Goal: Task Accomplishment & Management: Complete application form

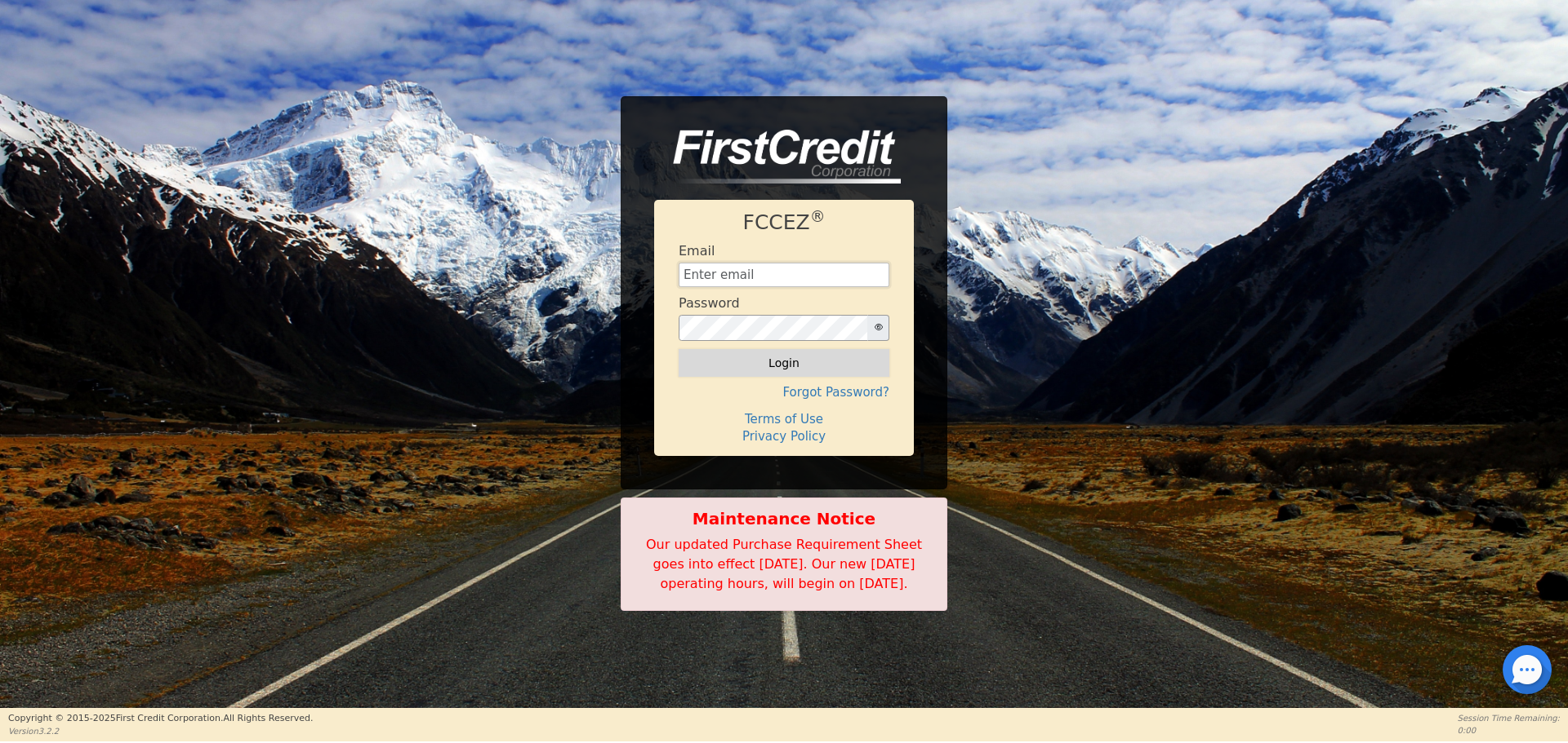
type input "aquaremachtlc@gmail.com"
click at [791, 355] on button "Login" at bounding box center [784, 363] width 210 height 28
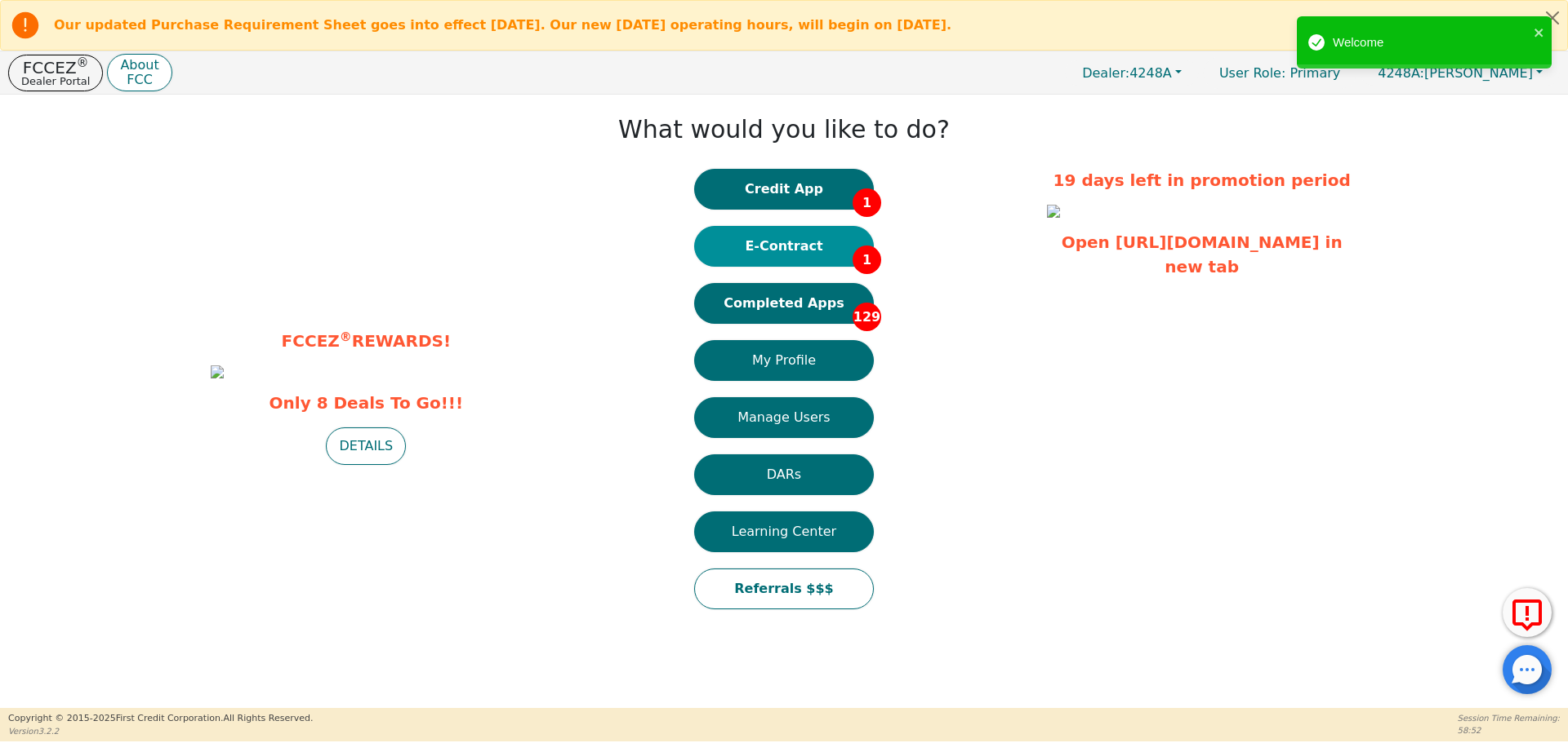
click at [809, 234] on button "E-Contract 1" at bounding box center [784, 246] width 180 height 41
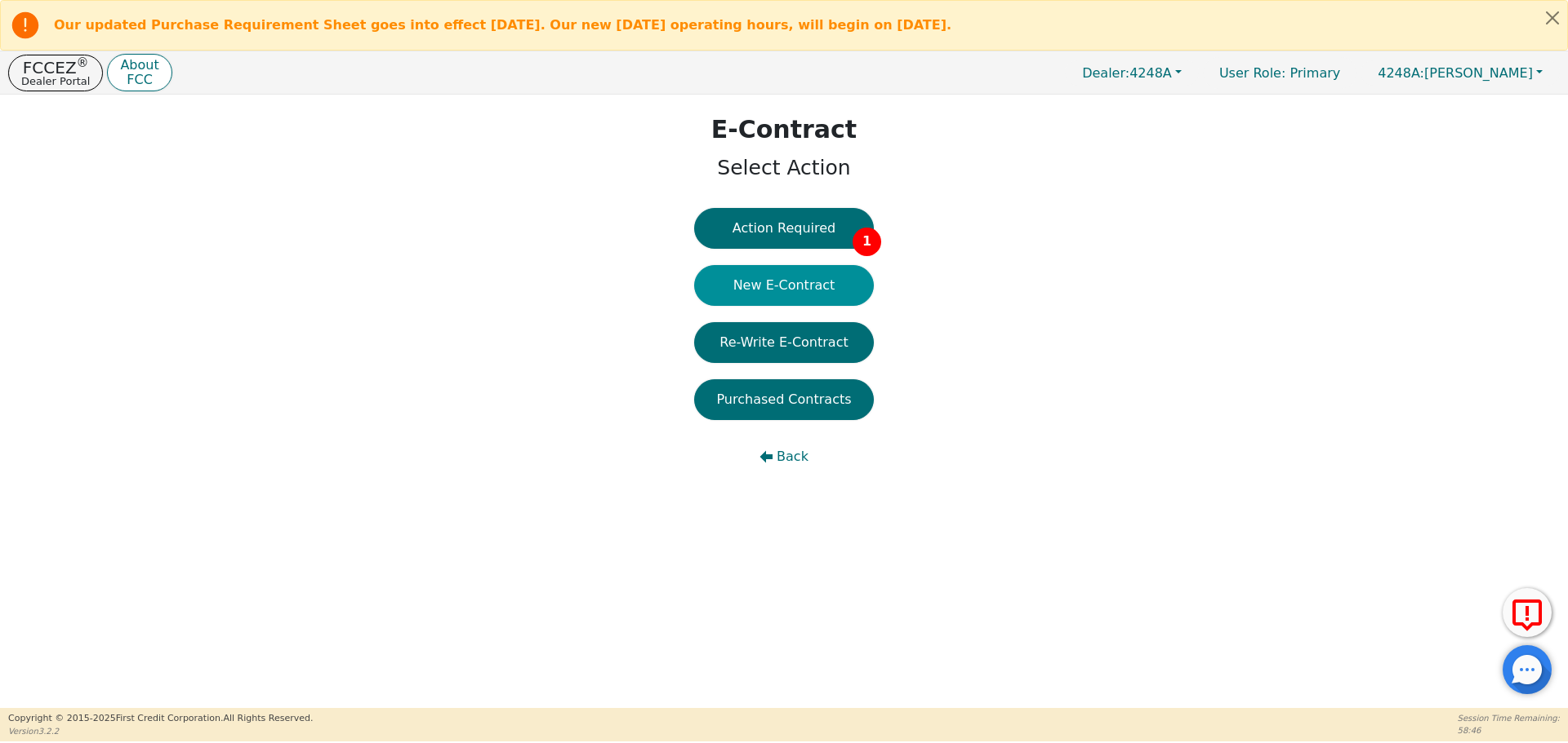
click at [786, 283] on button "New E-Contract" at bounding box center [784, 286] width 180 height 41
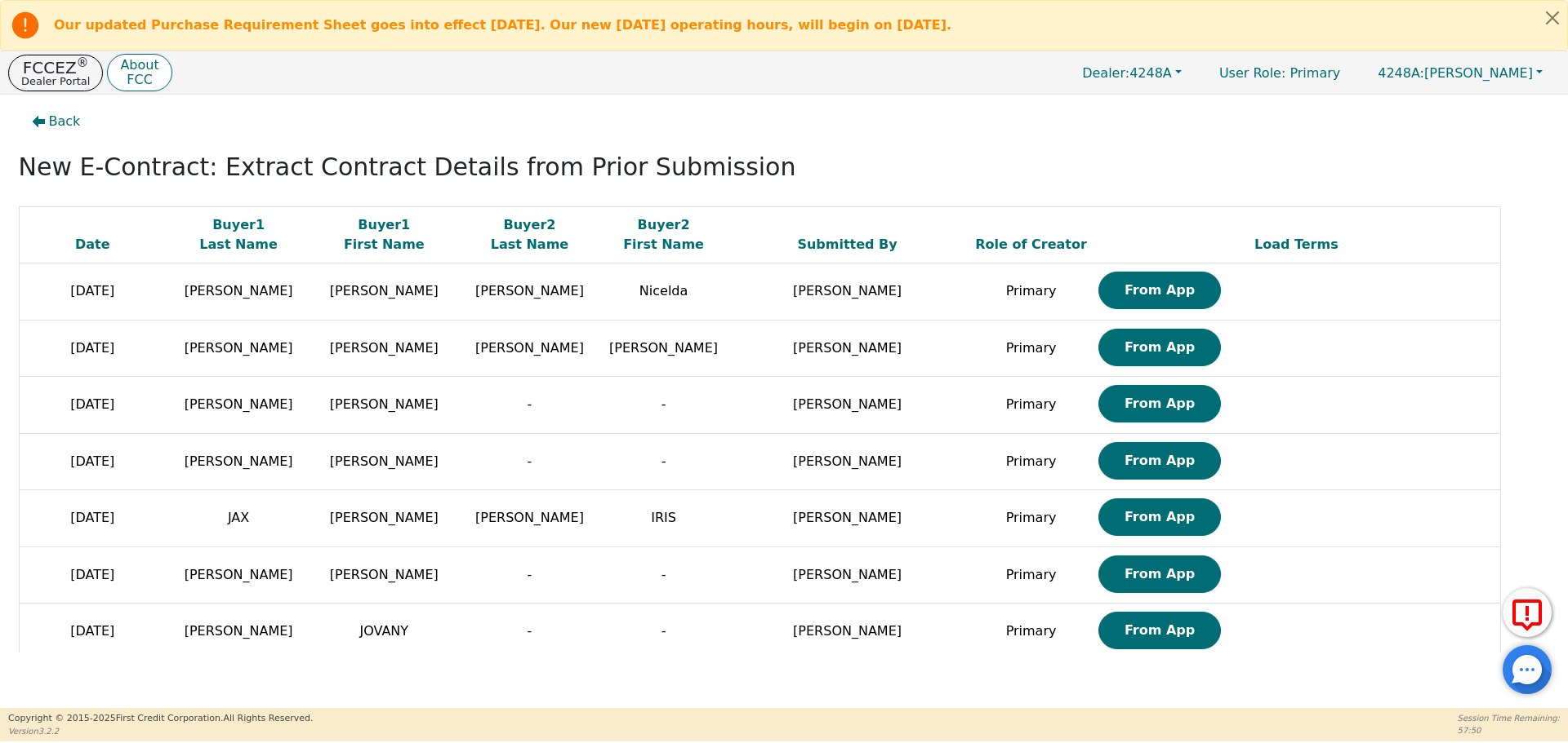
click at [350, 409] on span "[PERSON_NAME]" at bounding box center [384, 404] width 108 height 15
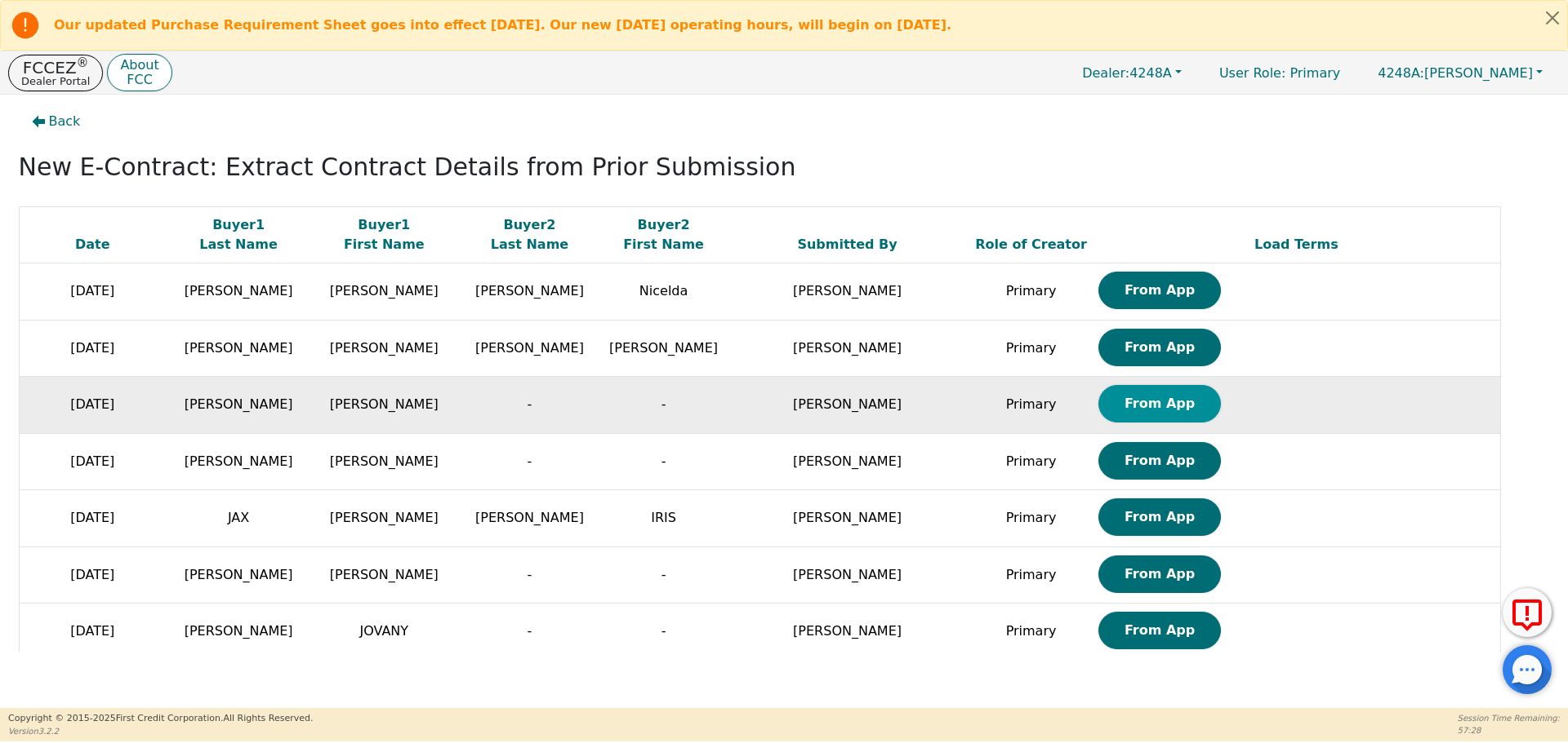
click at [1122, 402] on button "From App" at bounding box center [1159, 403] width 123 height 38
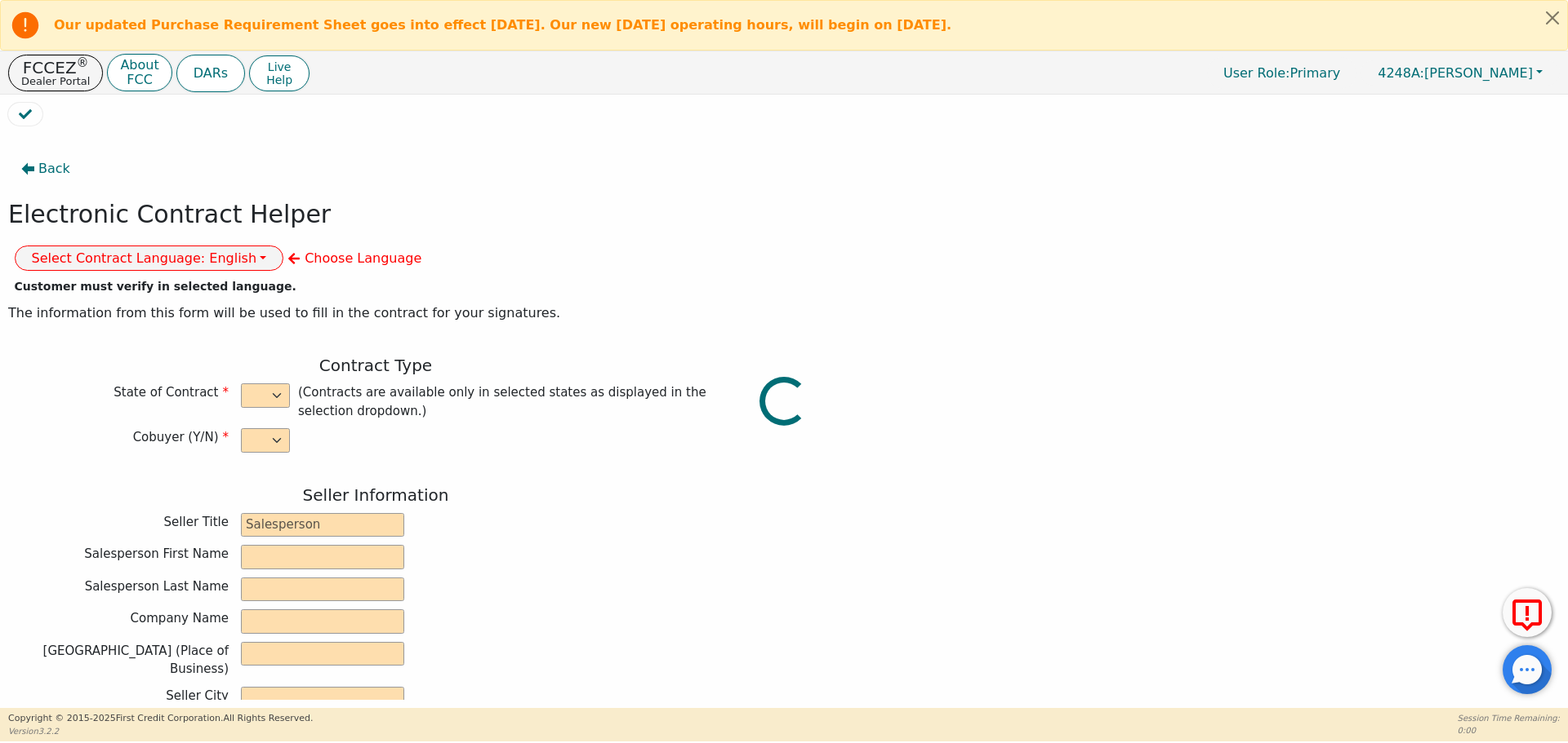
select select "n"
type input "owner"
type input "Ivonne"
type input "Madrid"
type input "AQUA REMACH LLC"
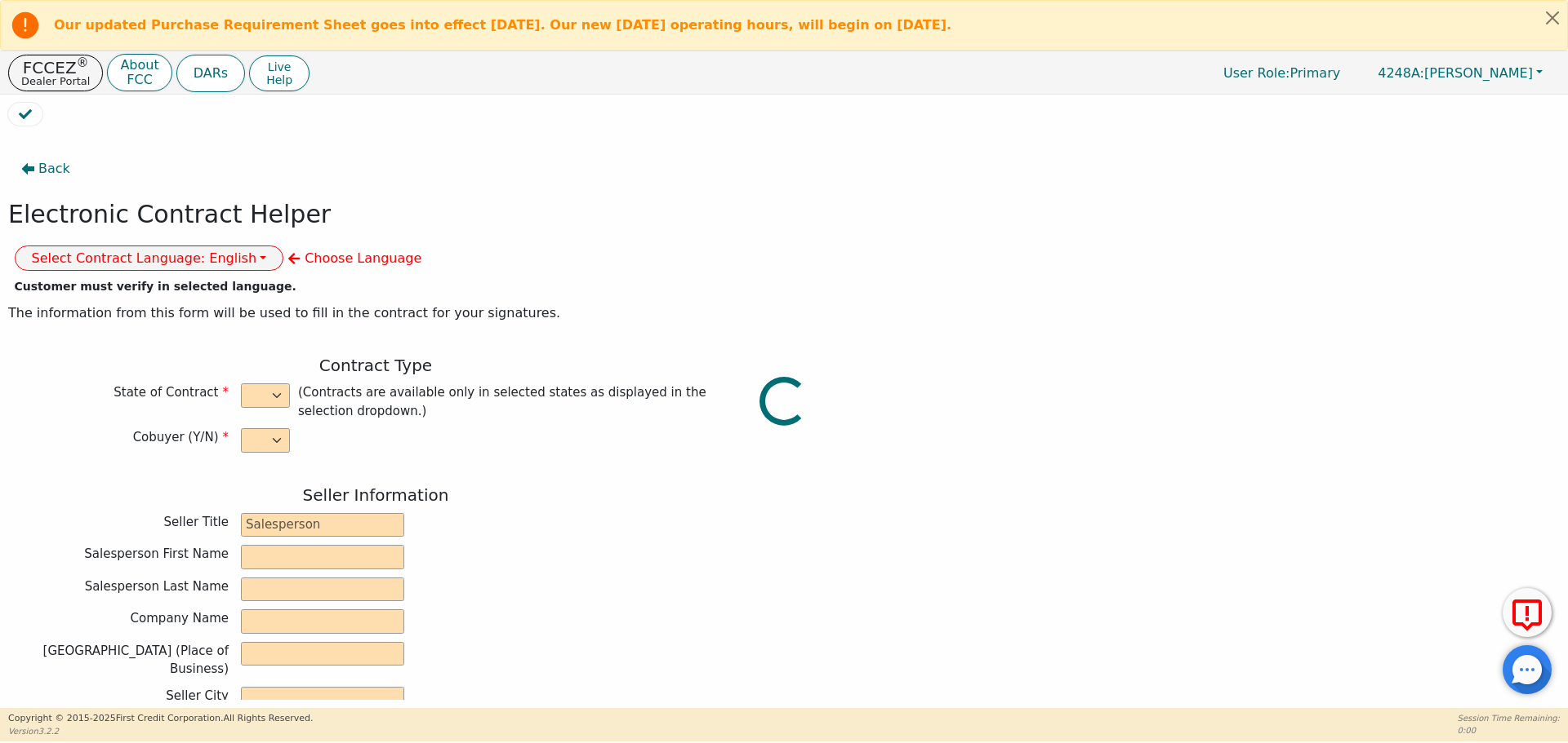
type input "13746 OFFICE PARK DR"
type input "HOUSTON"
select select "TX"
type input "77070"
type input "[PERSON_NAME]"
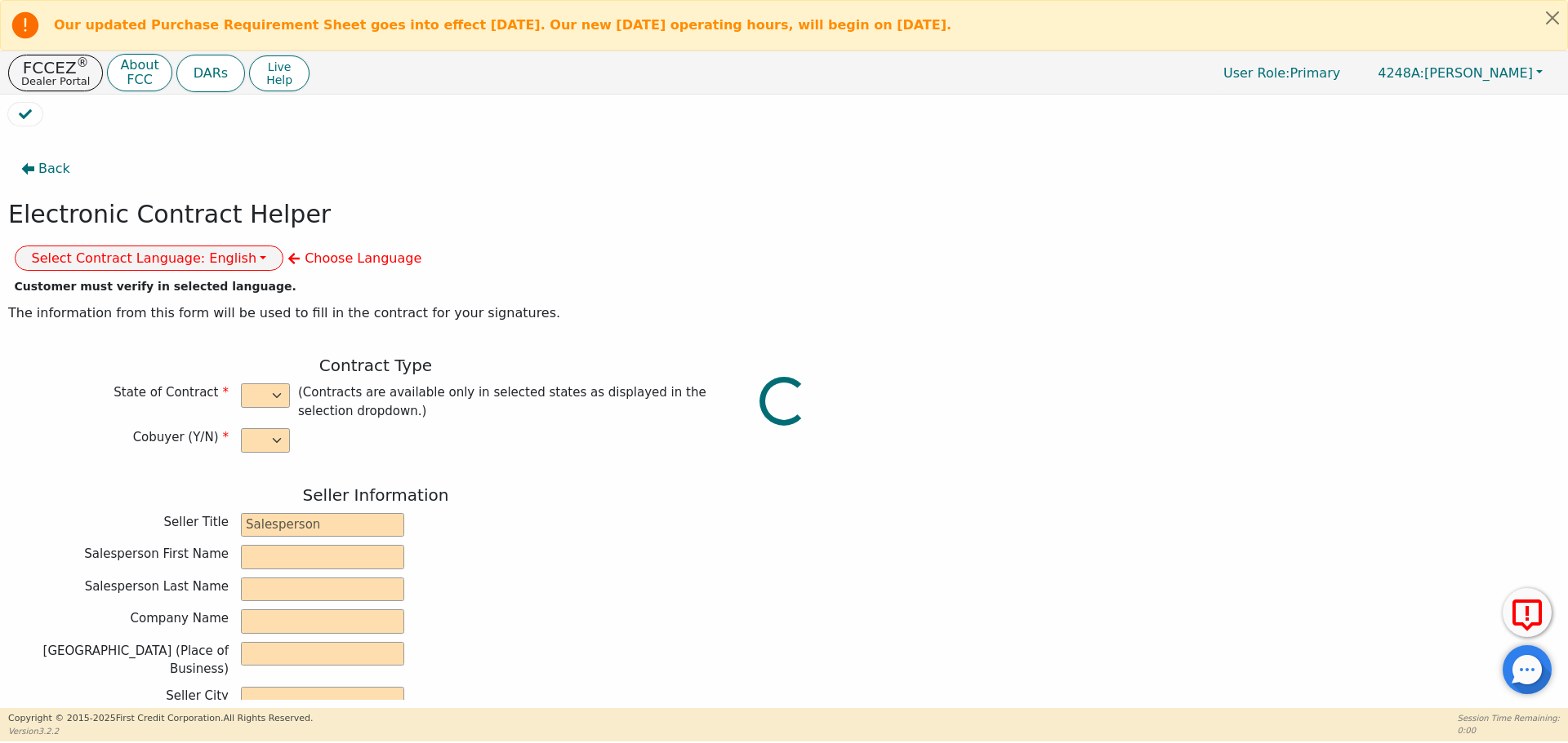
type input "[PERSON_NAME]"
type input "baez1020@gmail.com"
type input "10403 BANTUM"
type input "HOUSTON"
select select "TX"
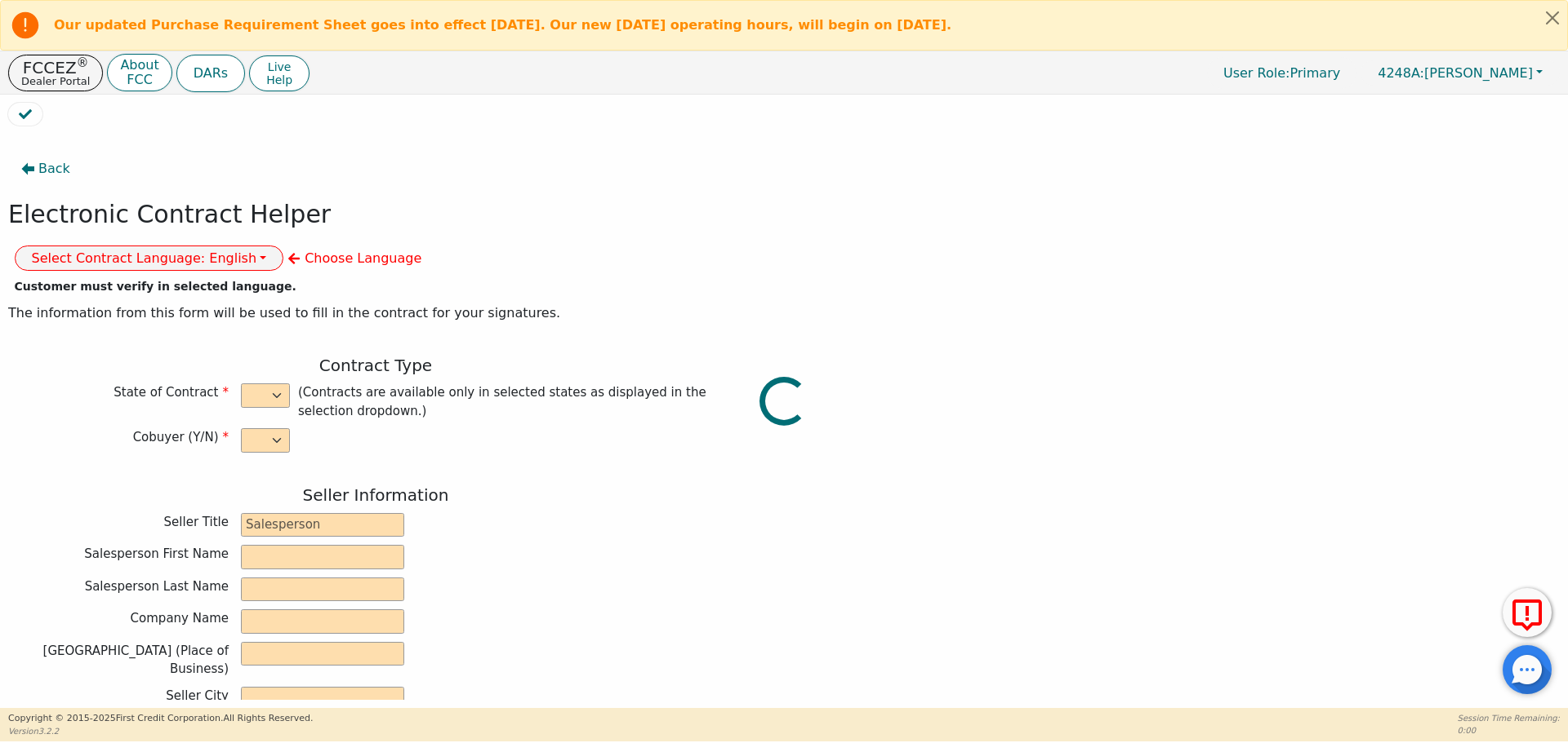
type input "77093"
type input "[DATE]"
type input "17.99"
type input "2025-10-11"
type input "60"
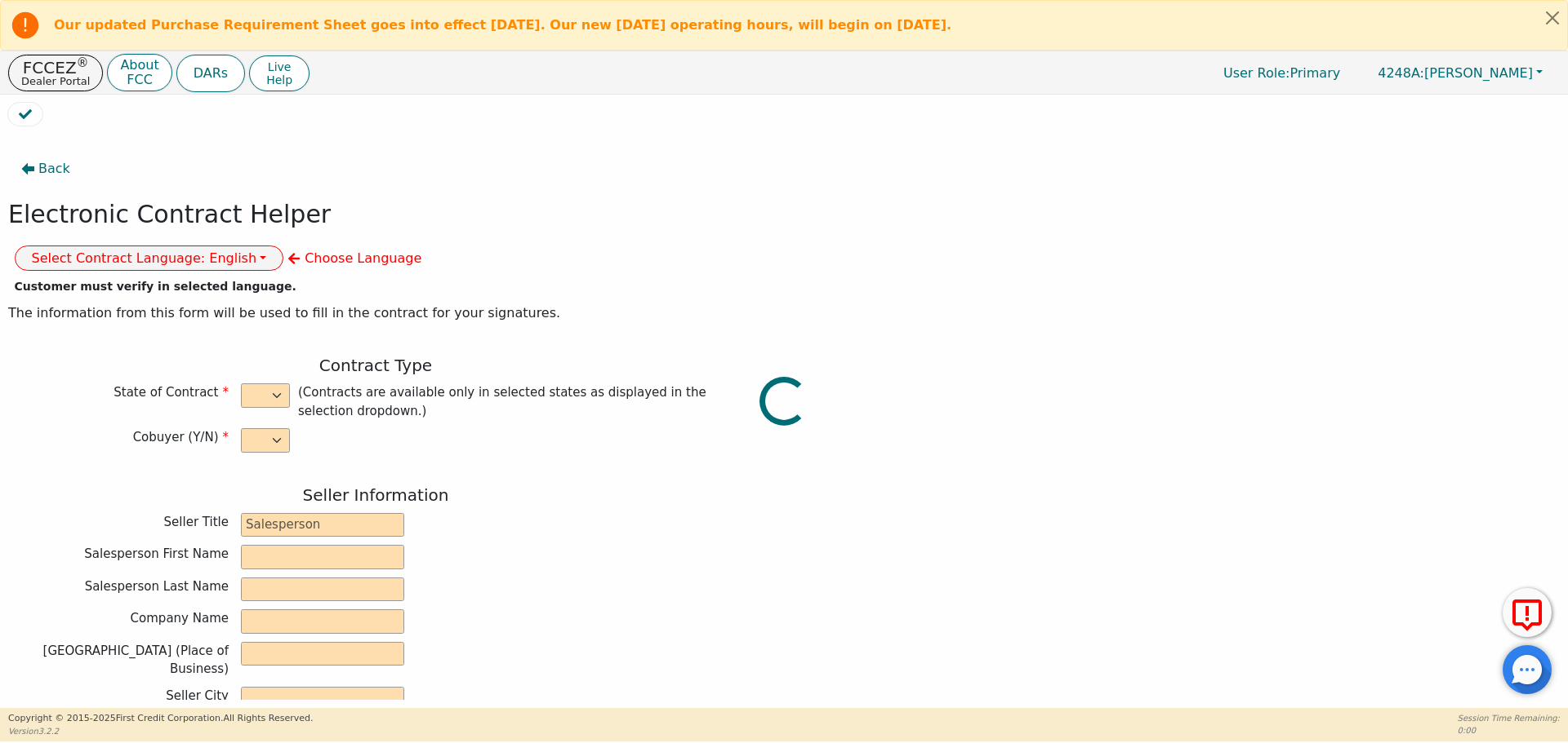
type input "0"
type input "8500.00"
type input "0.00"
type input "8500.00"
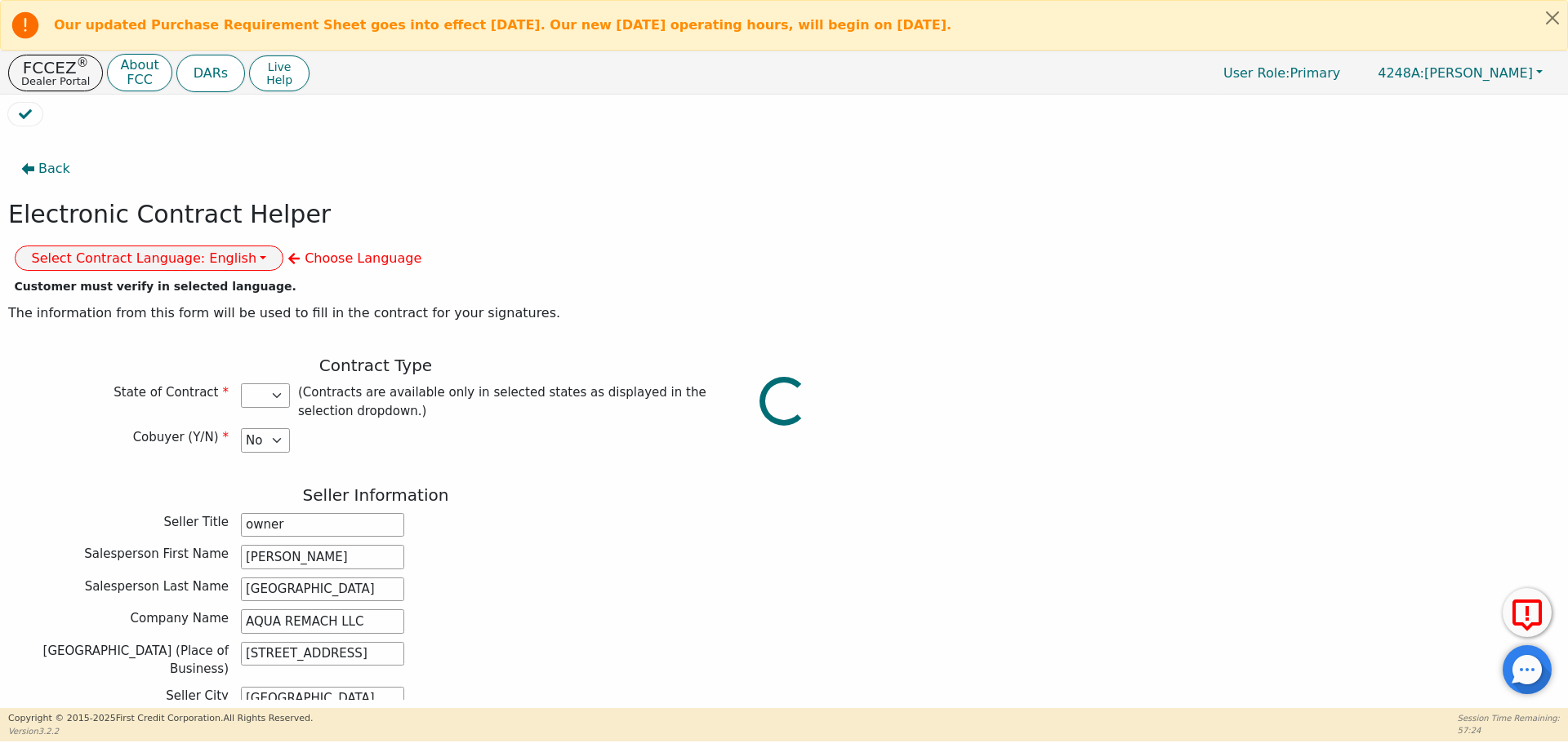
select select "TX"
click at [284, 246] on button "Select Contract Language: English" at bounding box center [149, 259] width 269 height 25
click at [145, 304] on link "Spanish" at bounding box center [80, 315] width 129 height 22
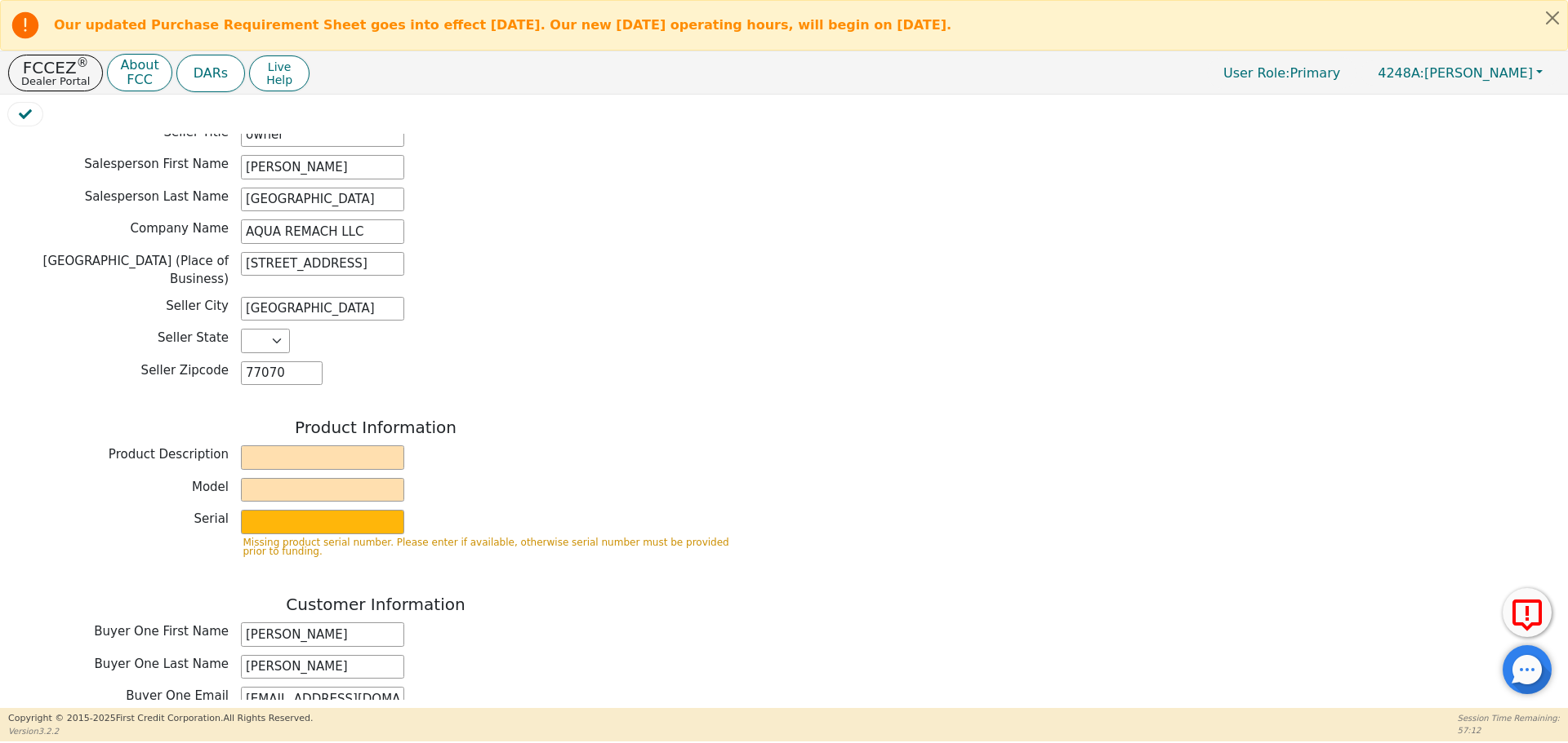
scroll to position [401, 0]
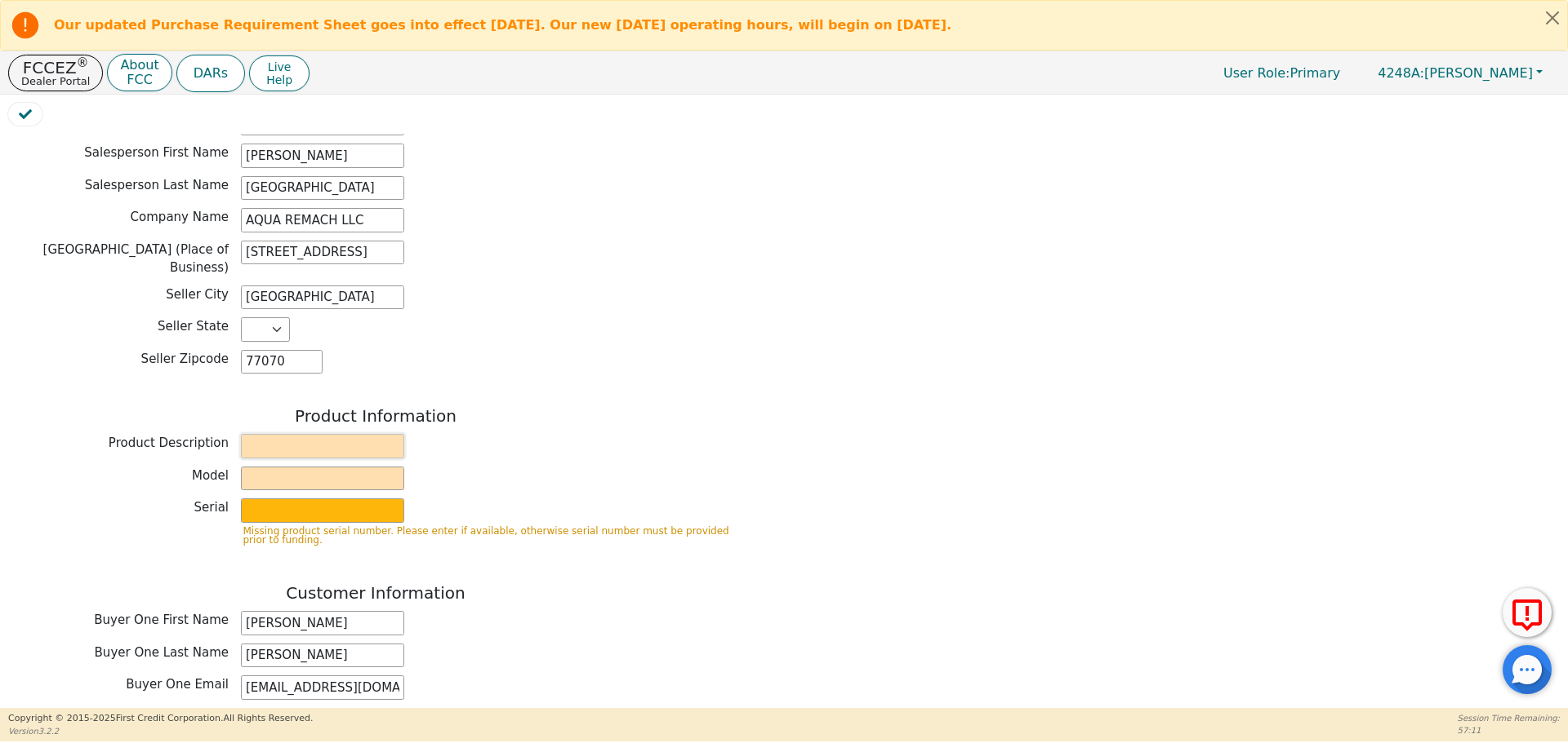
click at [289, 434] on input "text" at bounding box center [322, 446] width 163 height 24
type input "WATER SYSTEMS"
click at [310, 467] on input "text" at bounding box center [322, 479] width 163 height 24
type input "whole house"
click at [344, 499] on input "text" at bounding box center [322, 510] width 163 height 24
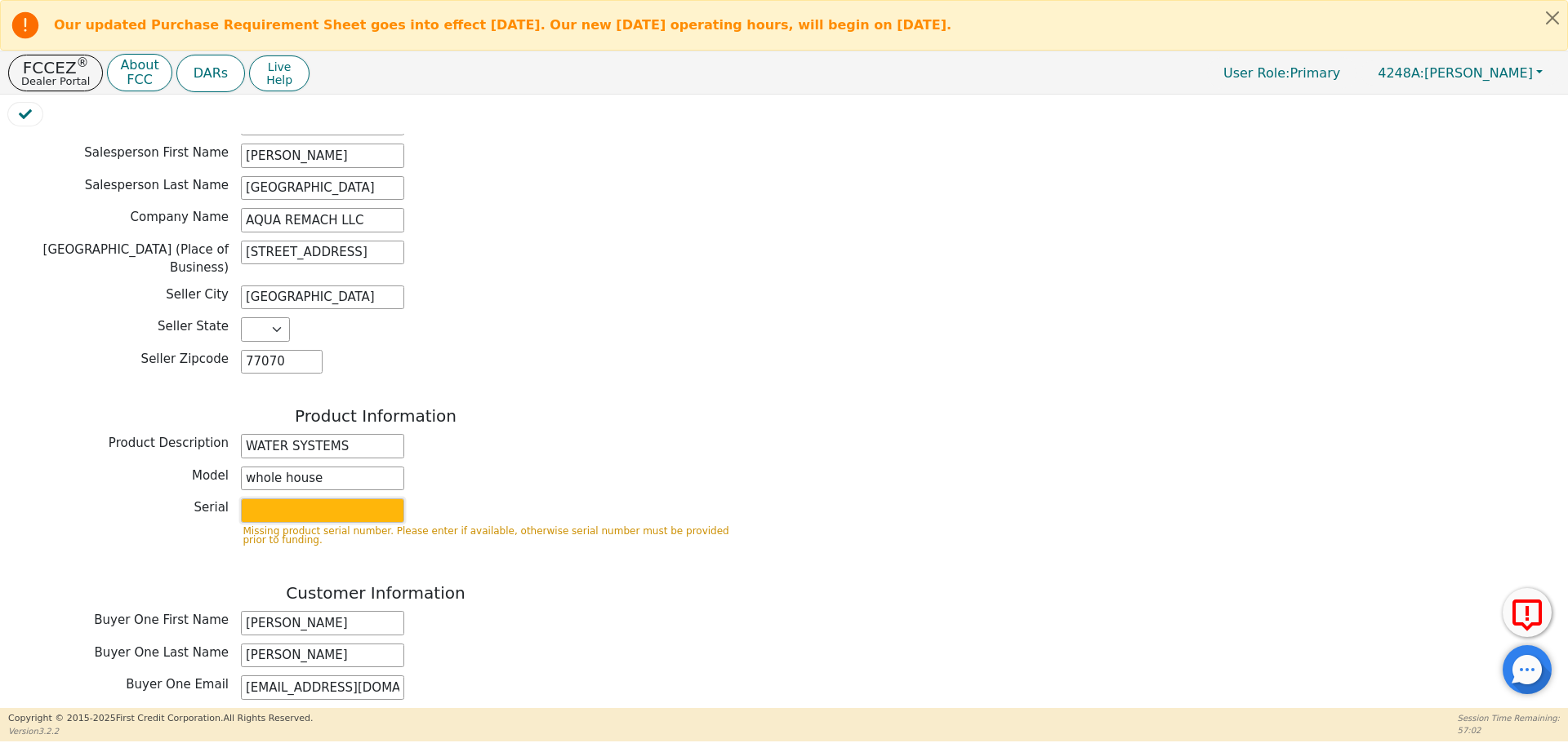
type input "purifier"
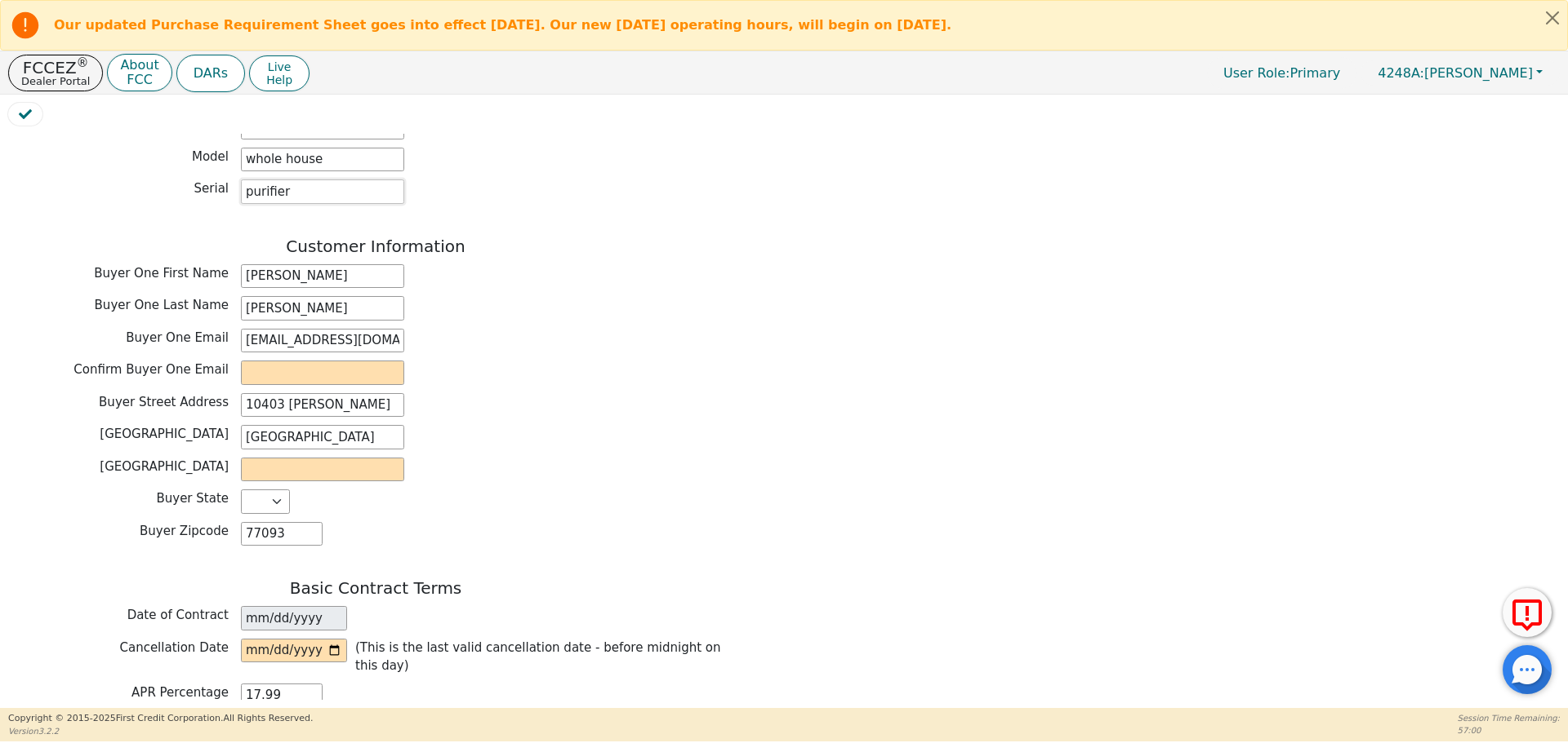
scroll to position [727, 0]
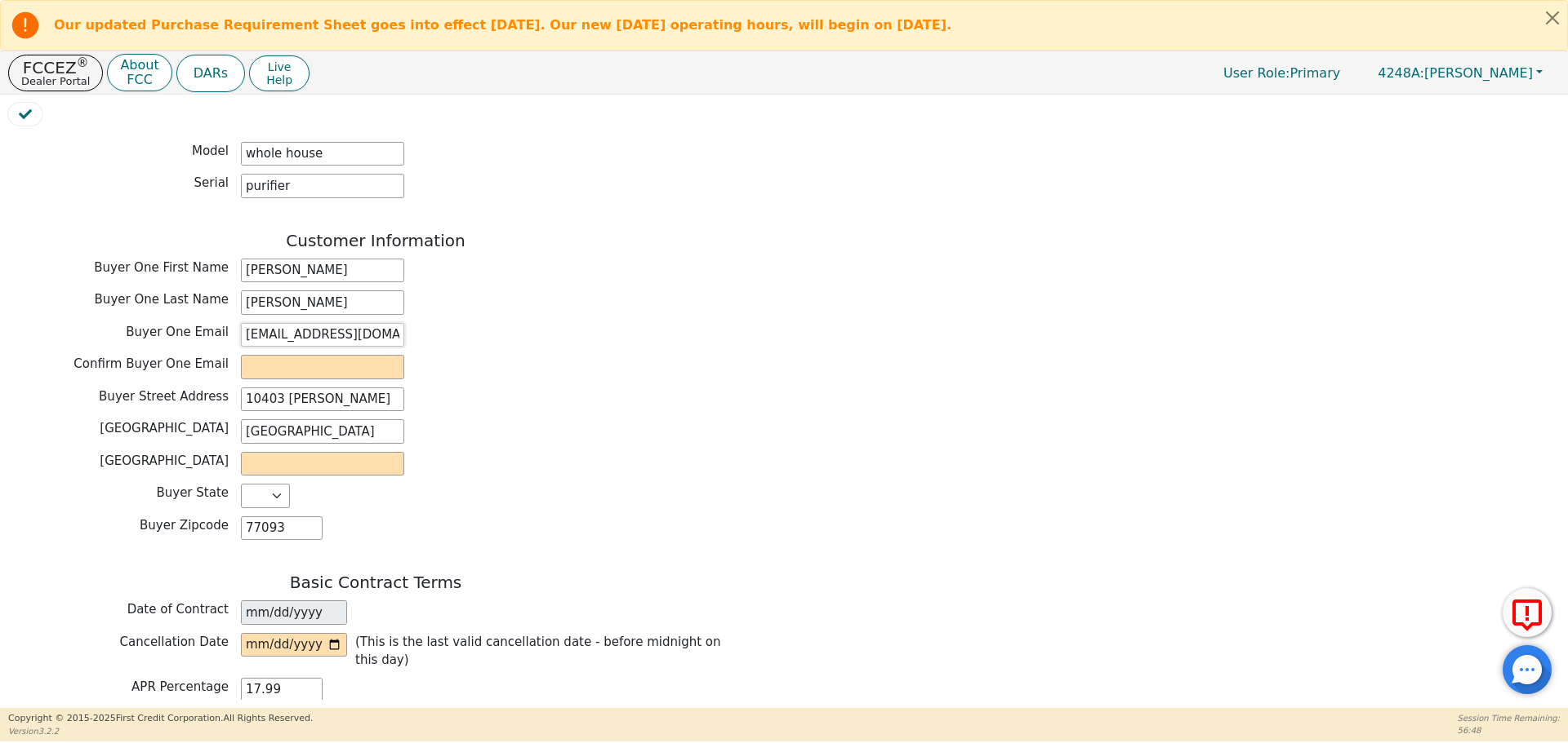
click at [272, 323] on input "baez1020@gmail.com" at bounding box center [322, 335] width 163 height 24
click at [299, 323] on input "baez1020@gmail.com" at bounding box center [322, 335] width 163 height 24
paste input "baez1020@gmail.com"
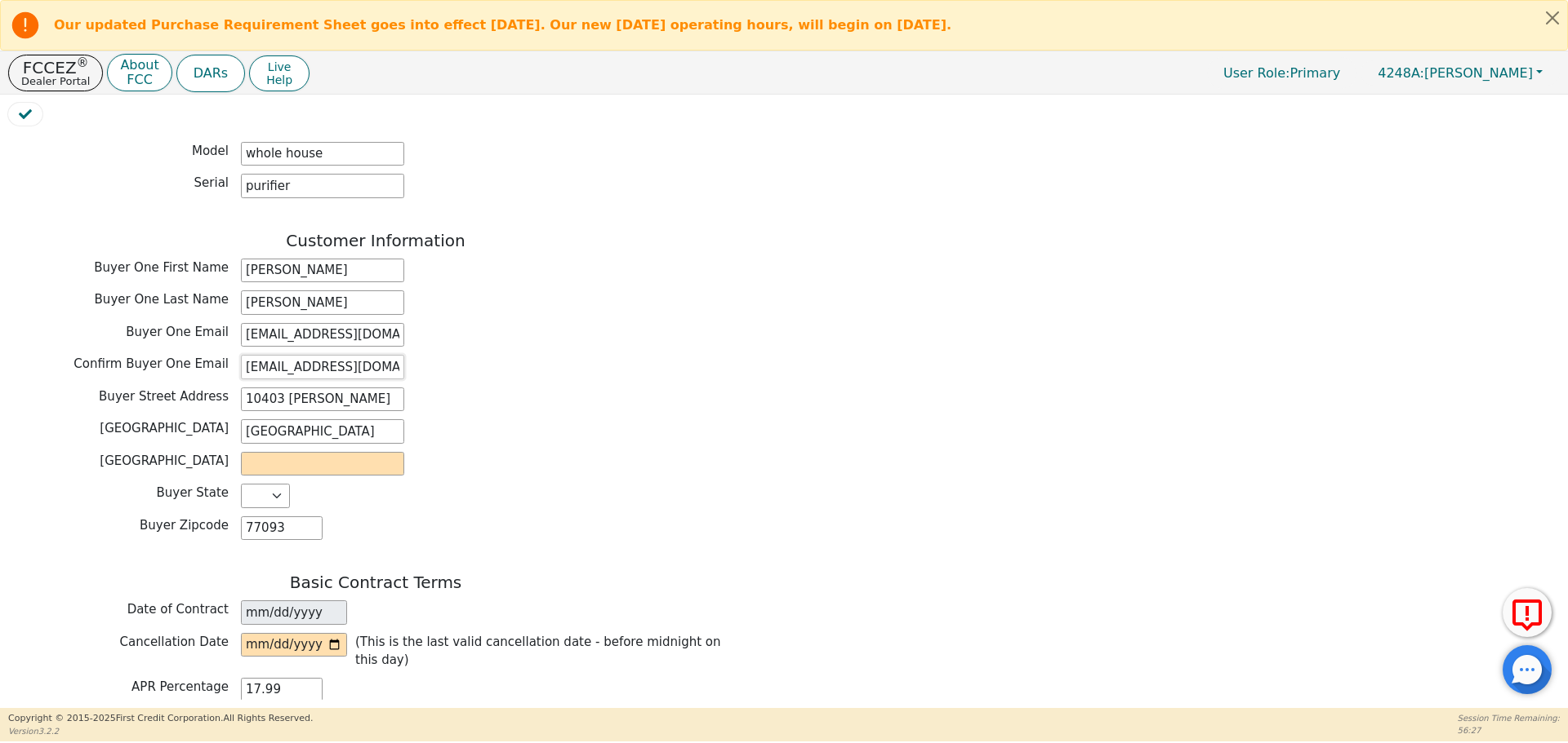
type input "baez1020@gmail.com"
click at [298, 452] on input "text" at bounding box center [322, 463] width 163 height 24
paste input "baez1020gmailcom"
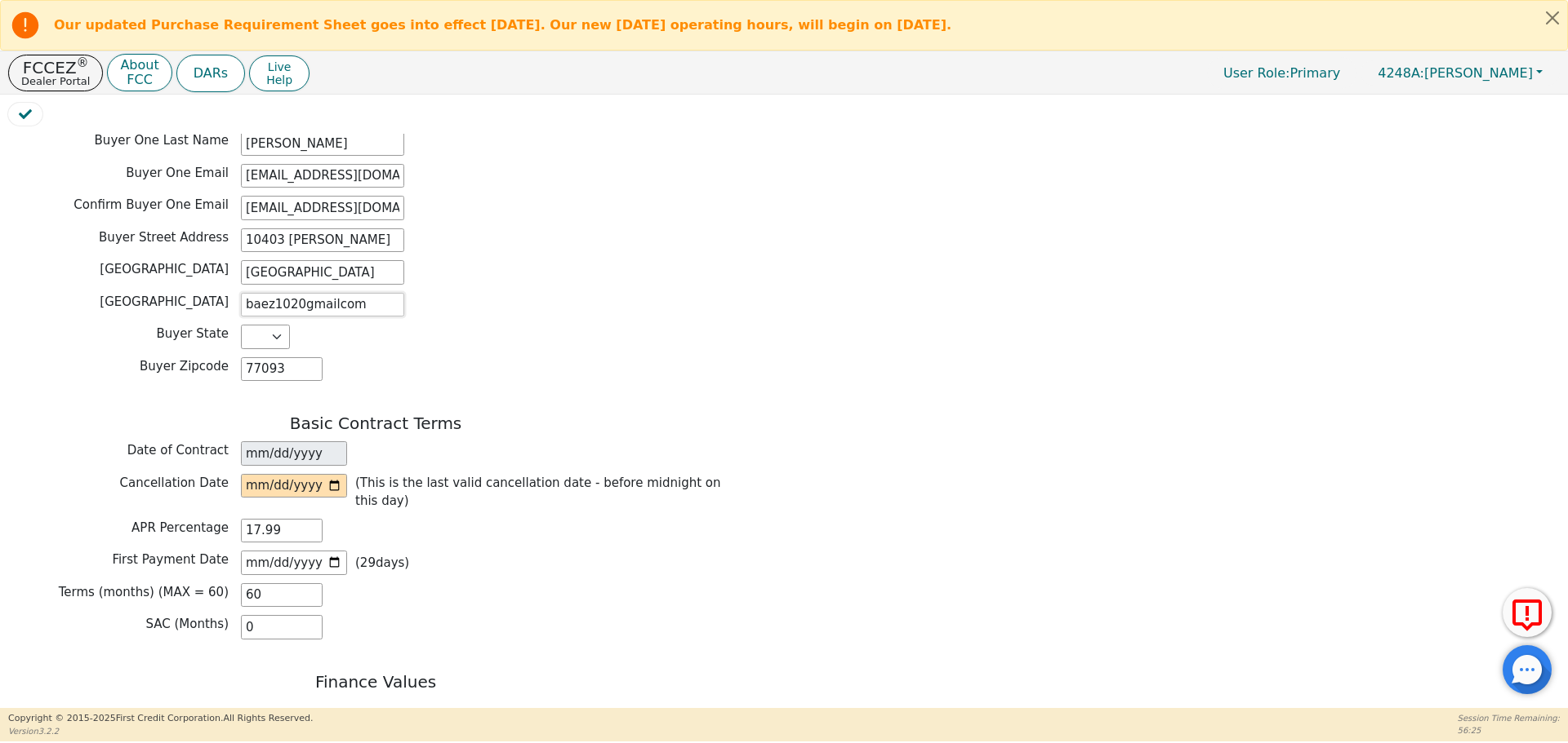
scroll to position [896, 0]
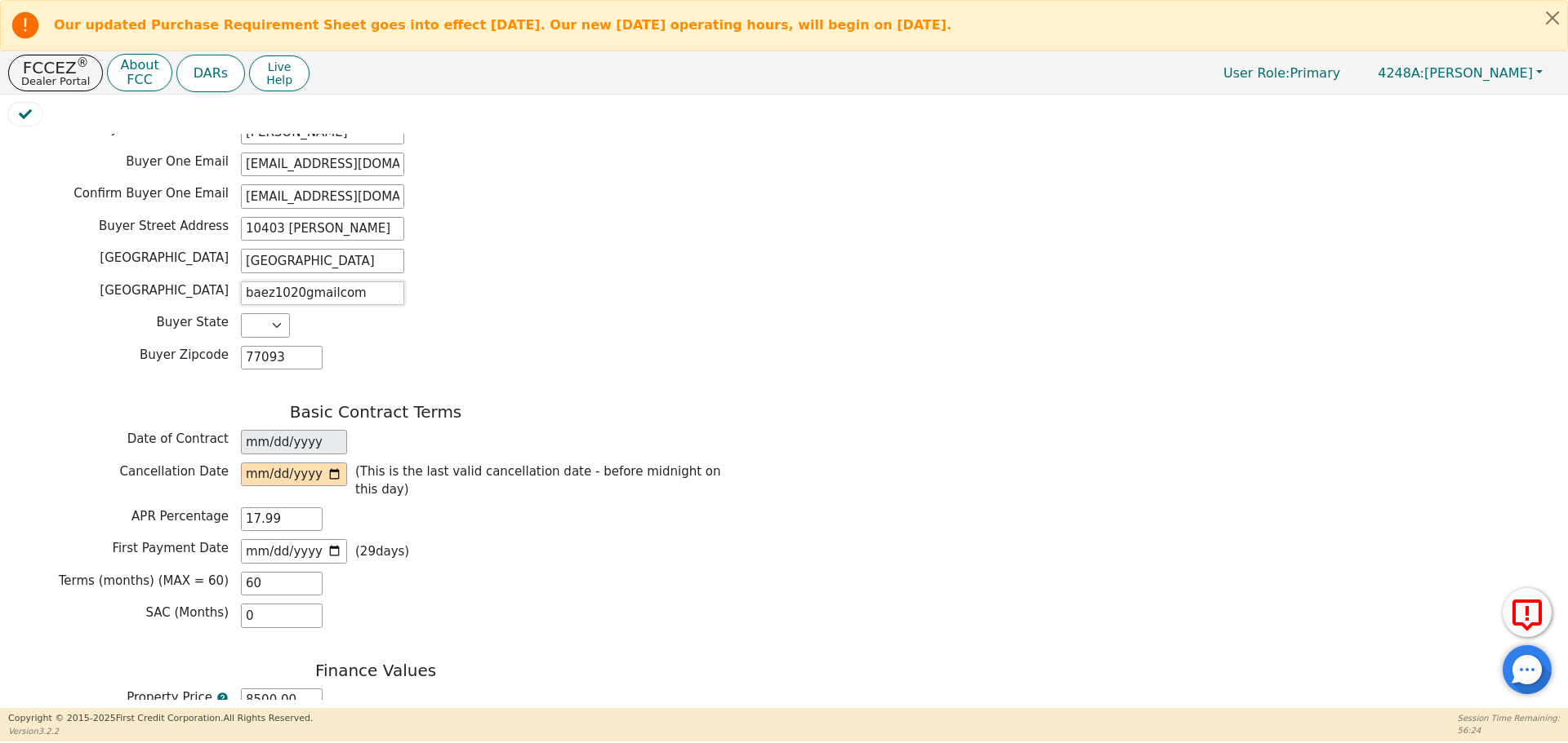
type input "baez1020gmailcom"
click at [337, 462] on input "date" at bounding box center [294, 474] width 106 height 24
click at [330, 462] on input "2025-09-16" at bounding box center [294, 474] width 106 height 24
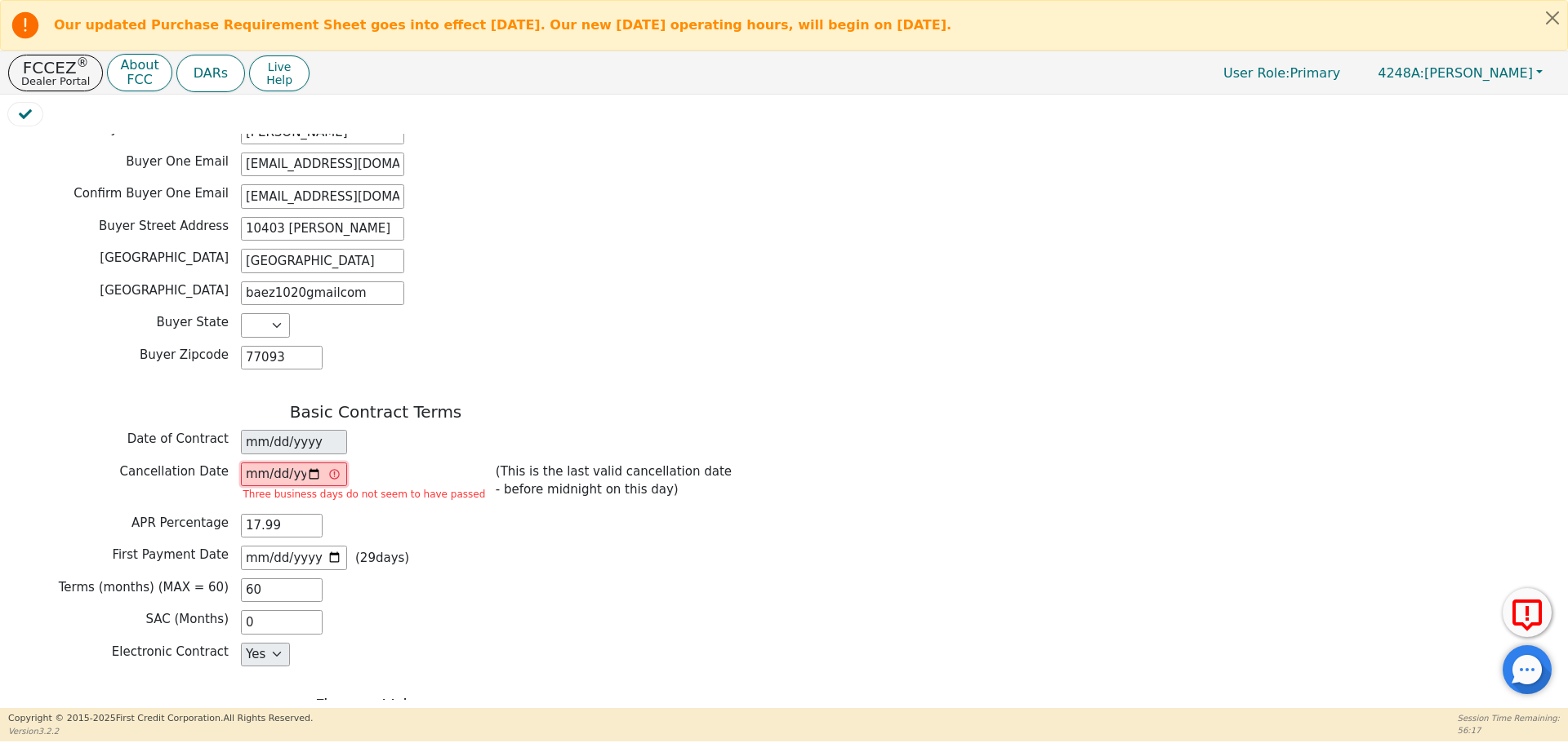
click at [312, 462] on input "2025-09-15" at bounding box center [294, 474] width 106 height 24
type input "2025-09-16"
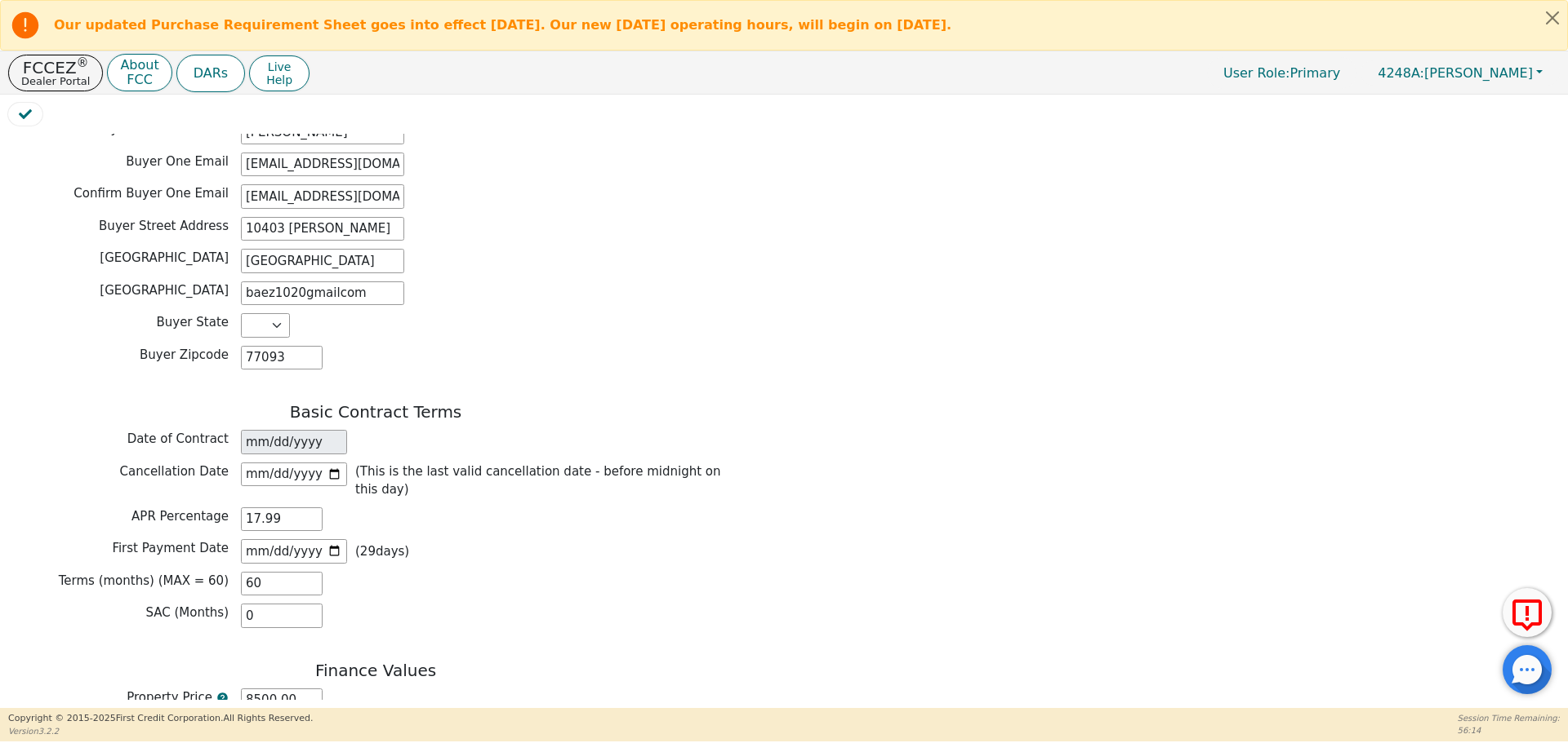
click at [454, 604] on div "SAC (Months) 0" at bounding box center [375, 616] width 735 height 24
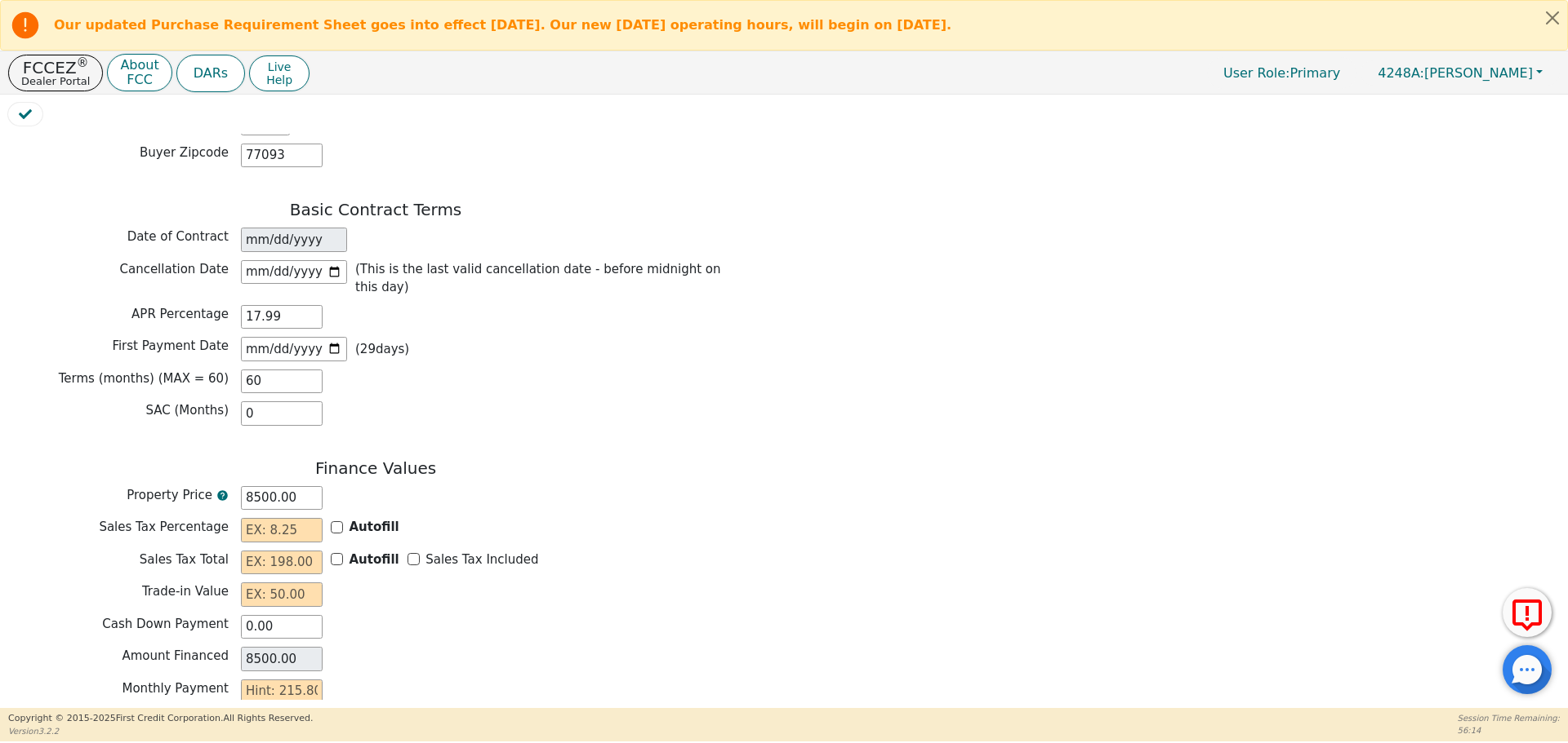
scroll to position [1159, 0]
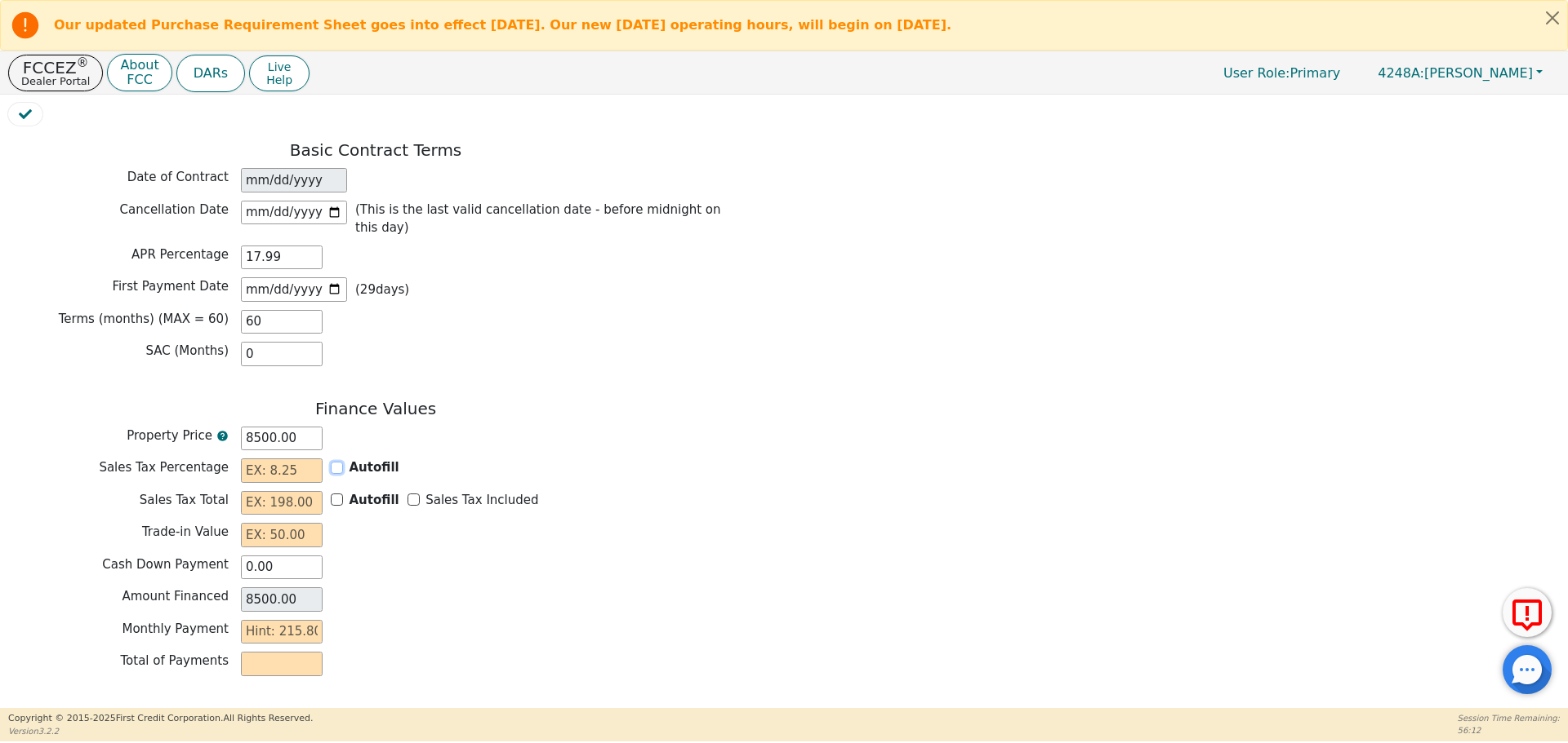
click at [334, 462] on input "Autofill" at bounding box center [336, 468] width 13 height 13
checkbox input "true"
type input "0.00"
click at [407, 494] on input "Sales Tax Included" at bounding box center [413, 500] width 13 height 13
checkbox input "true"
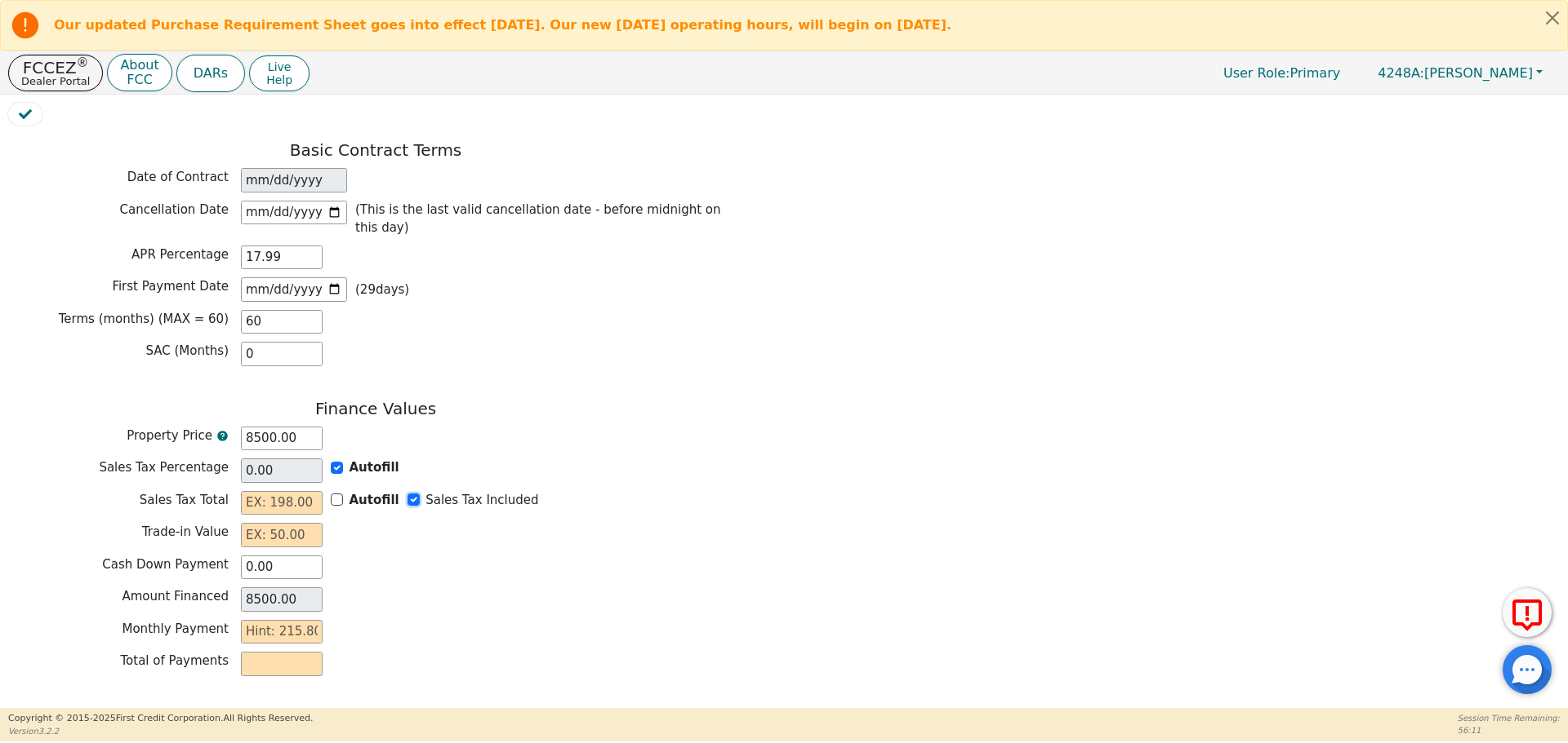
type input "0.00"
click at [255, 427] on input "8500.00" at bounding box center [281, 438] width 82 height 24
type input "500.00"
type input "7500.00"
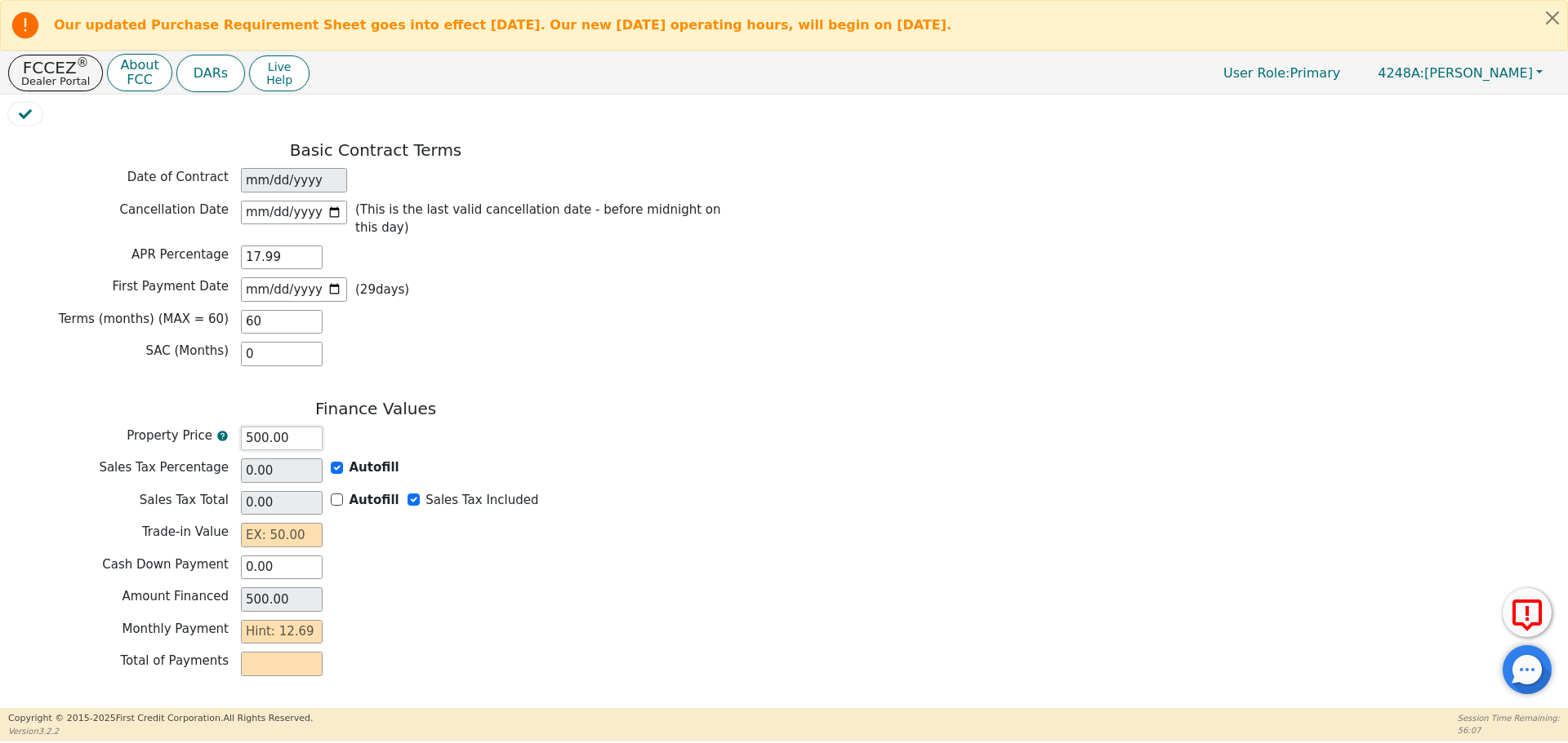
type input "7500.00"
click at [452, 652] on div "Total of Payments" at bounding box center [375, 664] width 735 height 24
click at [281, 523] on input "text" at bounding box center [281, 535] width 82 height 24
type input "0.00"
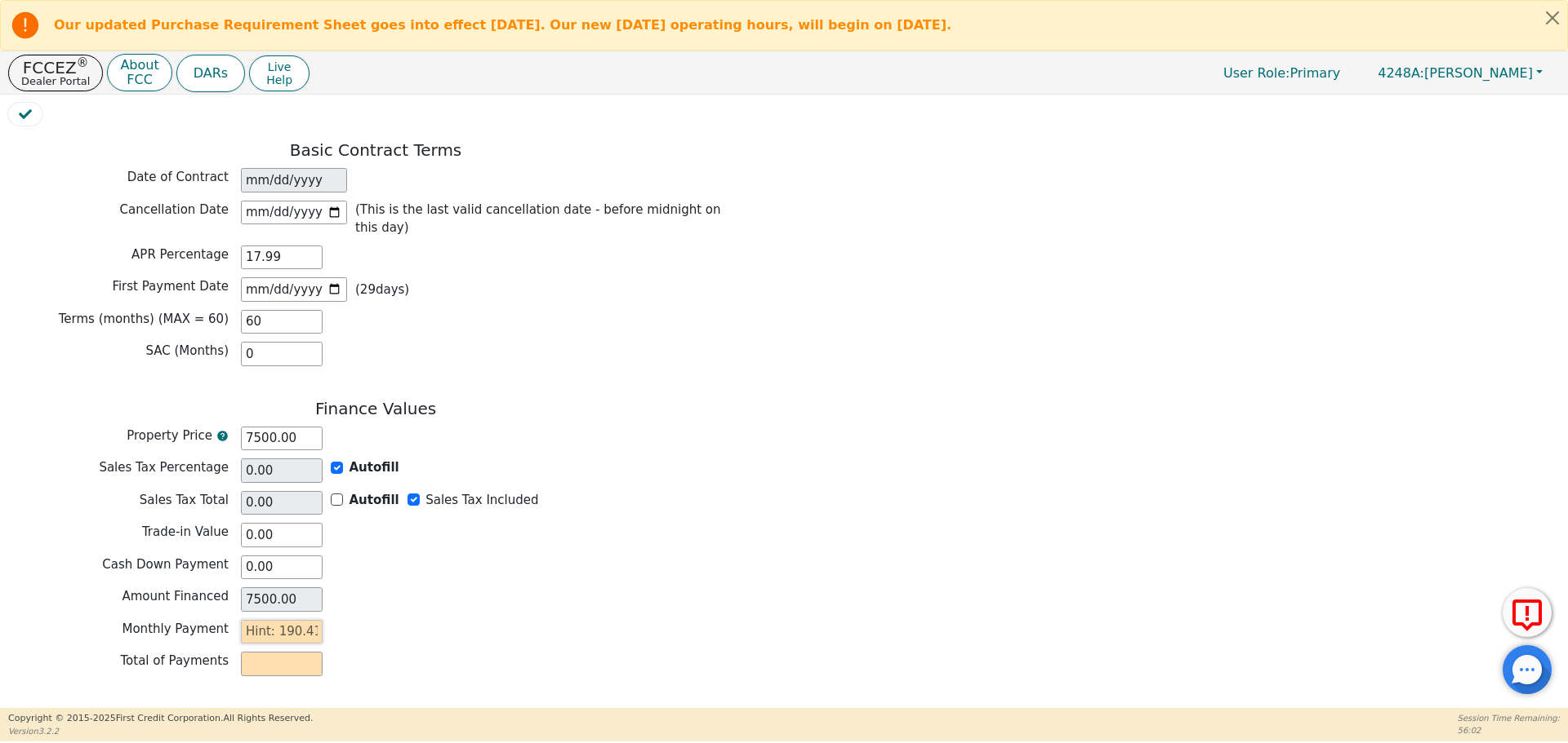
click at [283, 620] on input "text" at bounding box center [281, 632] width 82 height 24
type input "1"
type input "60.00"
type input "19"
type input "1140.00"
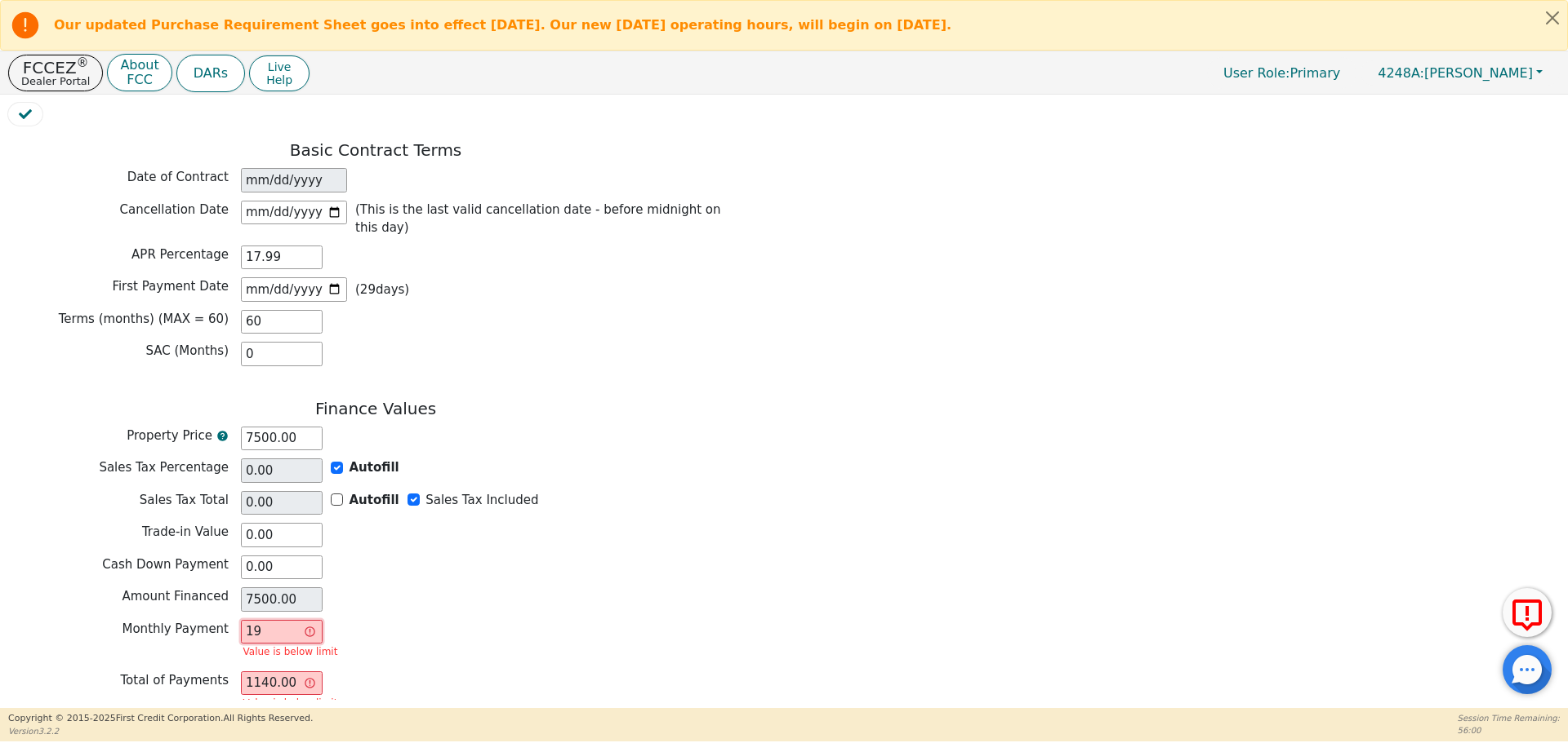
type input "190"
type input "11400.00"
type input "190.4"
type input "11424.00"
type input "190.41"
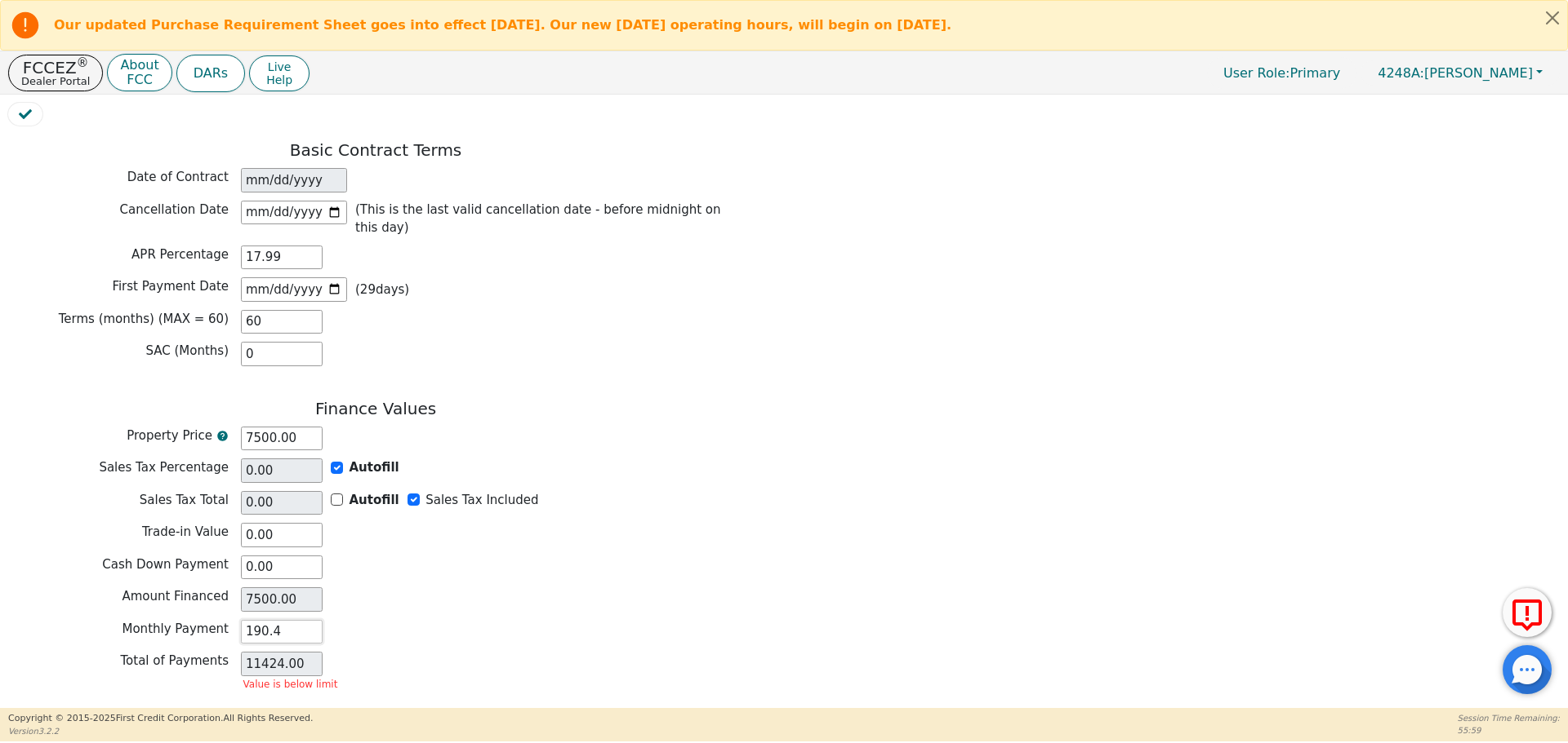
type input "11424.60"
type input "190.41"
click at [455, 652] on div "Total of Payments 11424.60" at bounding box center [375, 664] width 735 height 24
click at [101, 709] on button "Review & Begin Contract" at bounding box center [101, 728] width 188 height 38
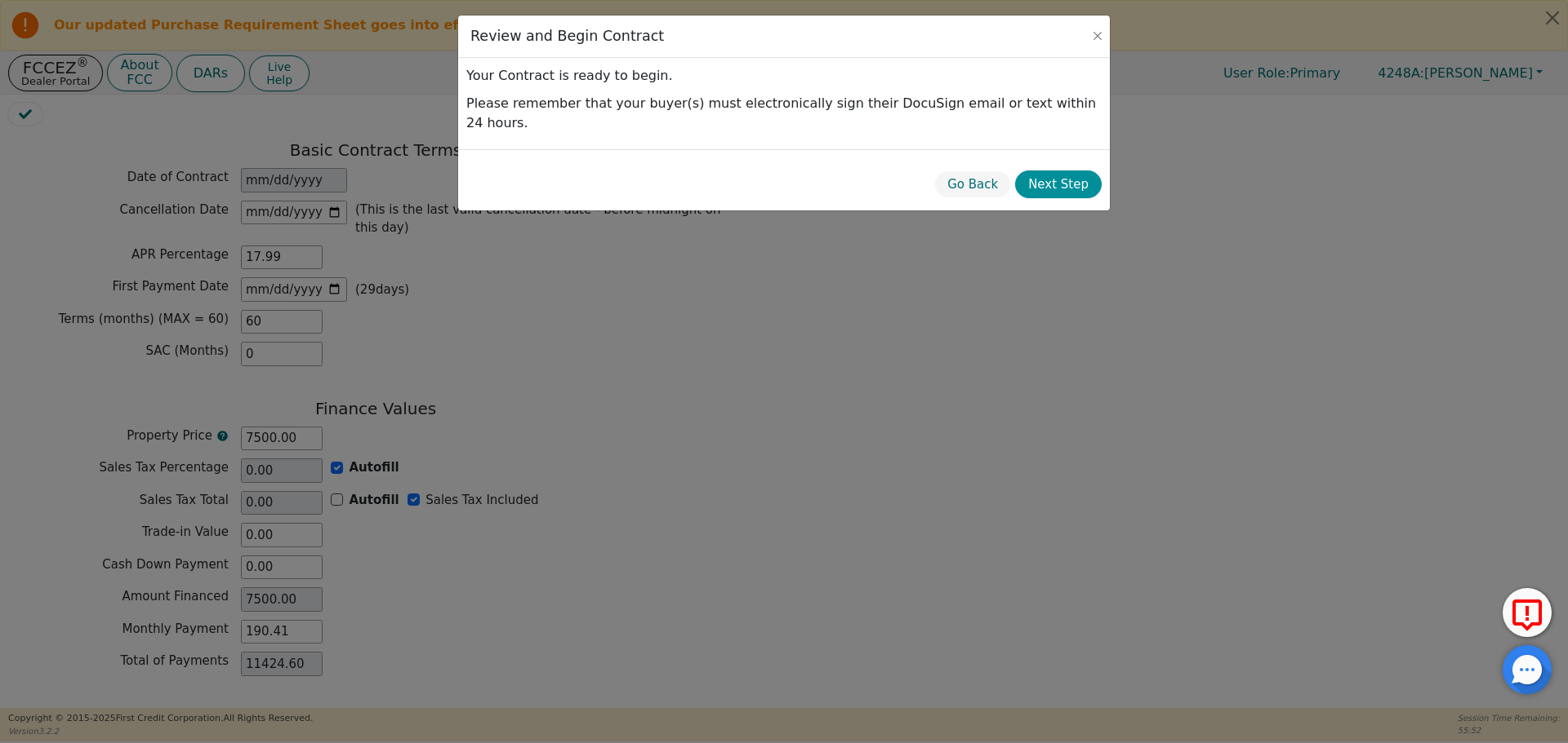
click at [1050, 171] on button "Next Step" at bounding box center [1058, 185] width 87 height 29
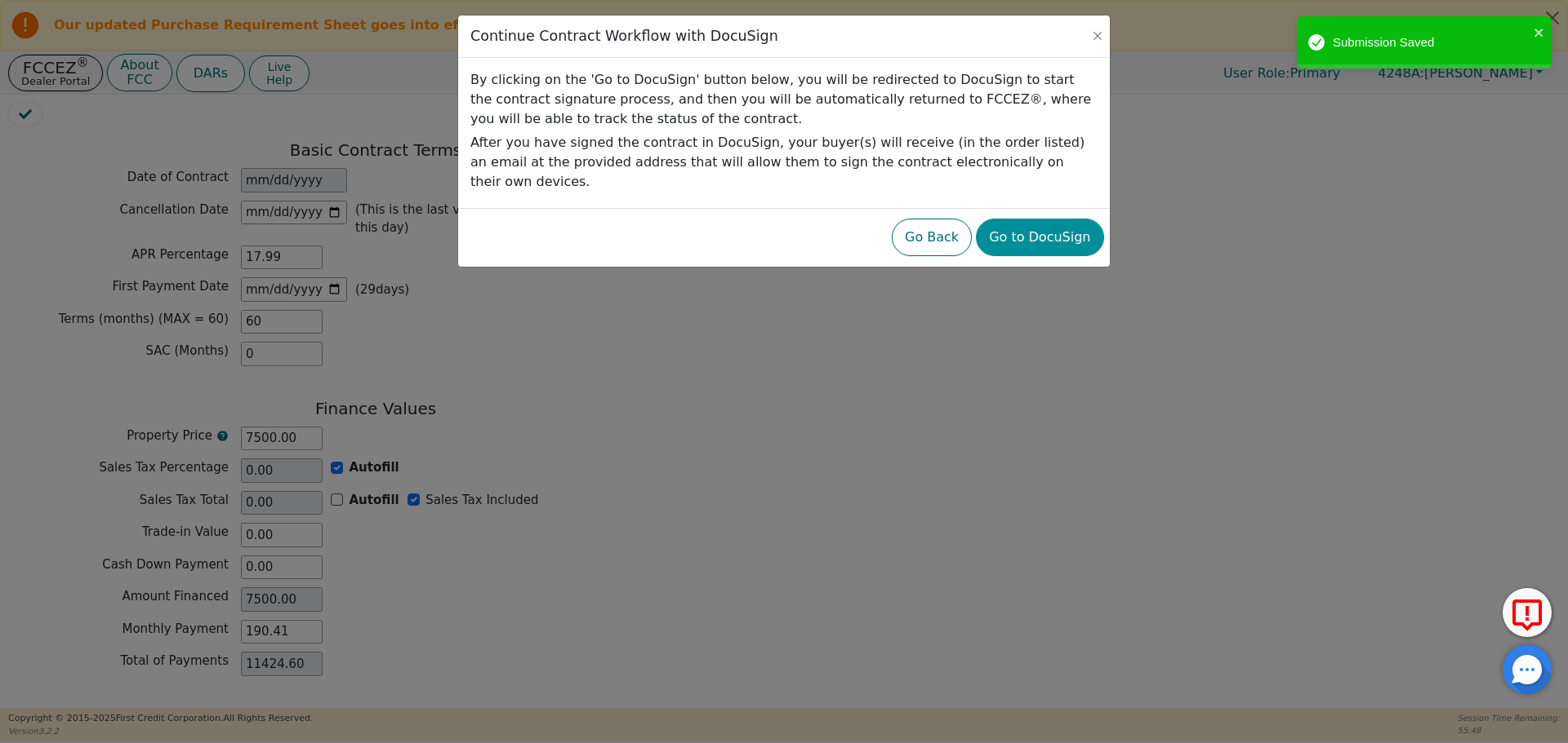
click at [1041, 219] on button "Go to DocuSign" at bounding box center [1040, 237] width 127 height 38
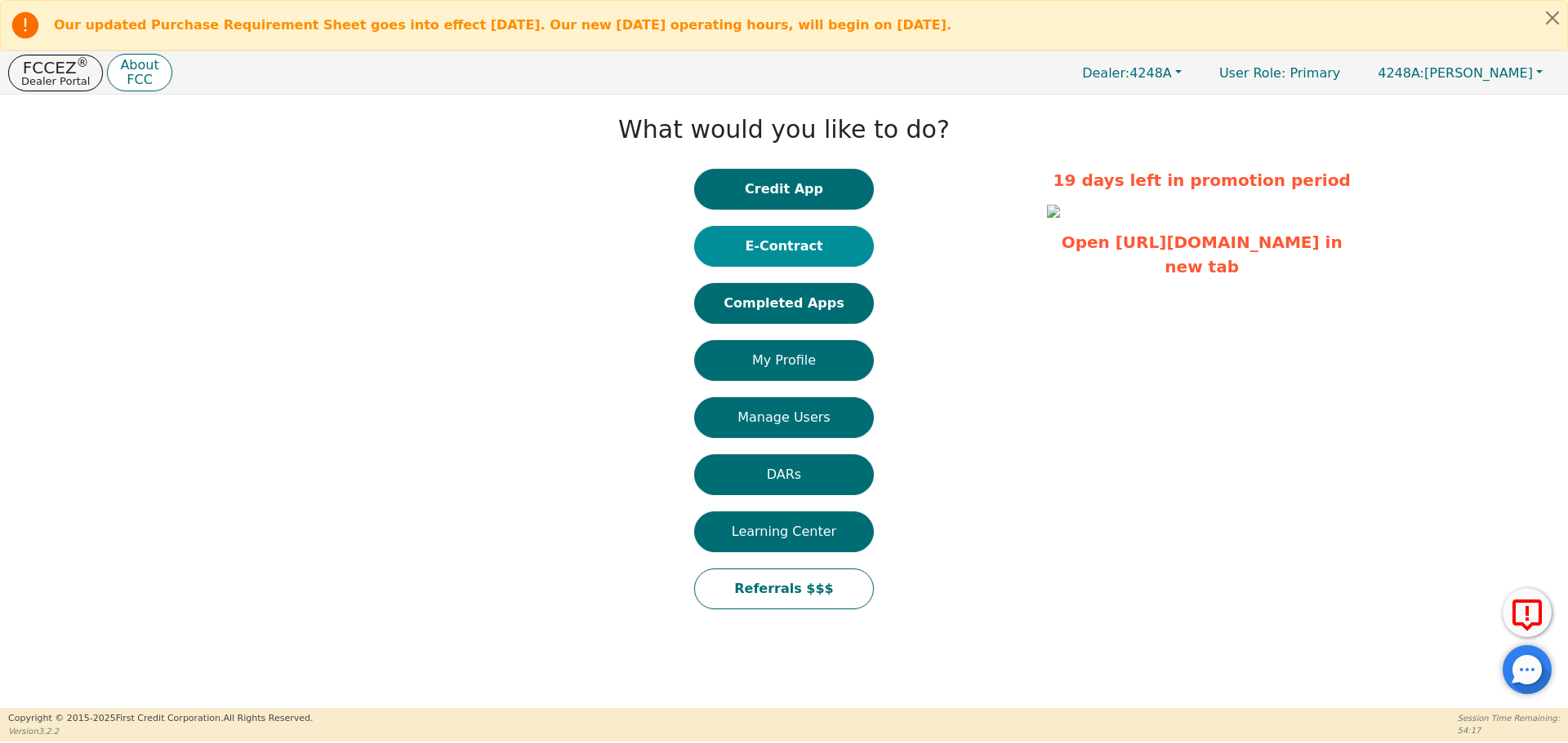
click at [815, 234] on button "E-Contract" at bounding box center [784, 246] width 180 height 41
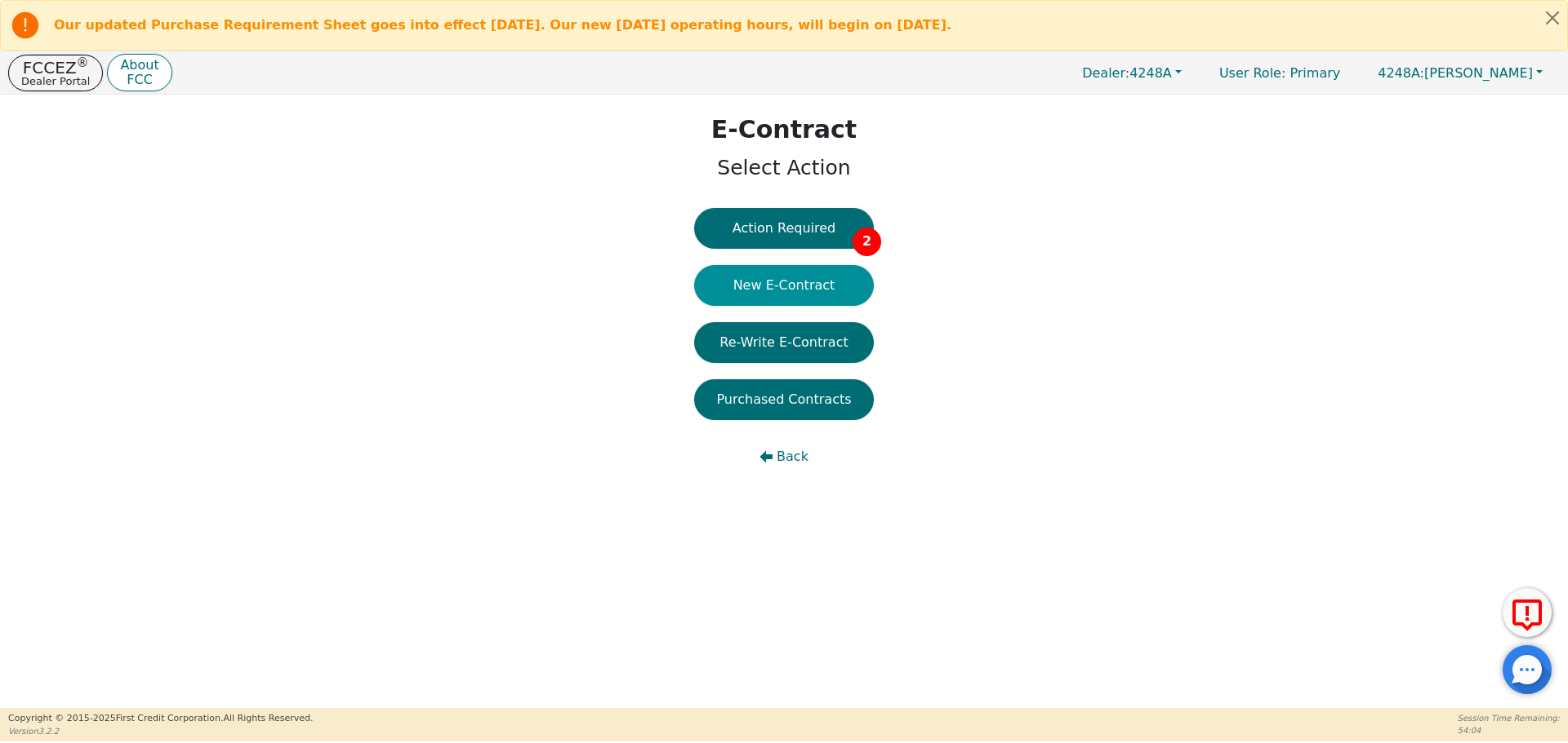
click at [827, 283] on button "New E-Contract" at bounding box center [784, 286] width 180 height 41
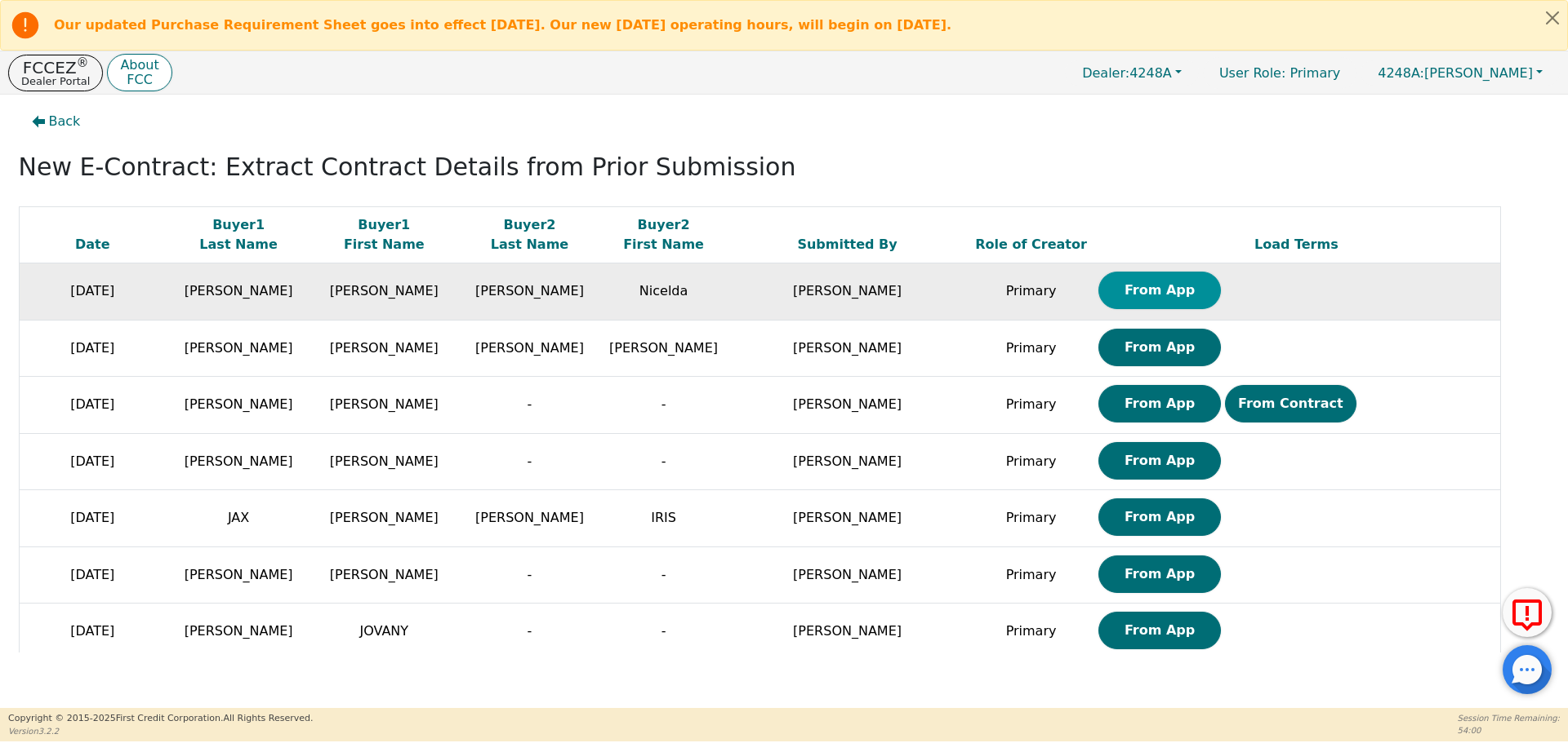
click at [1119, 293] on button "From App" at bounding box center [1159, 290] width 123 height 38
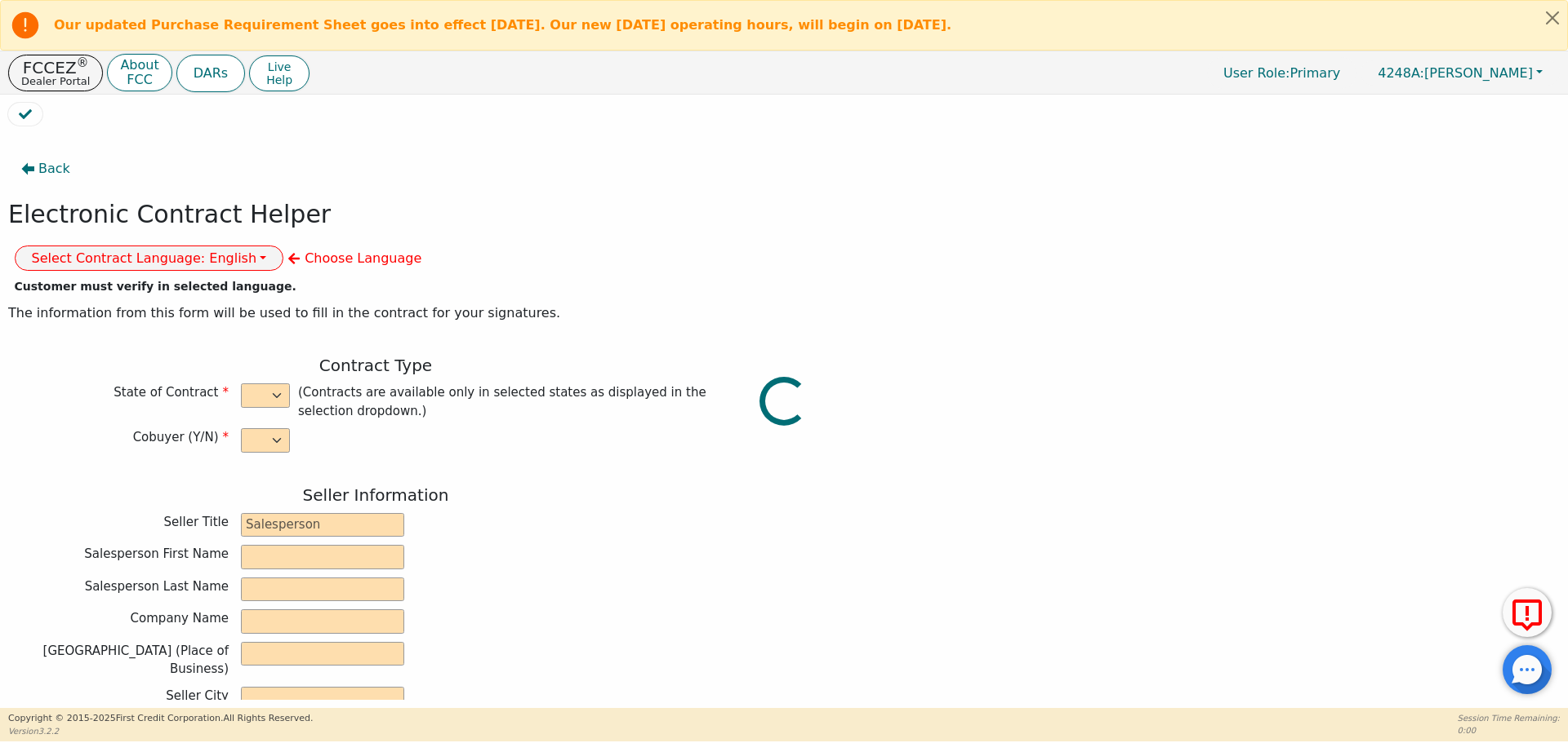
select select "y"
type input "owner"
type input "Ivonne"
type input "Madrid"
type input "AQUA REMACH LLC"
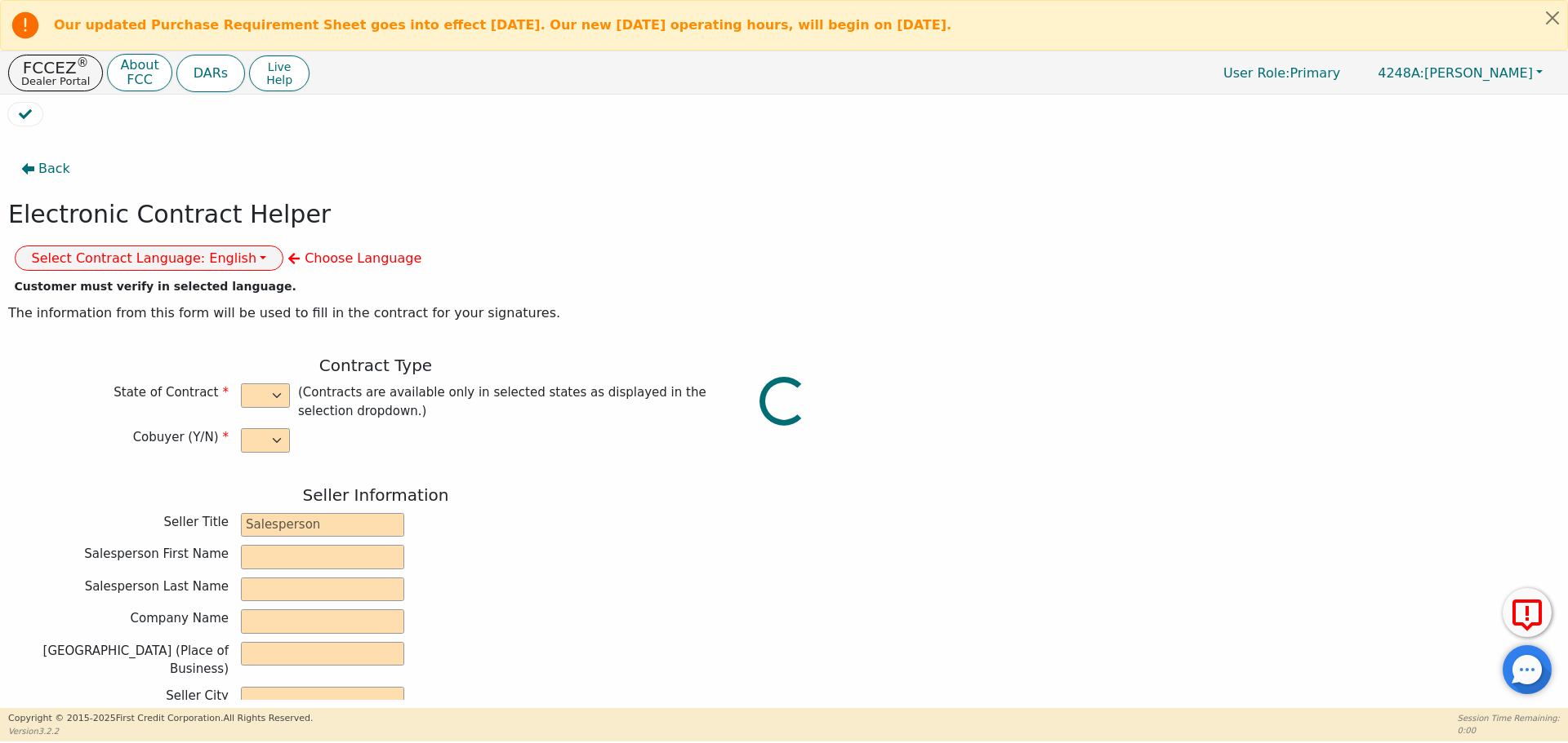
type input "13746 OFFICE PARK DR"
type input "HOUSTON"
select select "TX"
type input "77070"
type input "Andy"
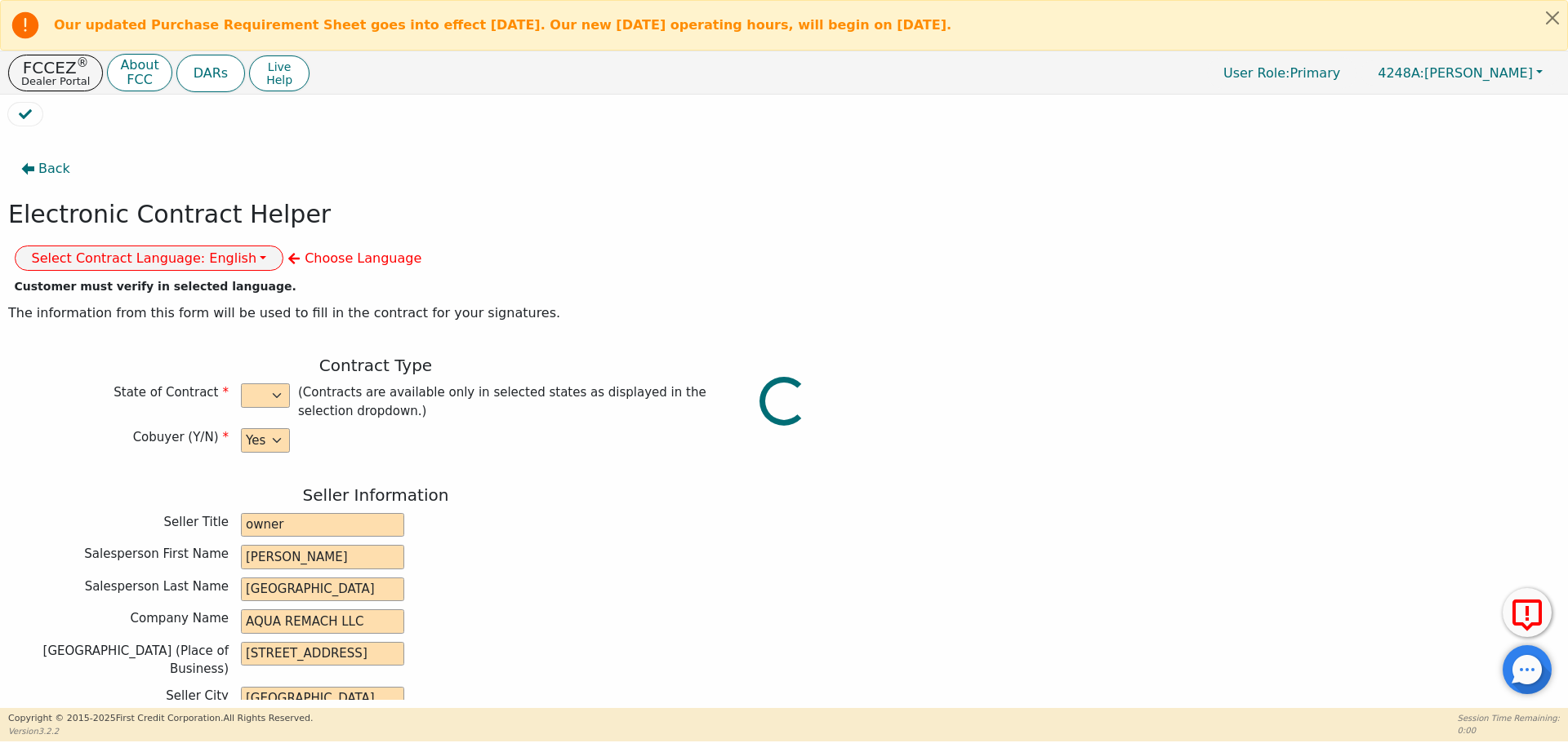
type input "Camey"
type input "Nicelda"
type input "Camey"
type input "niceldabenitez09@gmail.com"
type input "10018 Genard rd"
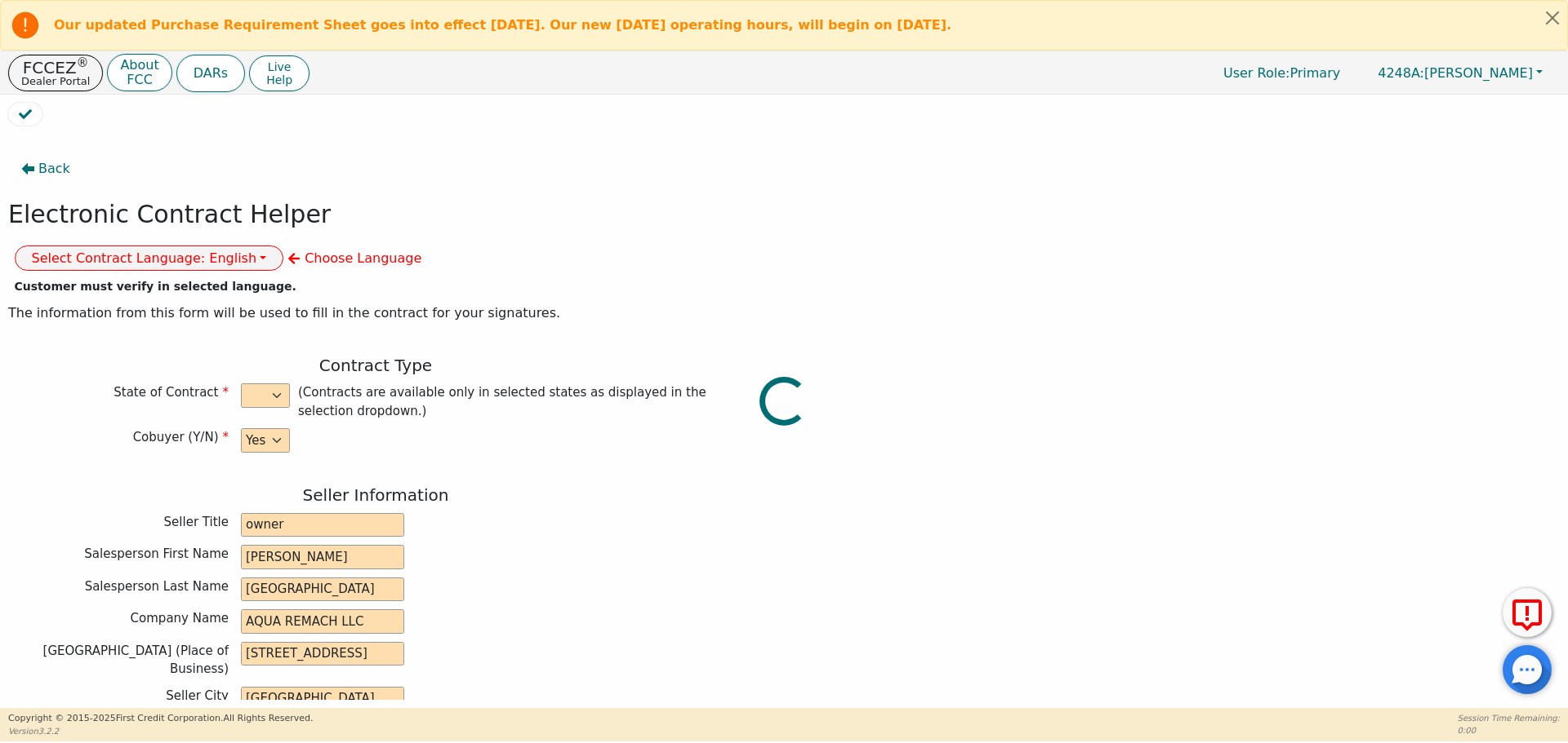
type input "Houston"
select select "TX"
type input "77041"
type input "[DATE]"
type input "17.99"
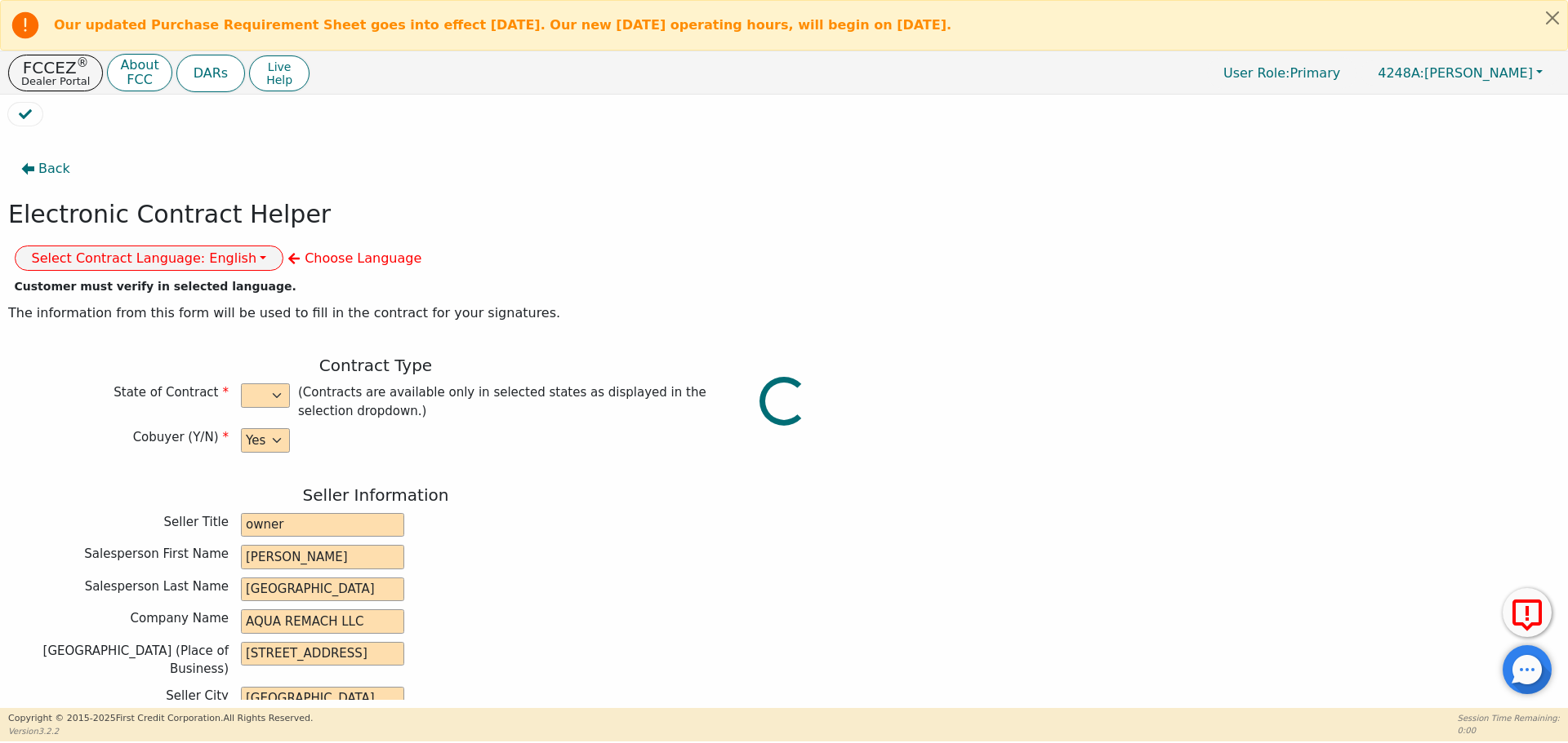
type input "2025-10-12"
type input "60"
type input "0"
type input "8700.00"
type input "0.00"
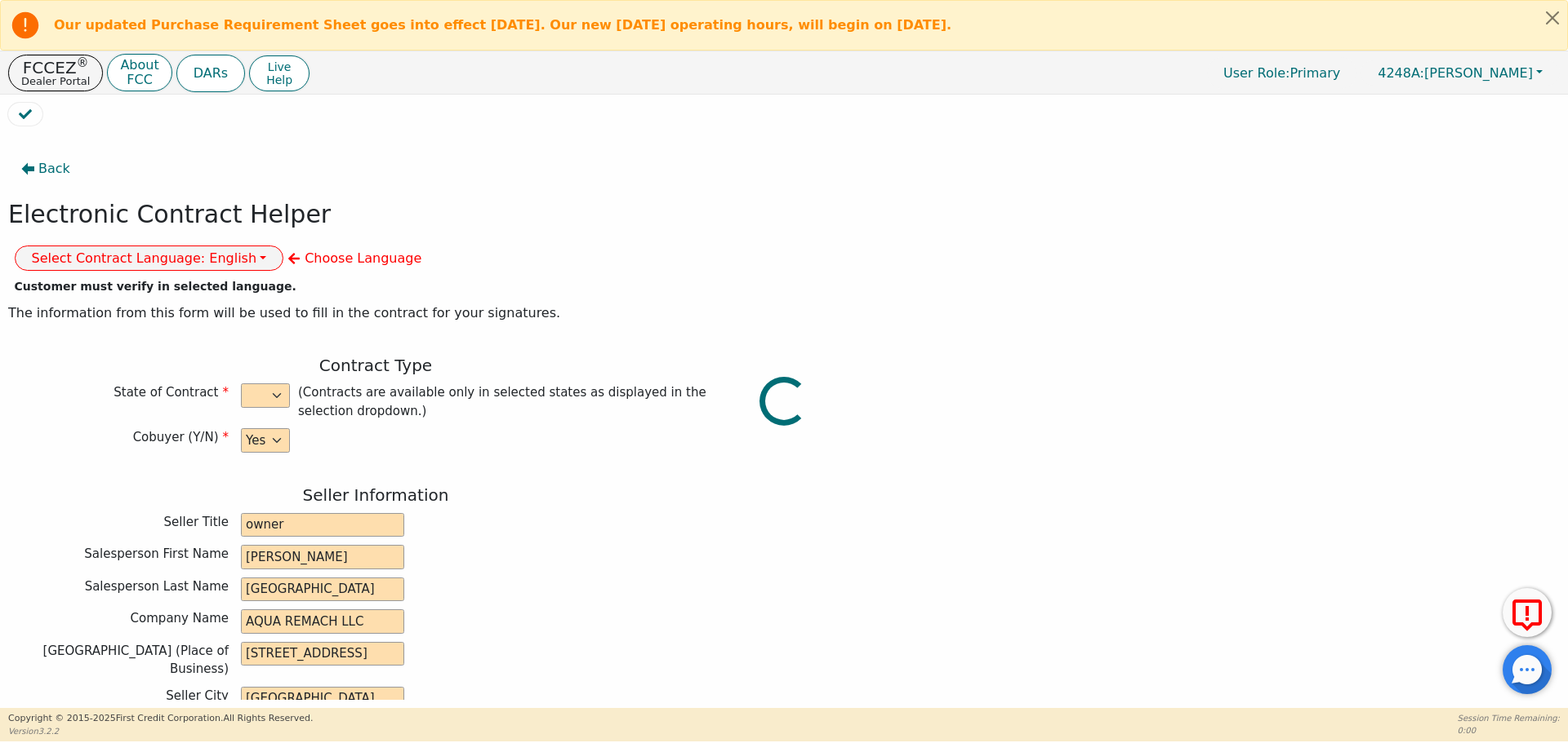
type input "8700.00"
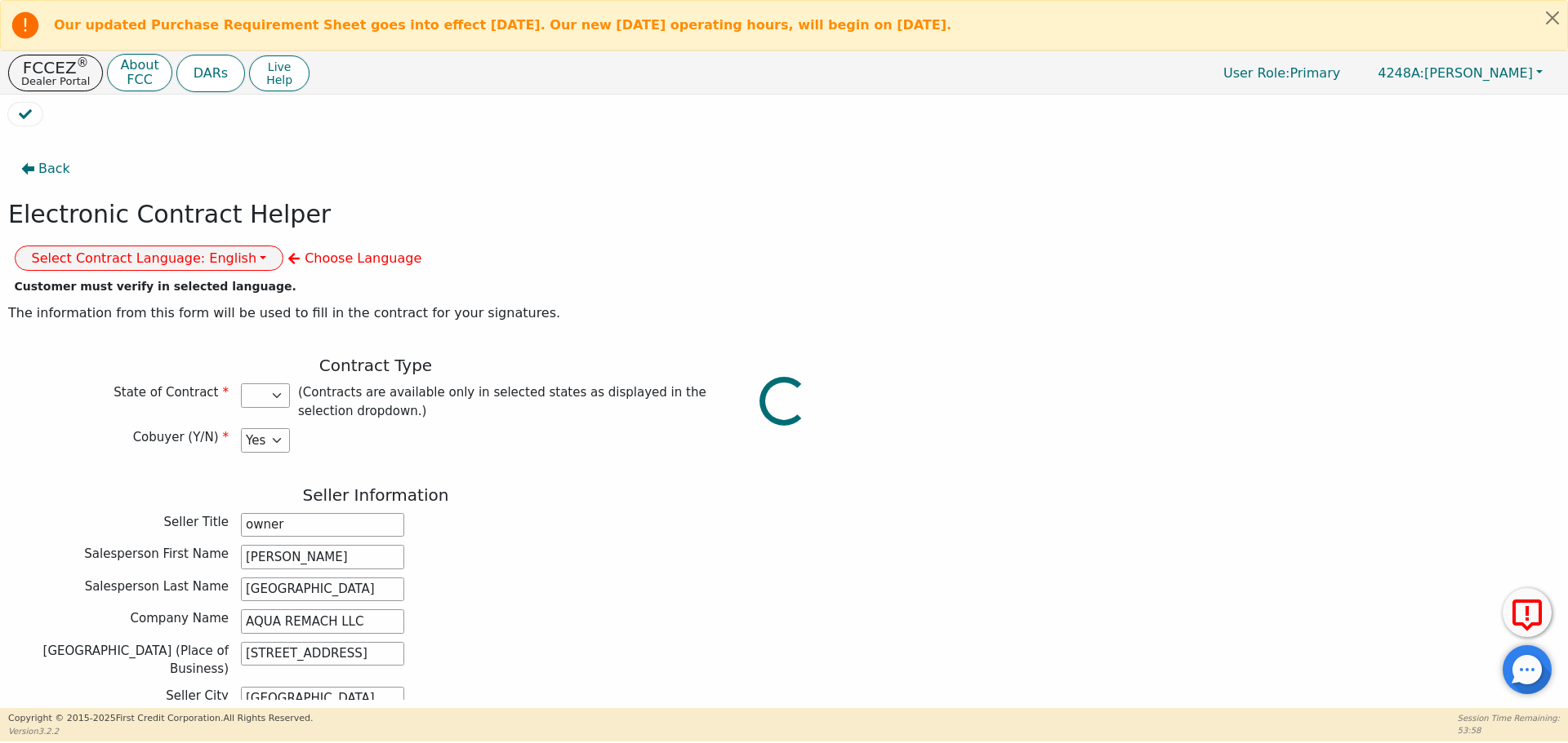
select select "TX"
click at [284, 246] on button "Select Contract Language: English" at bounding box center [149, 259] width 269 height 25
click at [145, 304] on link "Spanish" at bounding box center [80, 315] width 129 height 22
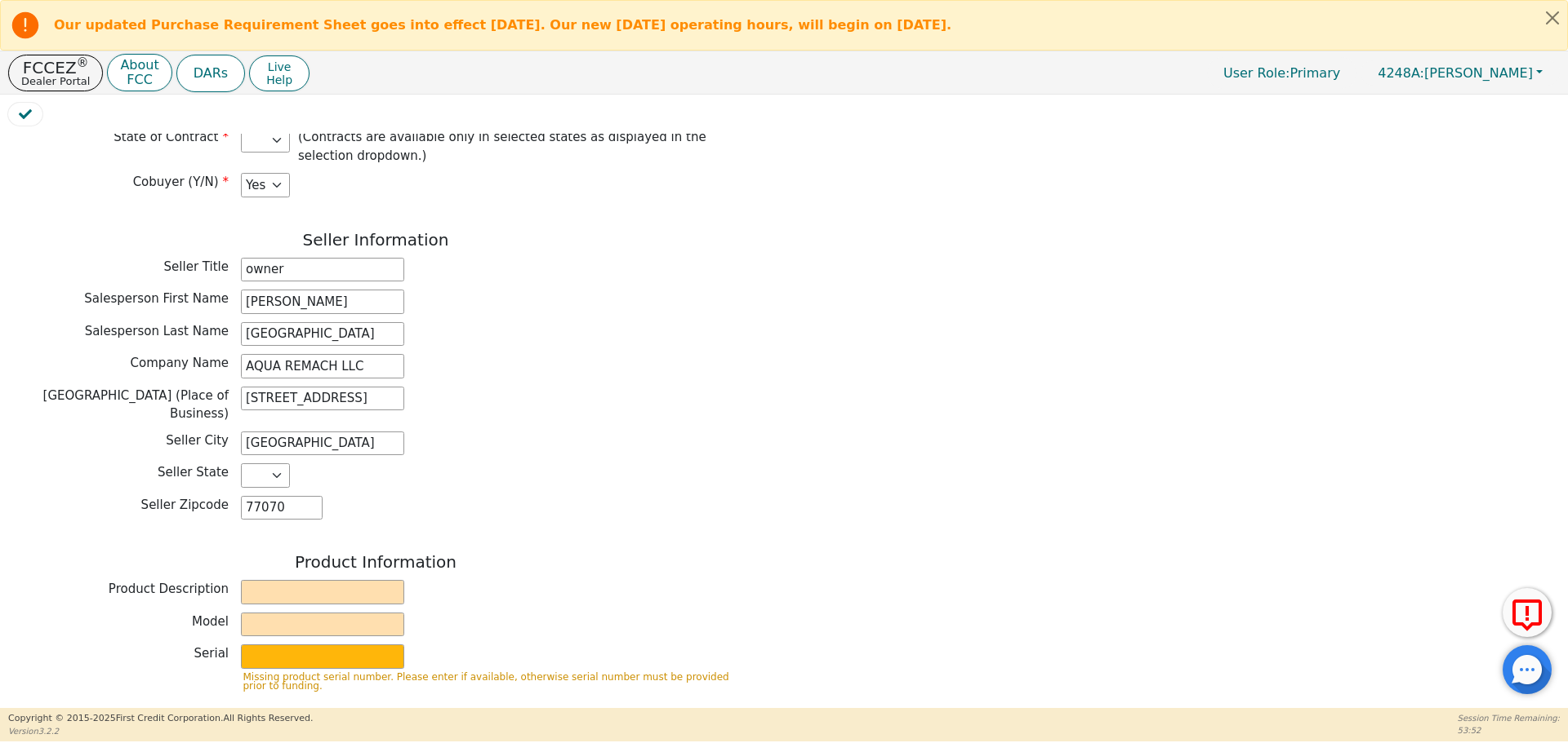
scroll to position [468, 0]
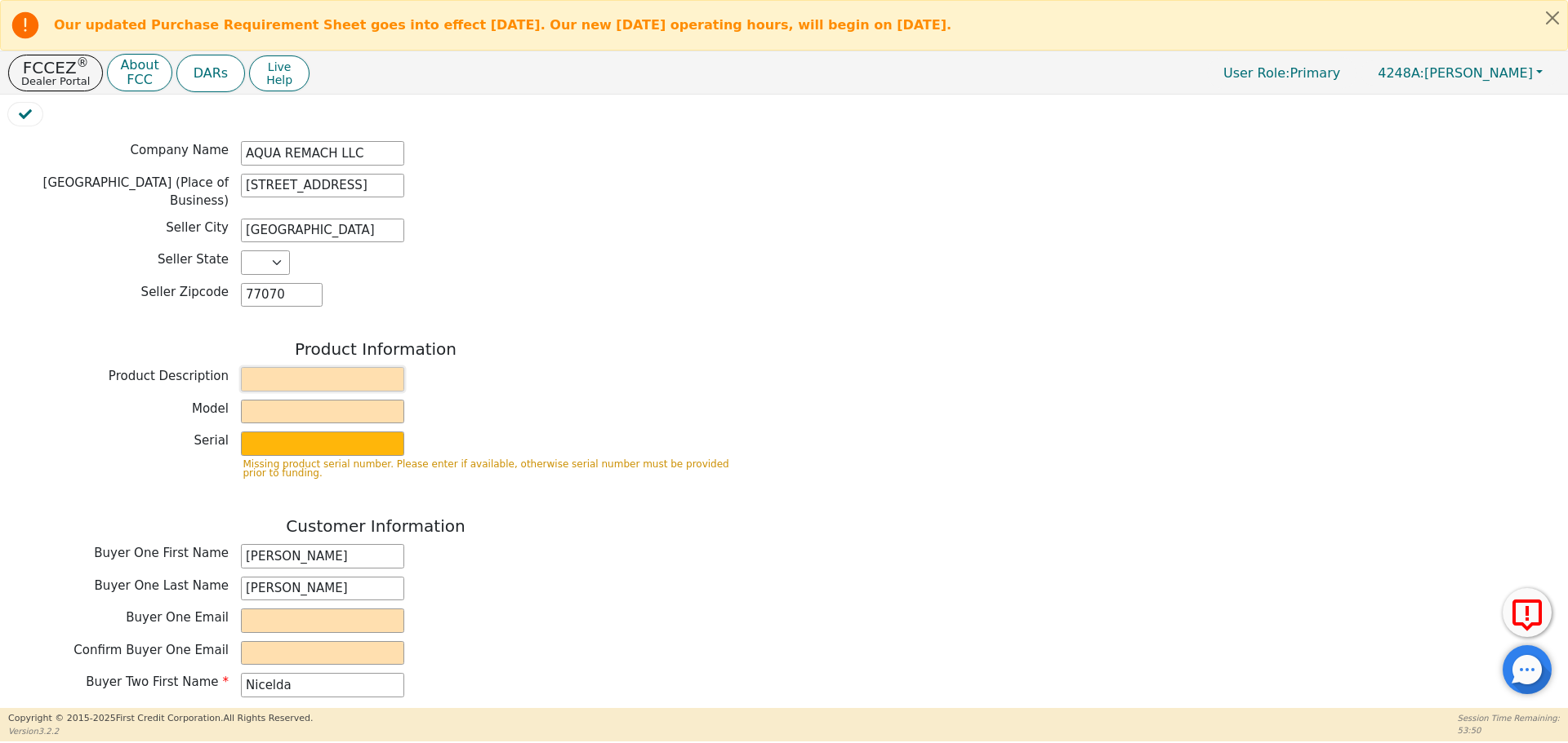
click at [301, 368] on input "text" at bounding box center [322, 379] width 163 height 24
type input "Water System"
click at [362, 399] on input "text" at bounding box center [322, 411] width 163 height 24
type input "whole house"
click at [343, 431] on input "text" at bounding box center [322, 443] width 163 height 24
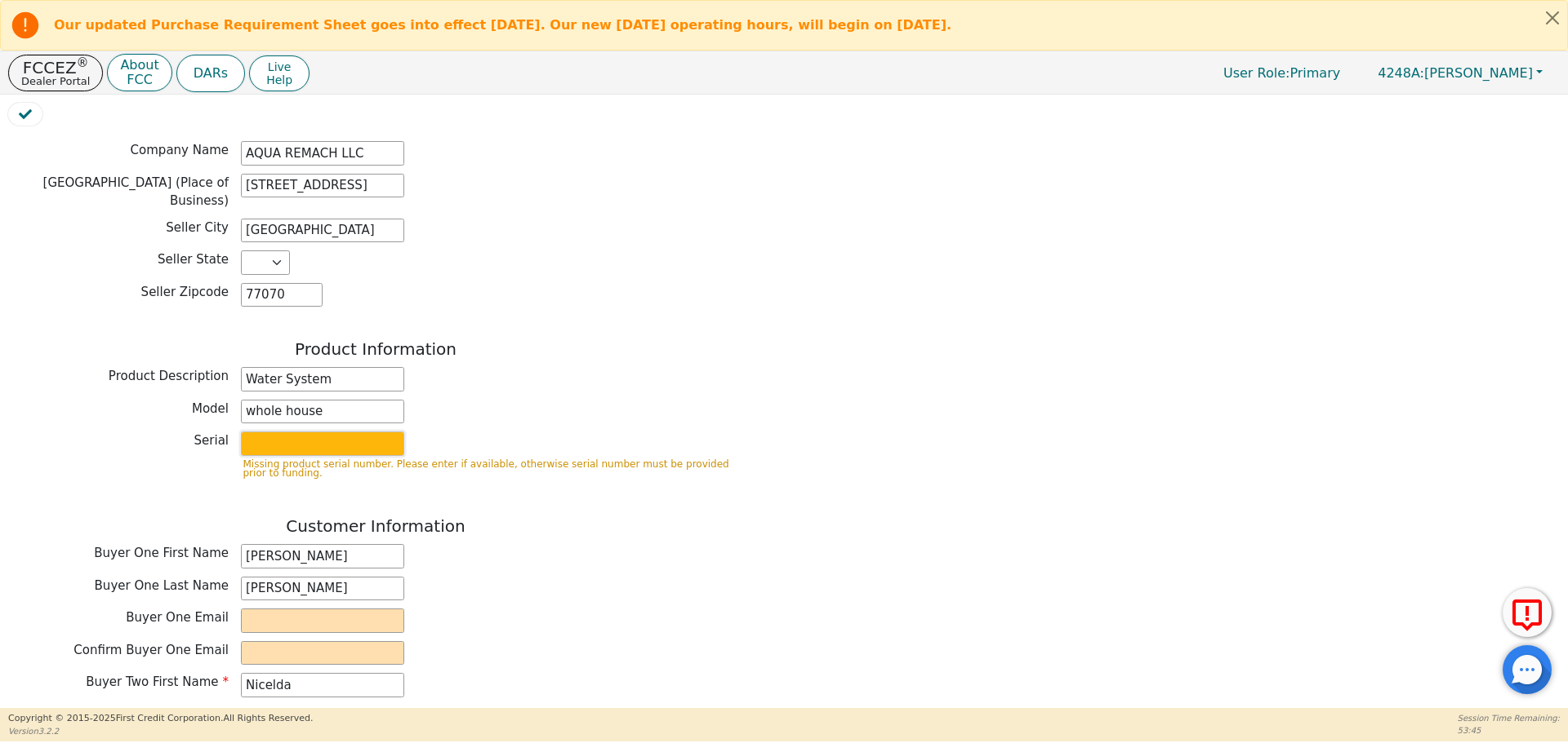
type input "purifier"
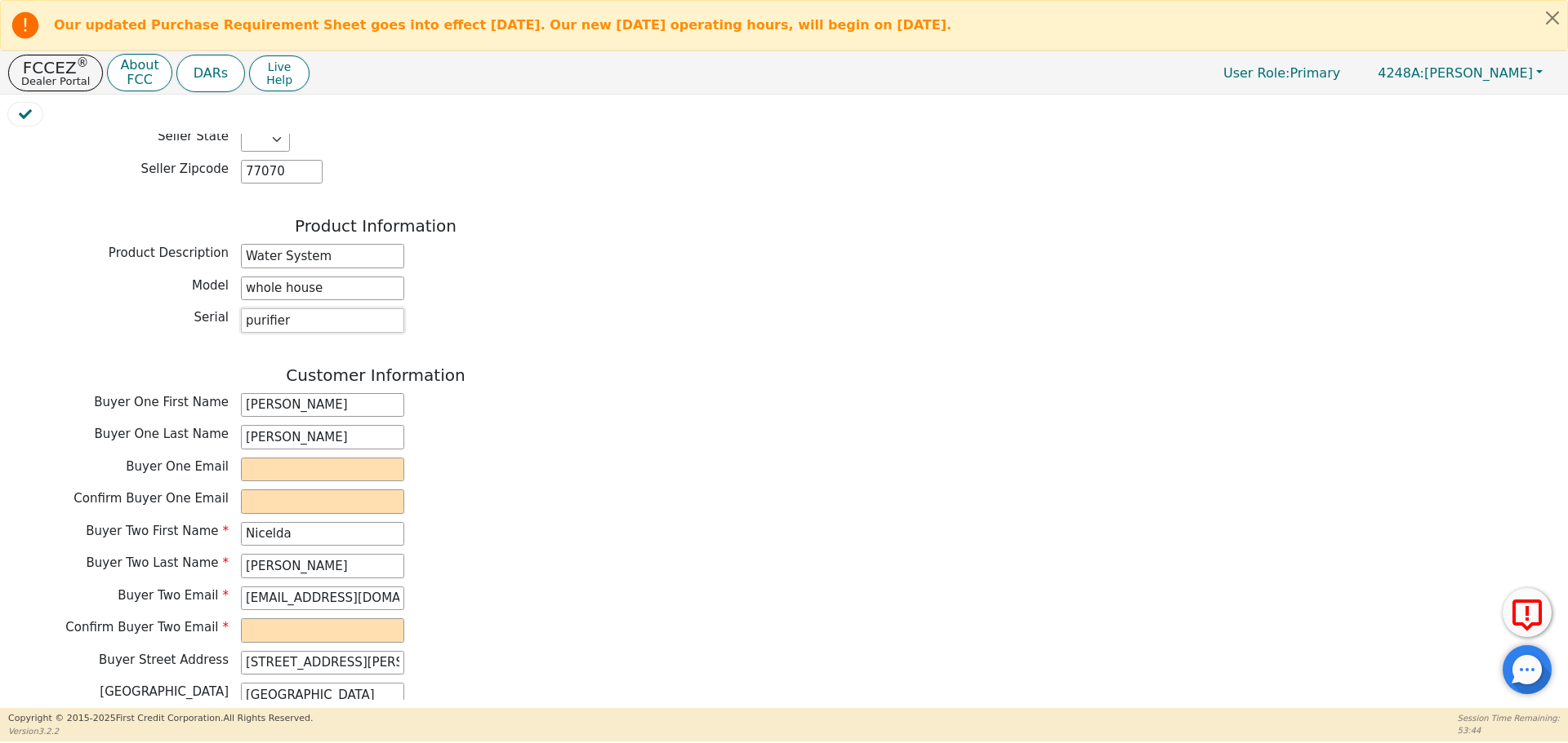
scroll to position [606, 0]
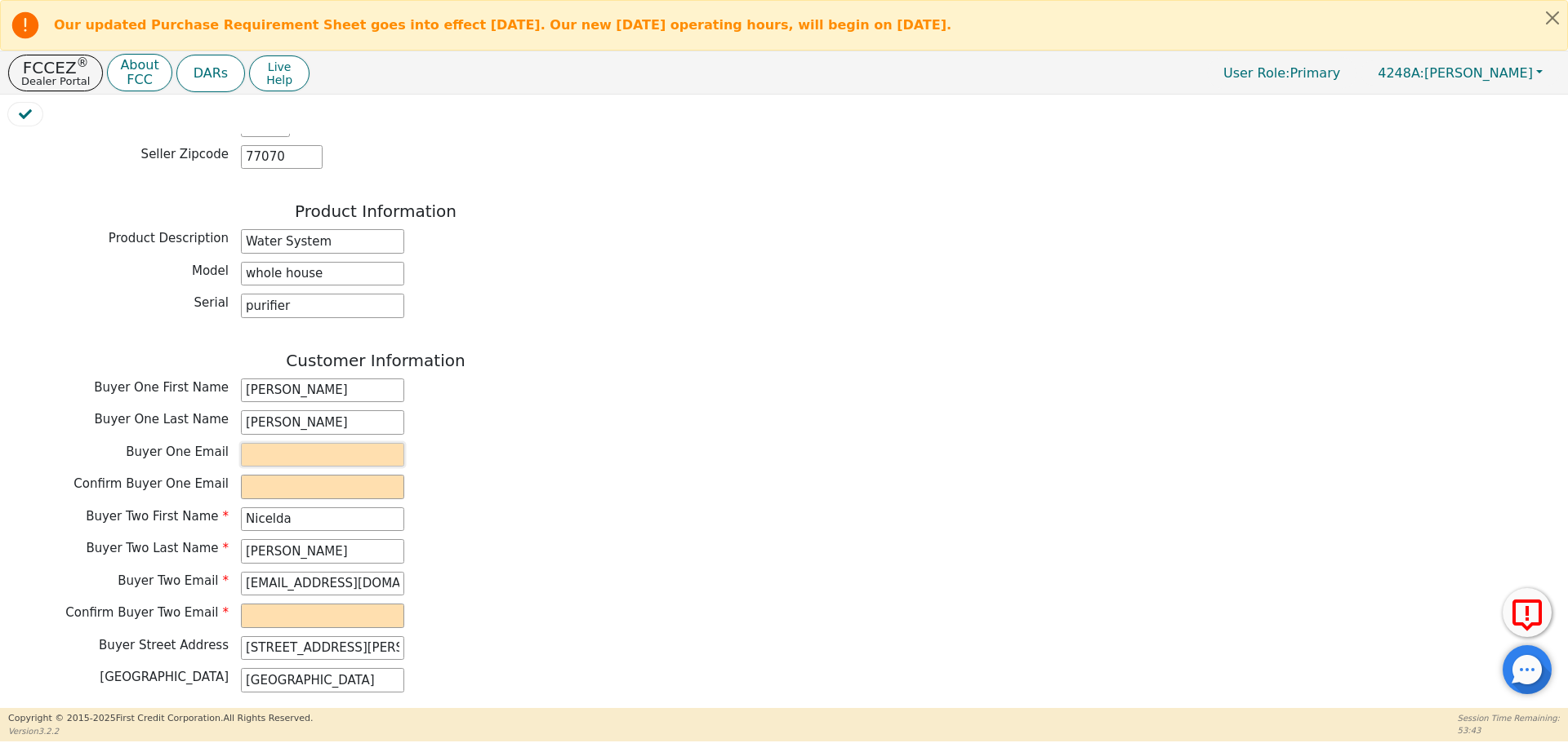
click at [305, 443] on input "email" at bounding box center [322, 454] width 163 height 24
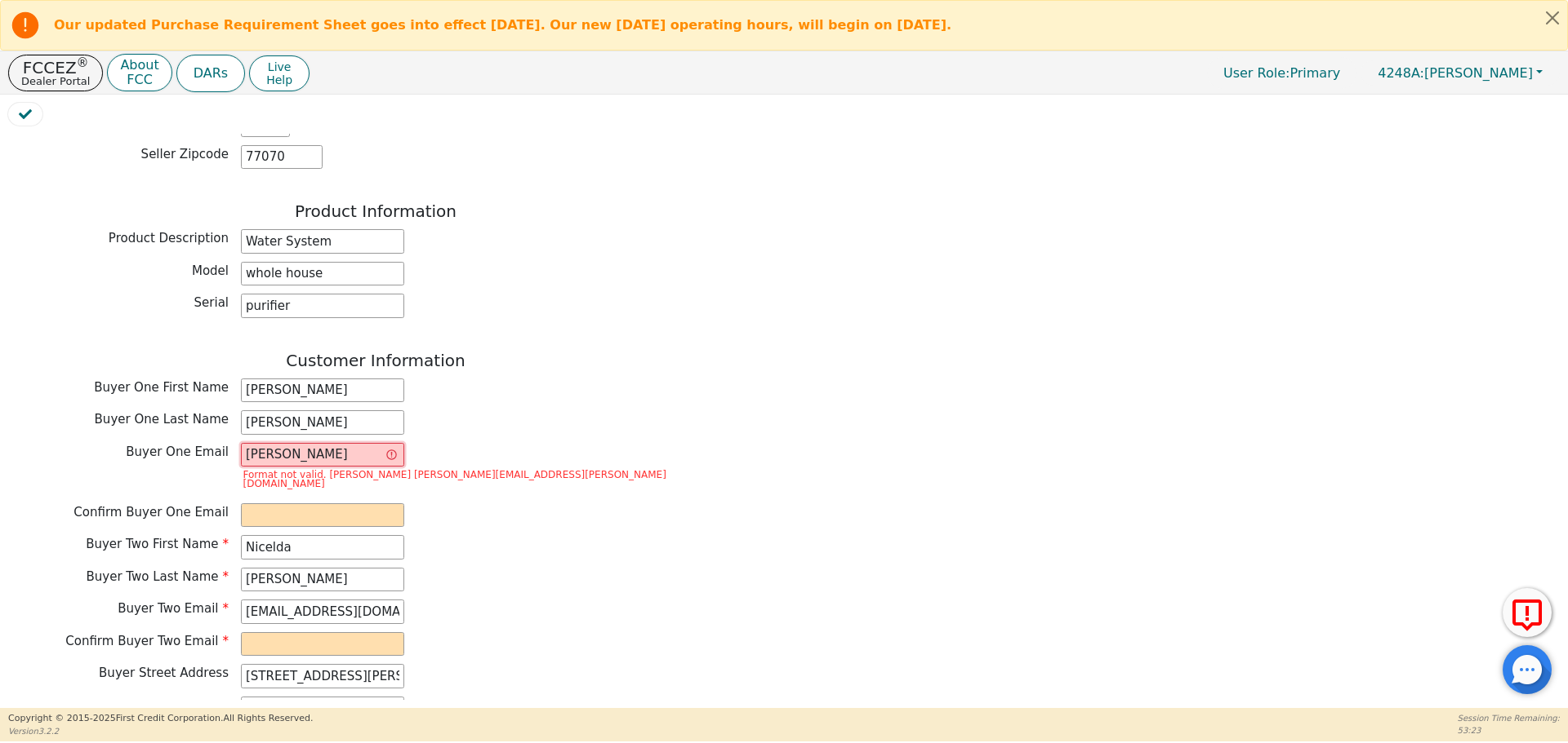
scroll to position [0, 0]
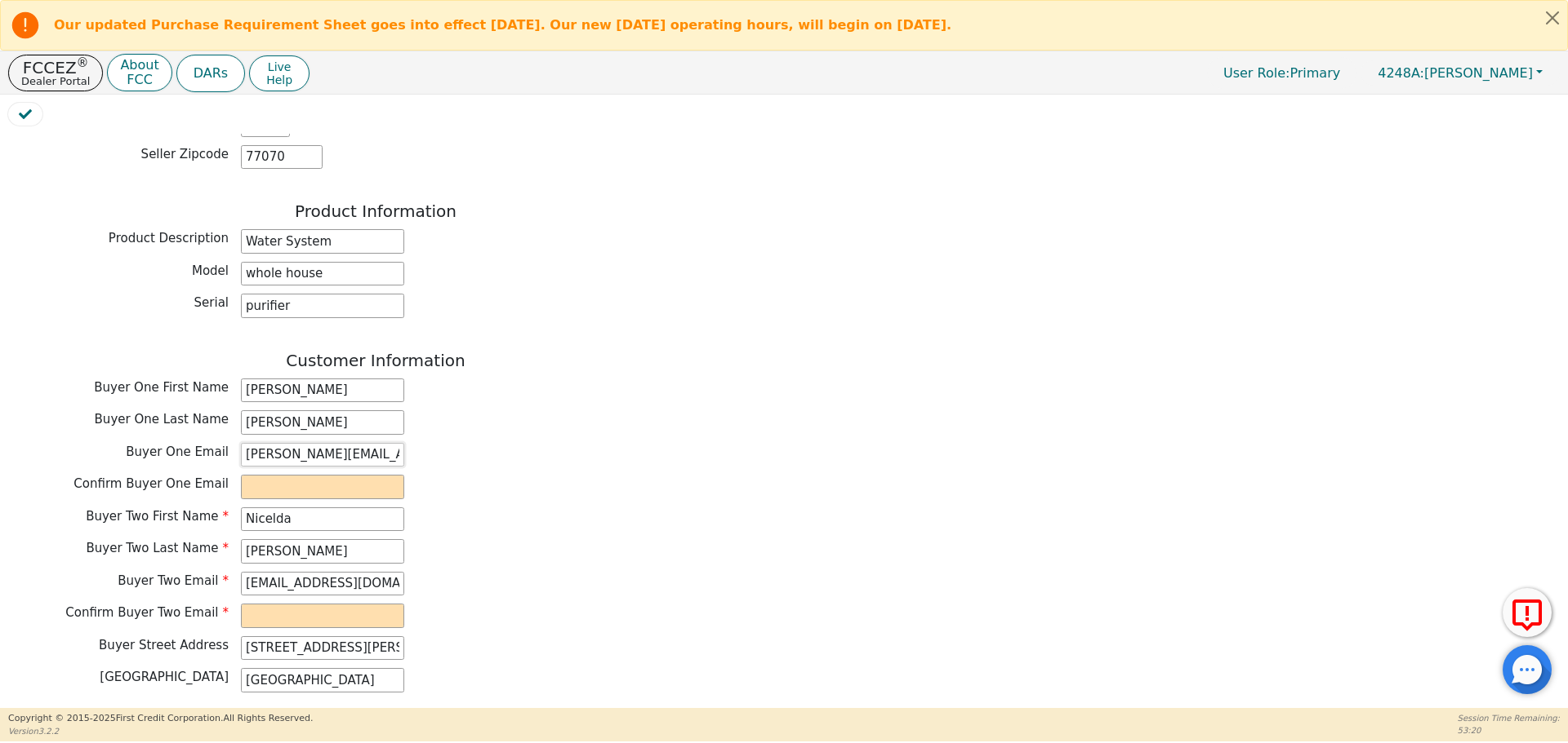
type input "andy.raycamey@yahoo.com"
click at [296, 475] on input "email" at bounding box center [322, 486] width 163 height 24
type input "andy.raycamey@yahoo.com"
click at [598, 378] on div "Buyer One First Name Andy" at bounding box center [375, 393] width 735 height 29
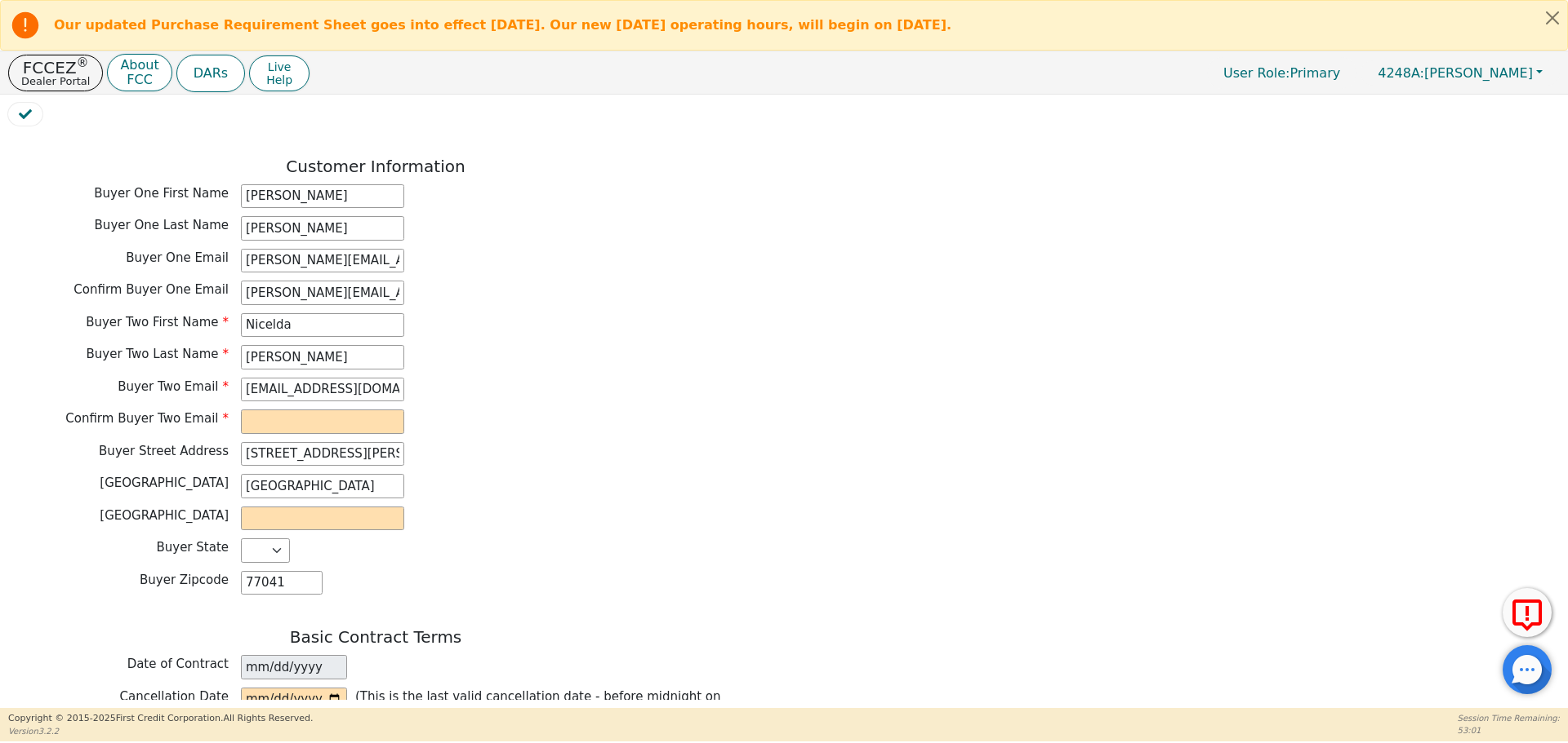
scroll to position [815, 0]
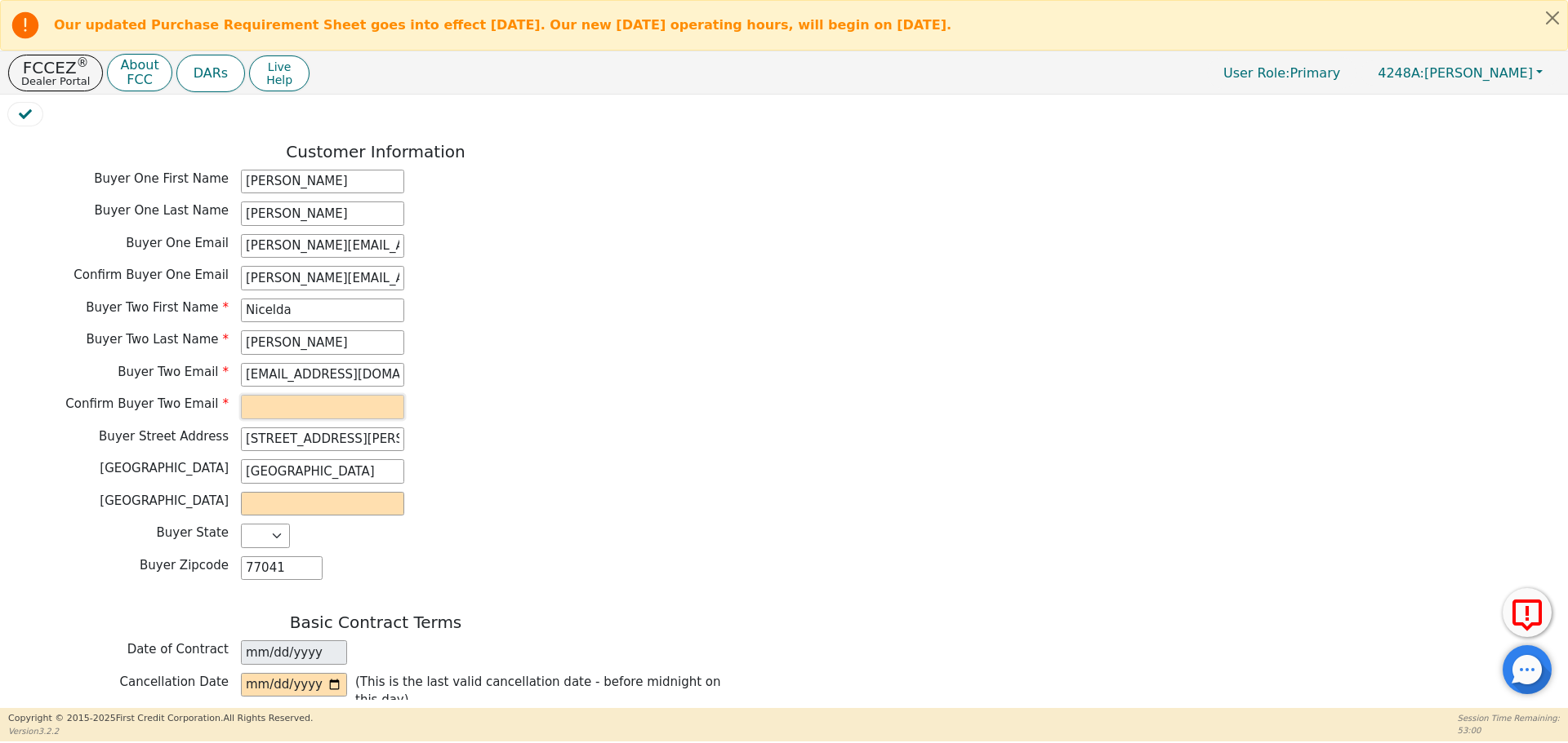
click at [377, 395] on input "email" at bounding box center [322, 406] width 163 height 24
click at [322, 363] on input "niceldabenitez09@gmail.com" at bounding box center [322, 374] width 163 height 24
type input "niceldabenitez29@gmail.com"
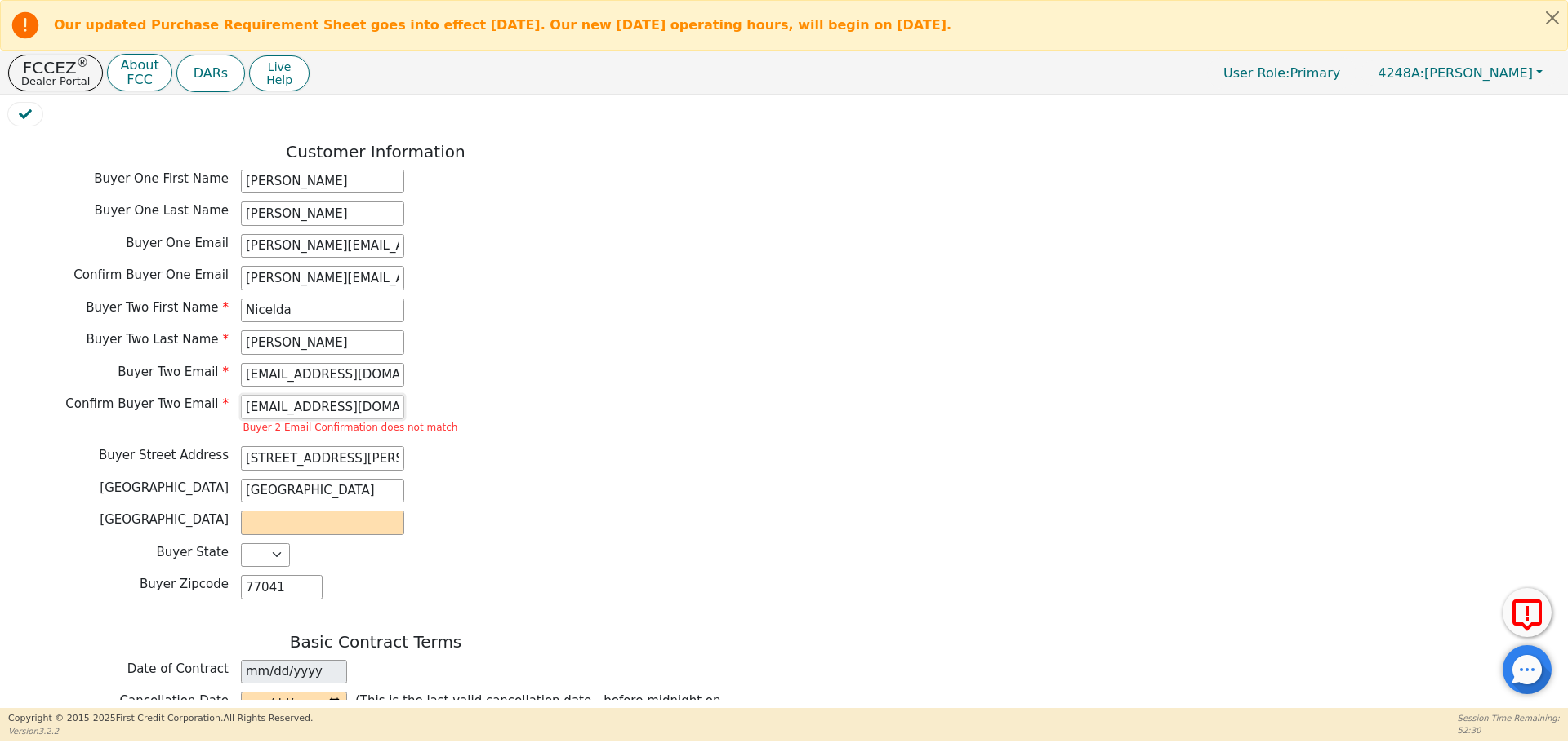
scroll to position [0, 7]
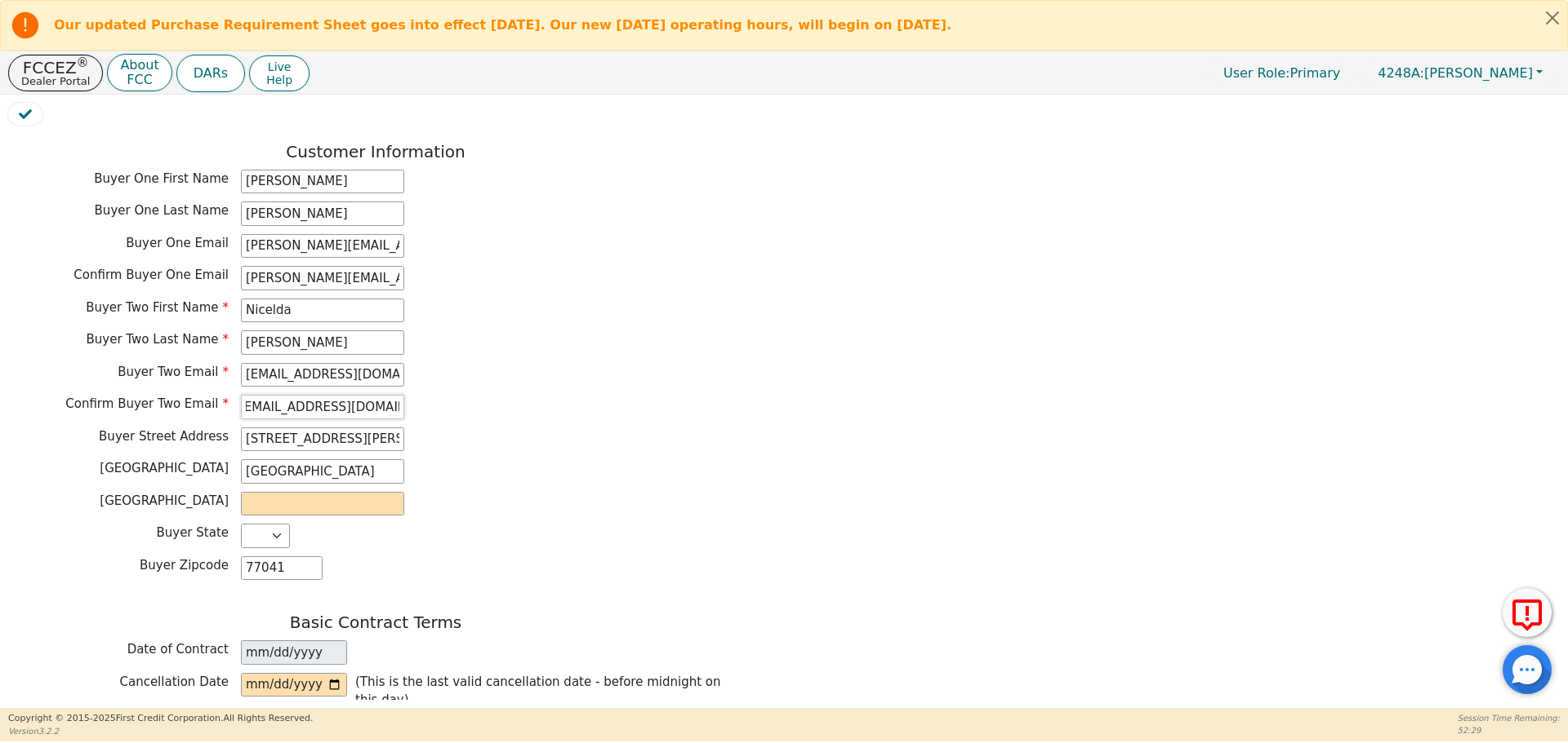
type input "niceldabenitez29@gmail.com"
click at [491, 395] on div "Confirm Buyer Two Email niceldabenitez29@gmail.com" at bounding box center [375, 406] width 735 height 24
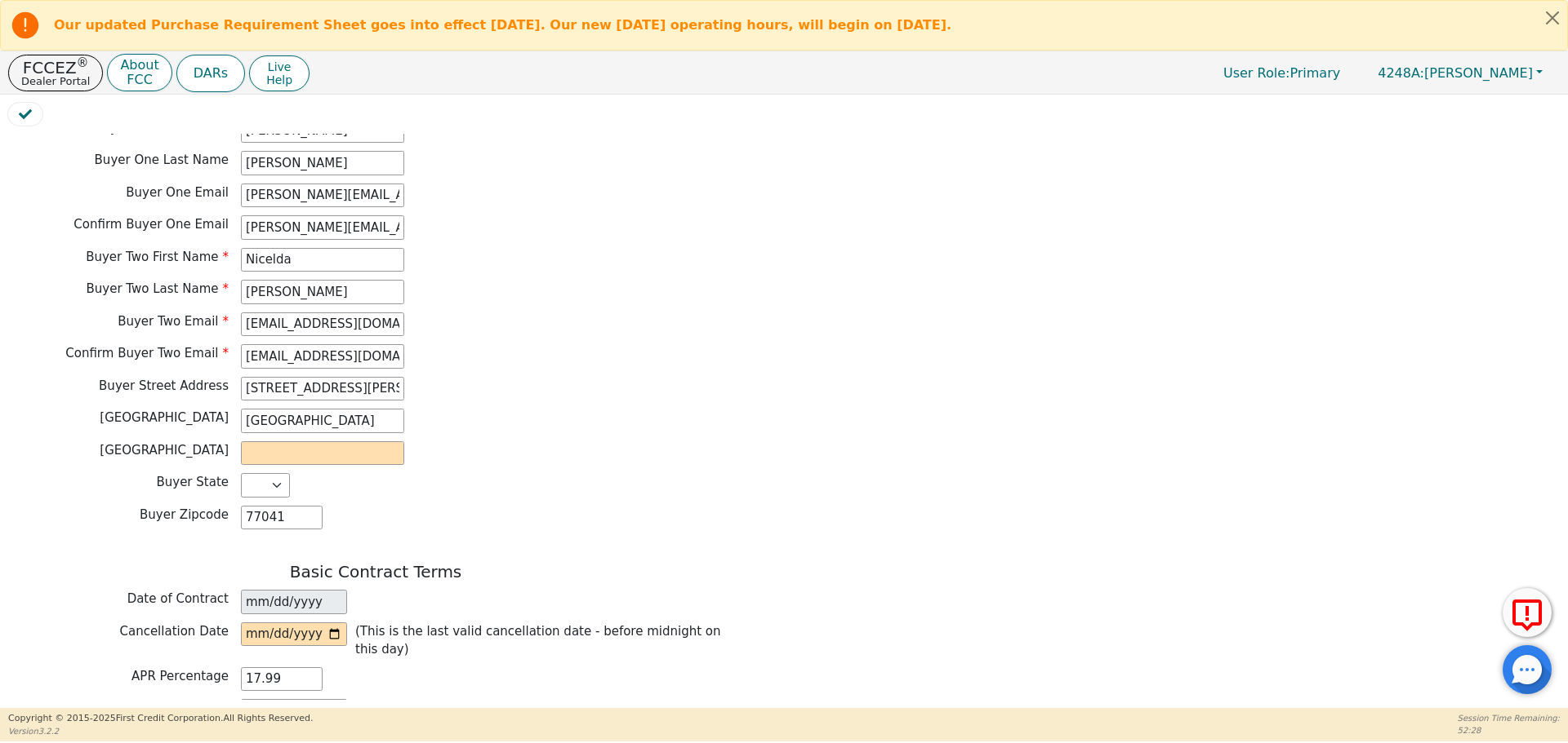
scroll to position [868, 0]
click at [367, 439] on input "text" at bounding box center [322, 451] width 163 height 24
type input "Houston"
click at [523, 471] on div "Buyer State AK AL AR AZ CA CO CT DC DE FL GA HI IA ID IL IN KS KY LA MA MD ME M…" at bounding box center [375, 482] width 735 height 24
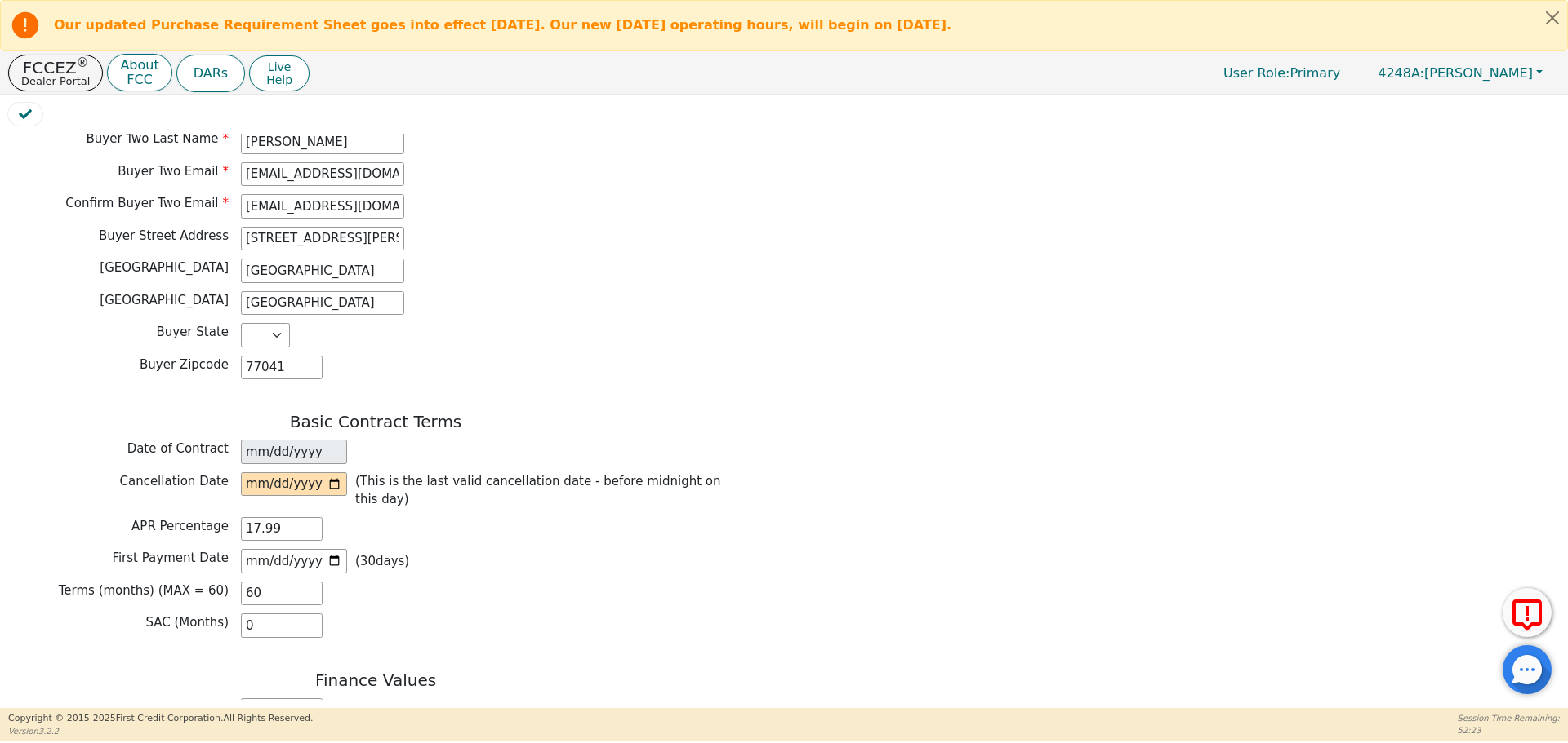
scroll to position [1026, 0]
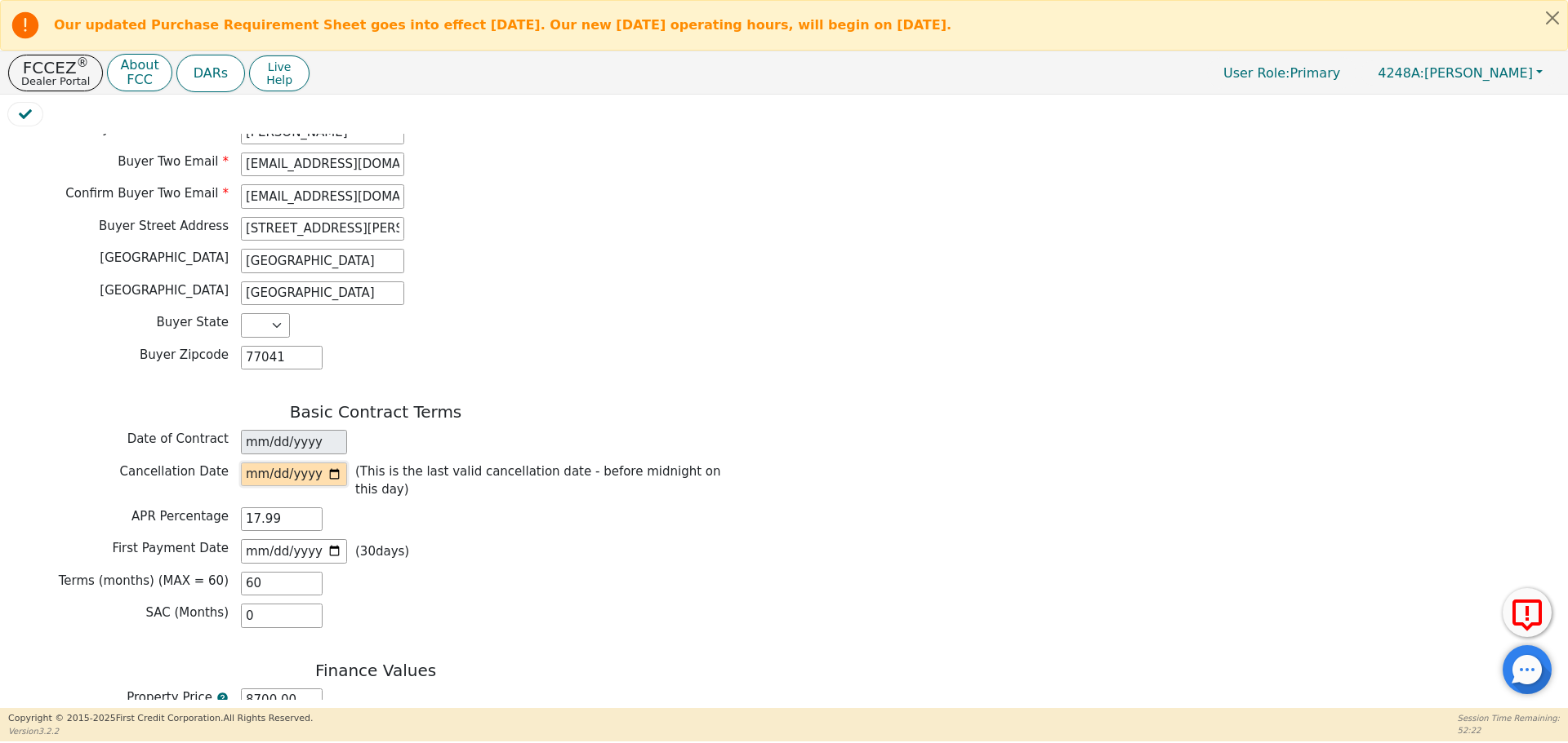
click at [334, 462] on input "date" at bounding box center [294, 474] width 106 height 24
type input "2025-09-16"
click at [424, 508] on div "APR Percentage 17.99" at bounding box center [375, 519] width 735 height 24
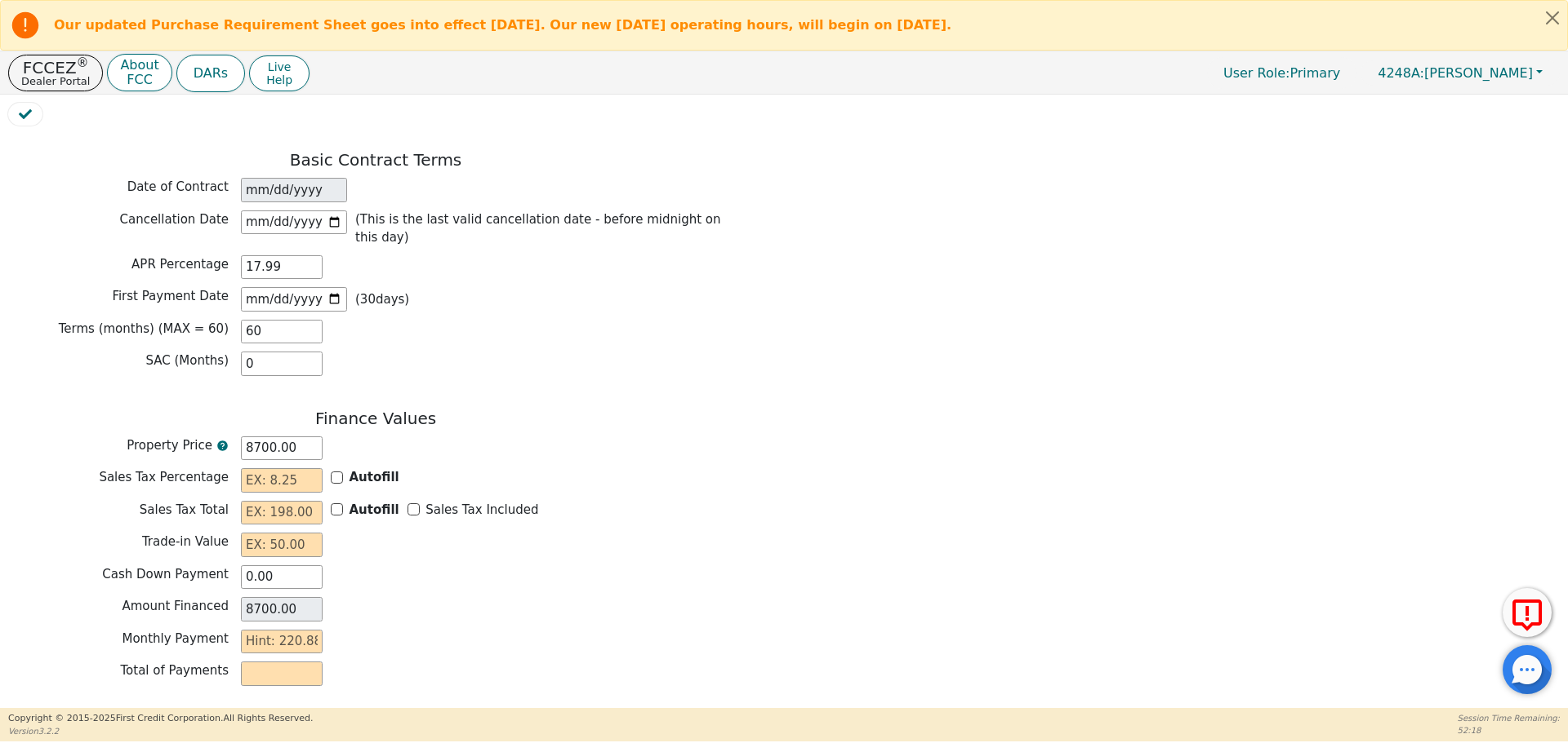
scroll to position [1283, 0]
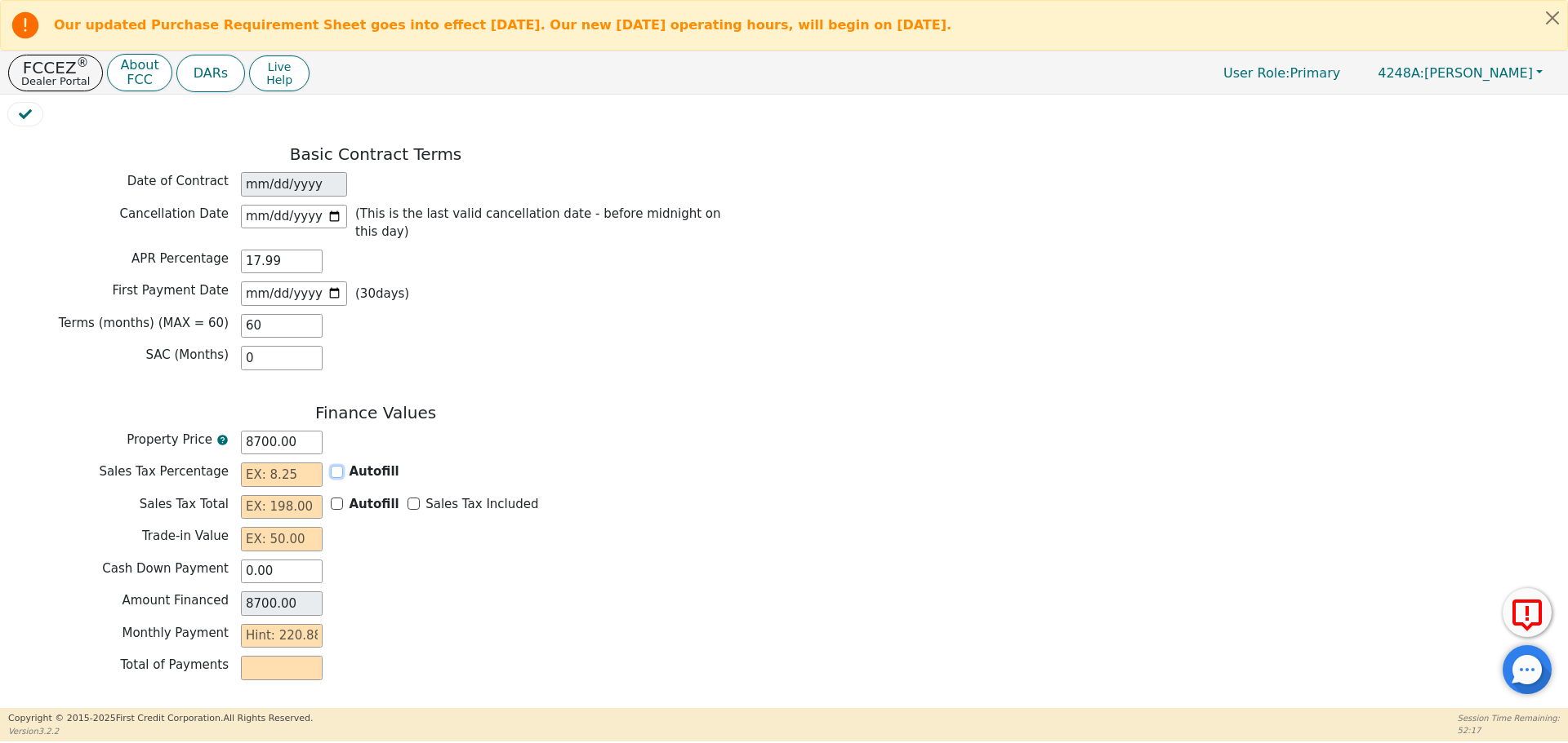
click at [339, 466] on input "Autofill" at bounding box center [336, 472] width 13 height 13
checkbox input "true"
type input "0.00"
click at [412, 495] on div "Sales Tax Included" at bounding box center [473, 504] width 131 height 18
click at [407, 498] on input "Sales Tax Included" at bounding box center [413, 504] width 13 height 13
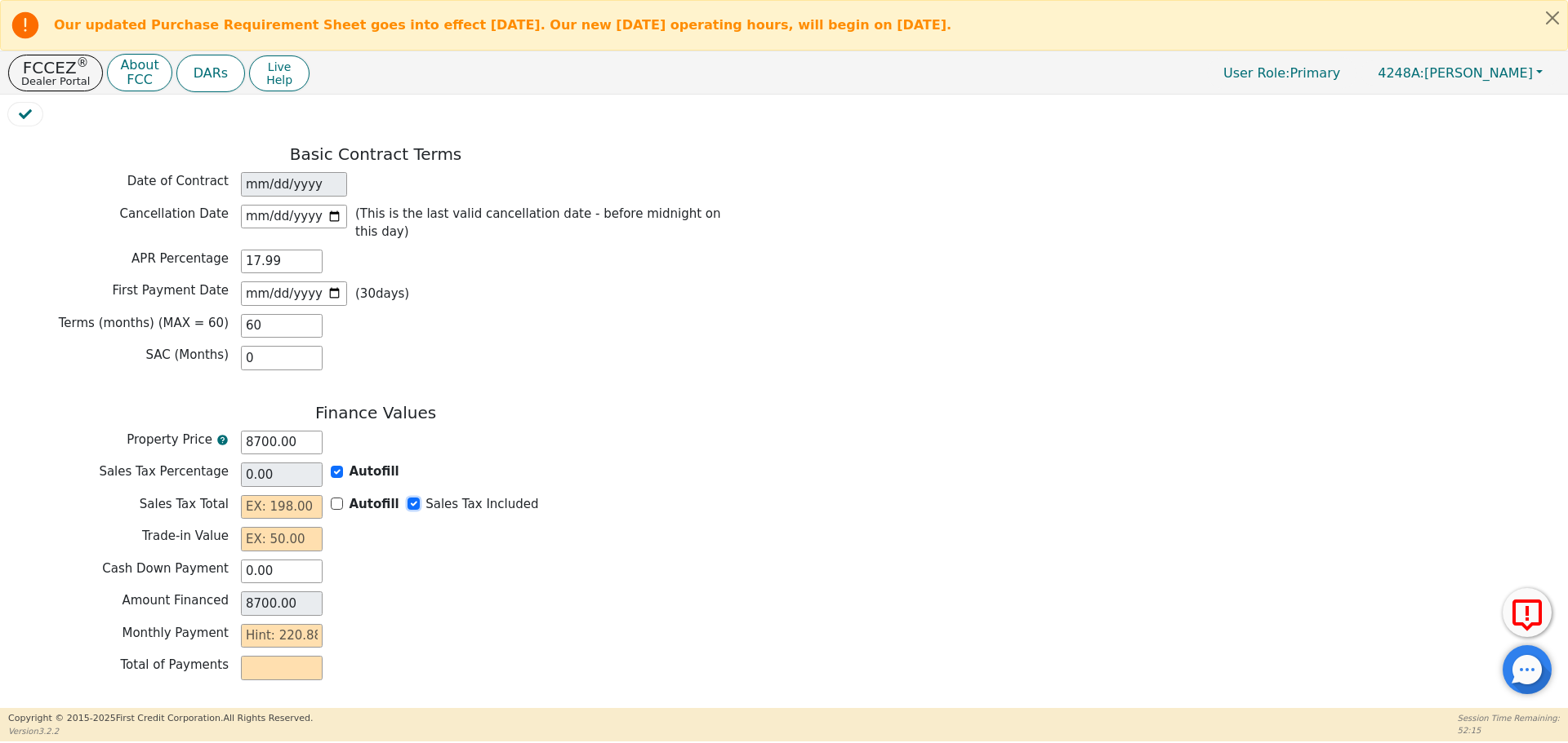
checkbox input "true"
type input "0.00"
click at [306, 527] on input "text" at bounding box center [281, 538] width 82 height 24
type input "0.00"
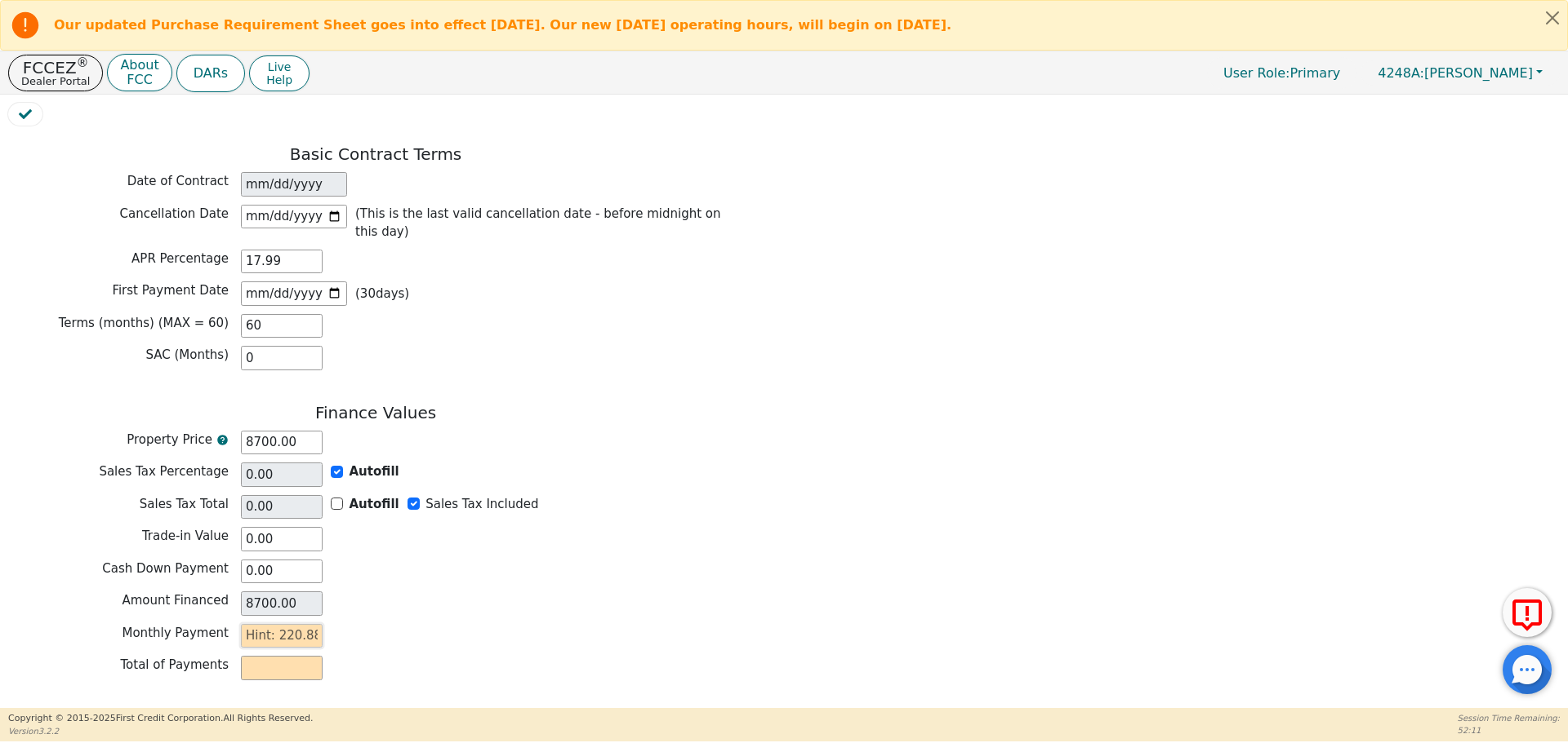
click at [298, 624] on input "text" at bounding box center [281, 636] width 82 height 24
type input "2"
type input "120.00"
type input "22"
type input "1320.00"
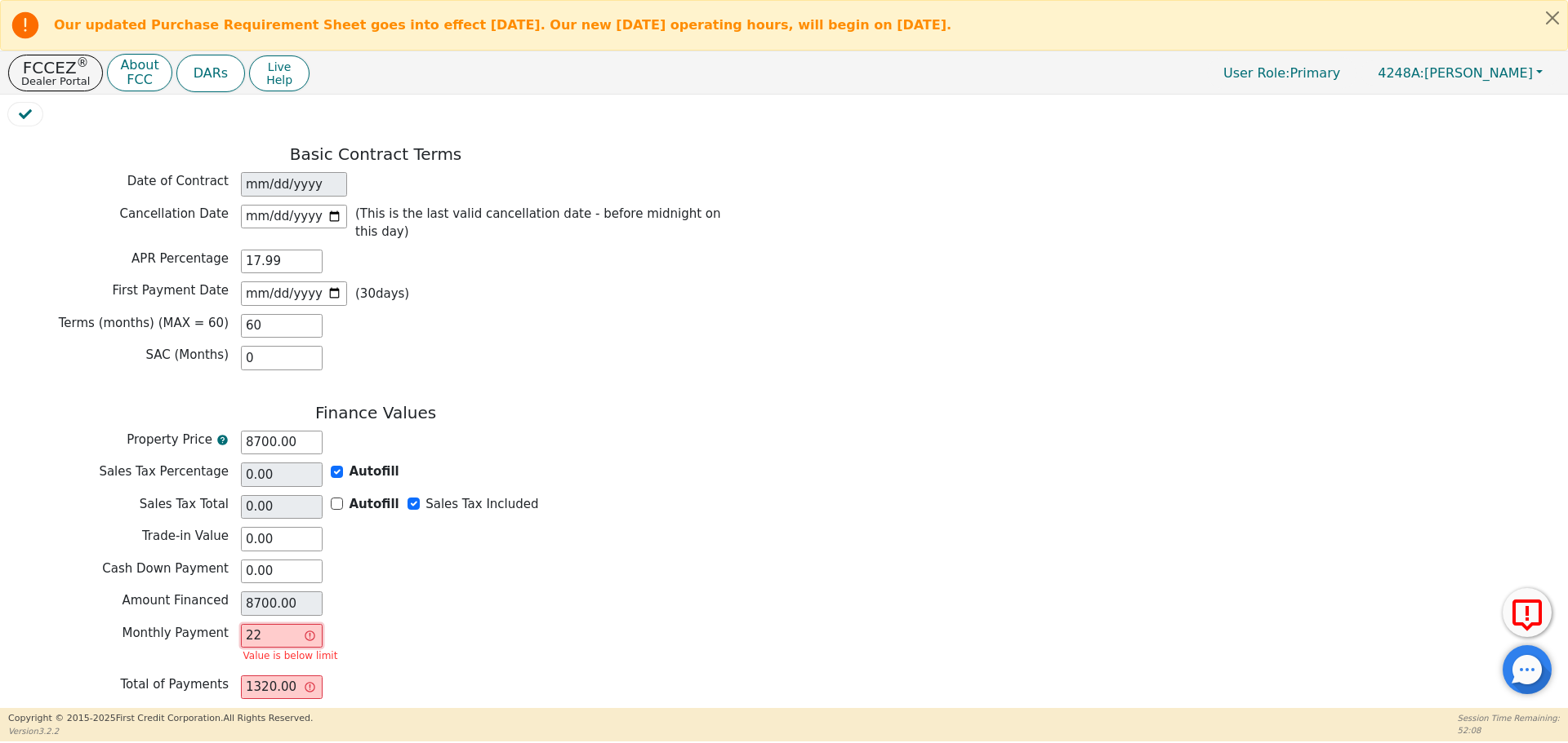
type input "2"
type input "120.00"
type input "0.00"
type input "2"
type input "120.00"
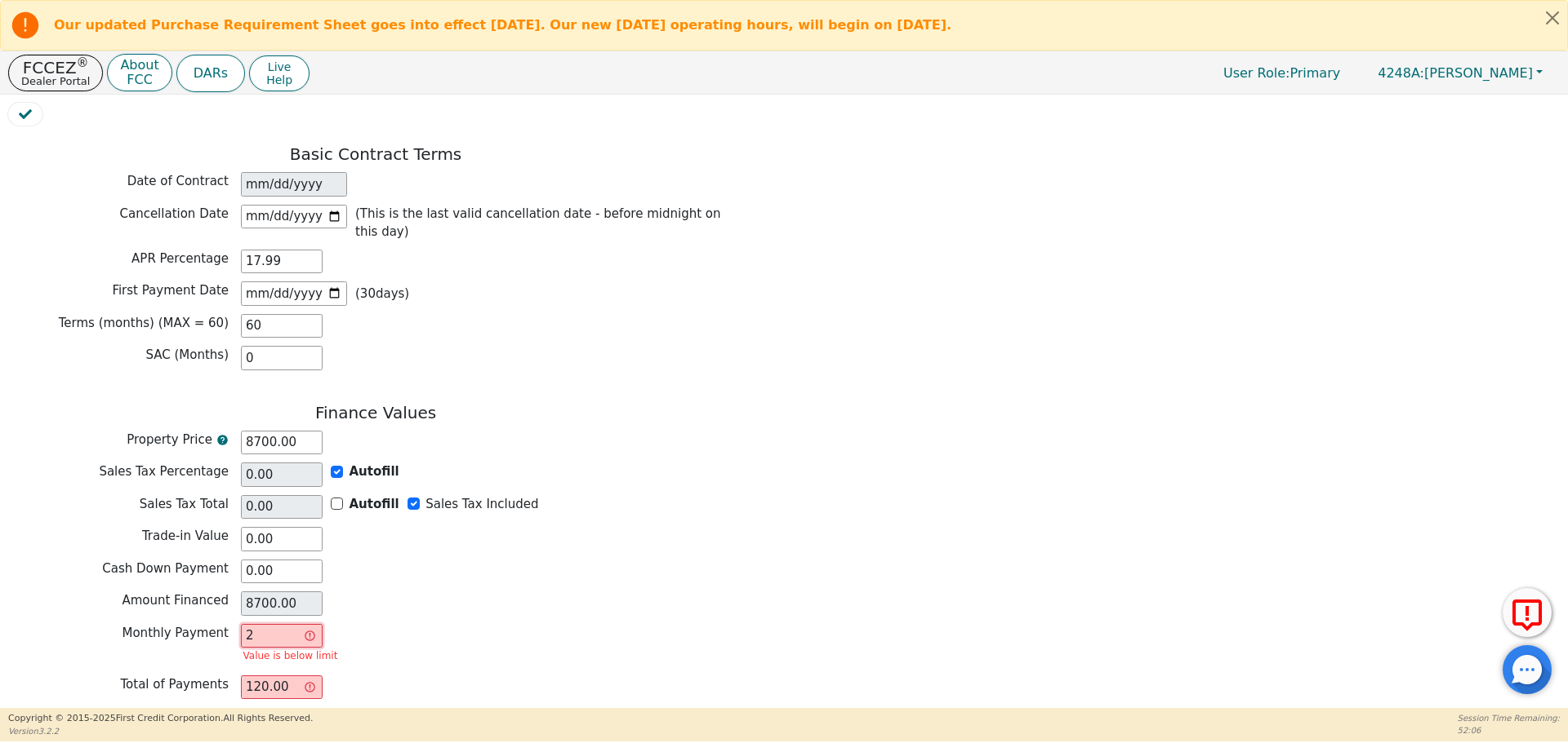
type input "22"
type input "1320.00"
type input "220"
type input "13200.00"
type input "220.8"
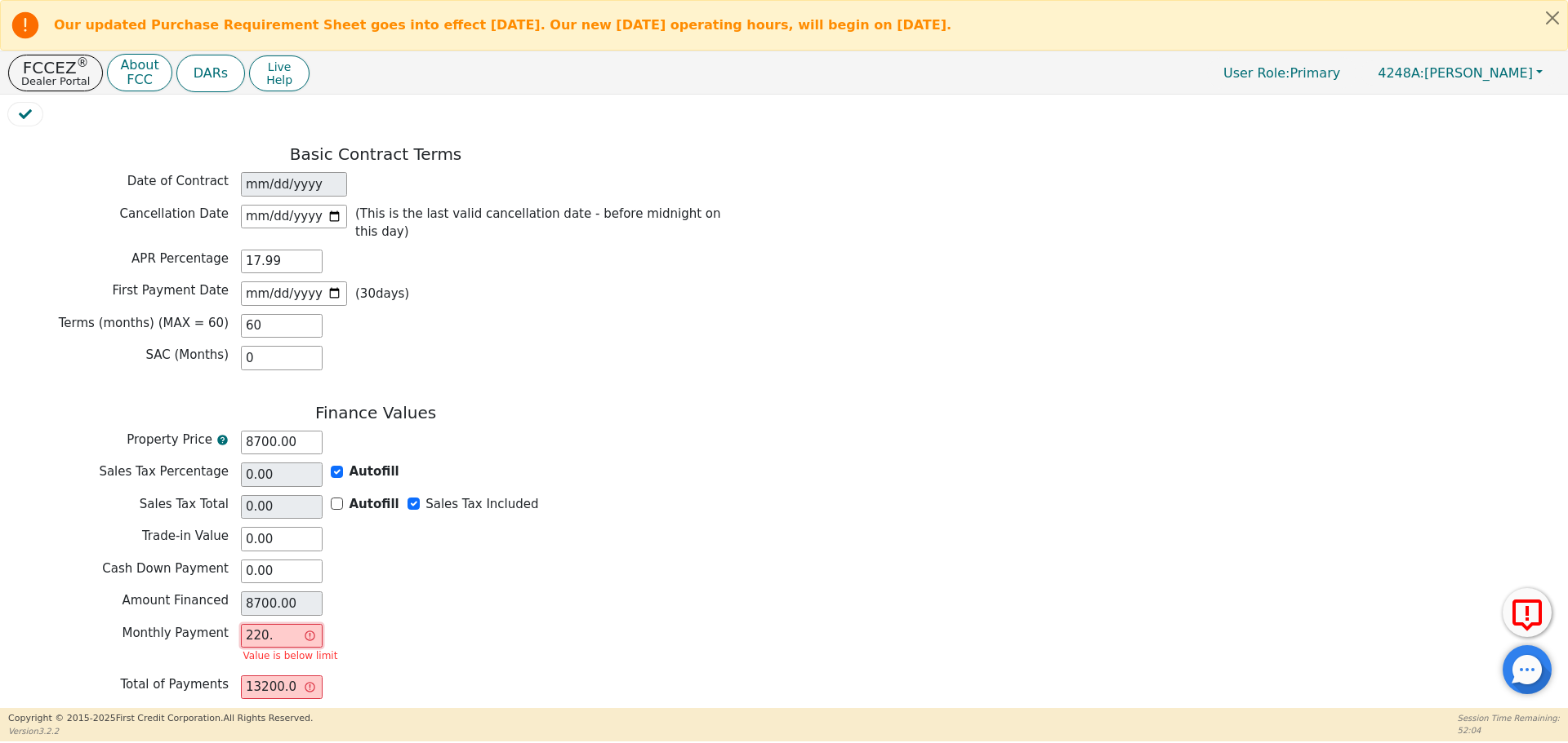
type input "13248.00"
type input "220.88"
type input "13252.80"
type input "220.88"
click at [153, 713] on button "Review & Begin Contract" at bounding box center [101, 731] width 188 height 38
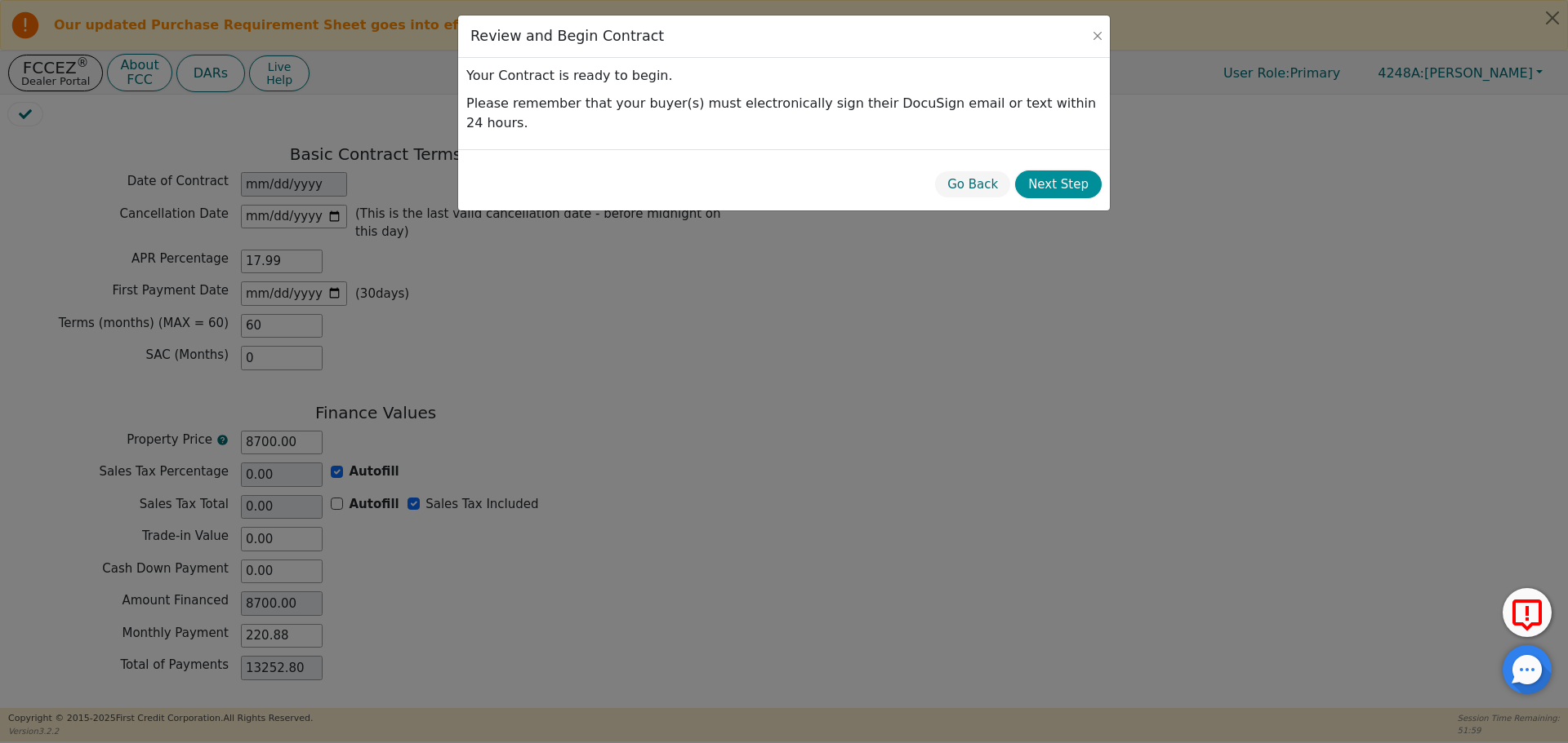
click at [1047, 171] on button "Next Step" at bounding box center [1058, 185] width 87 height 29
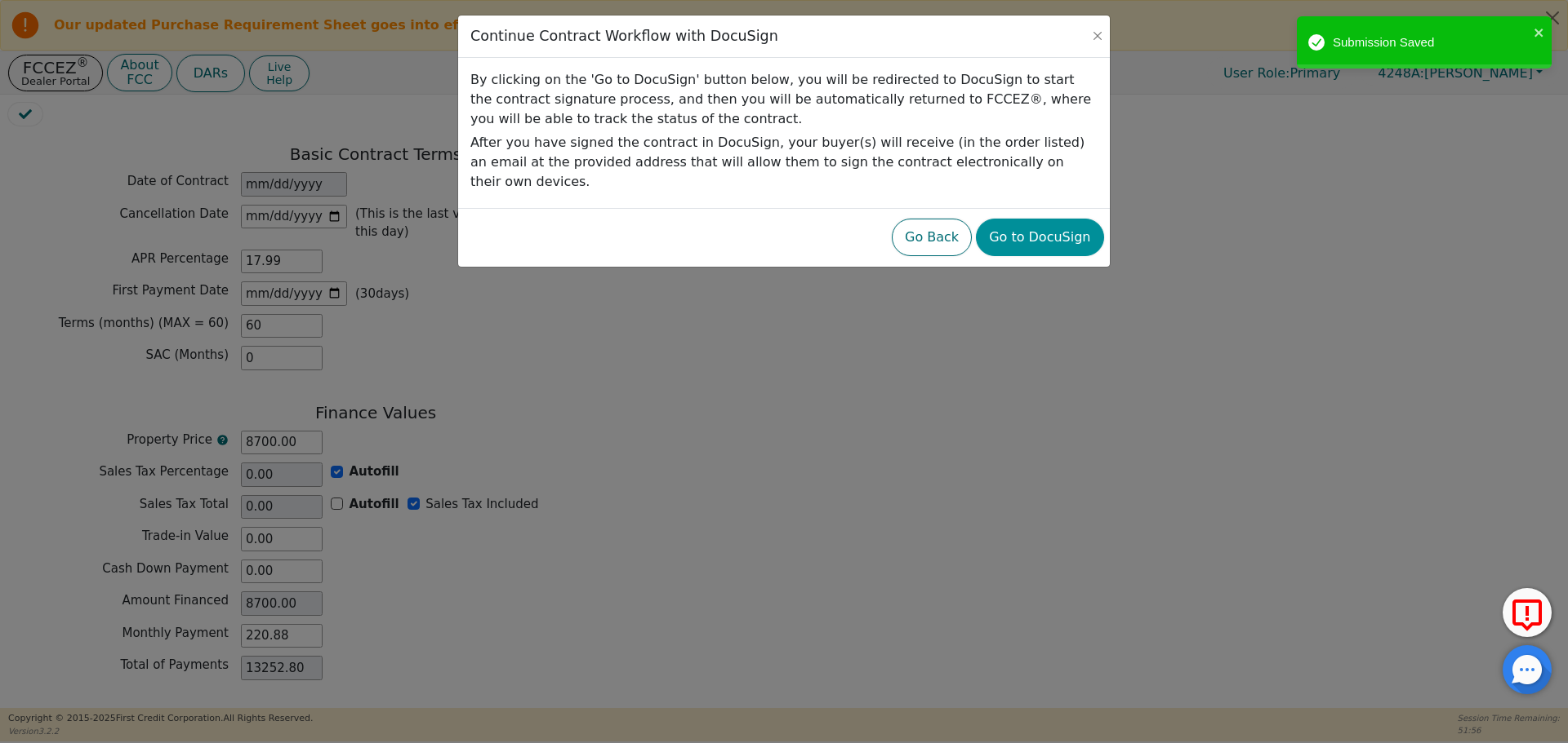
click at [1052, 219] on button "Go to DocuSign" at bounding box center [1040, 237] width 127 height 38
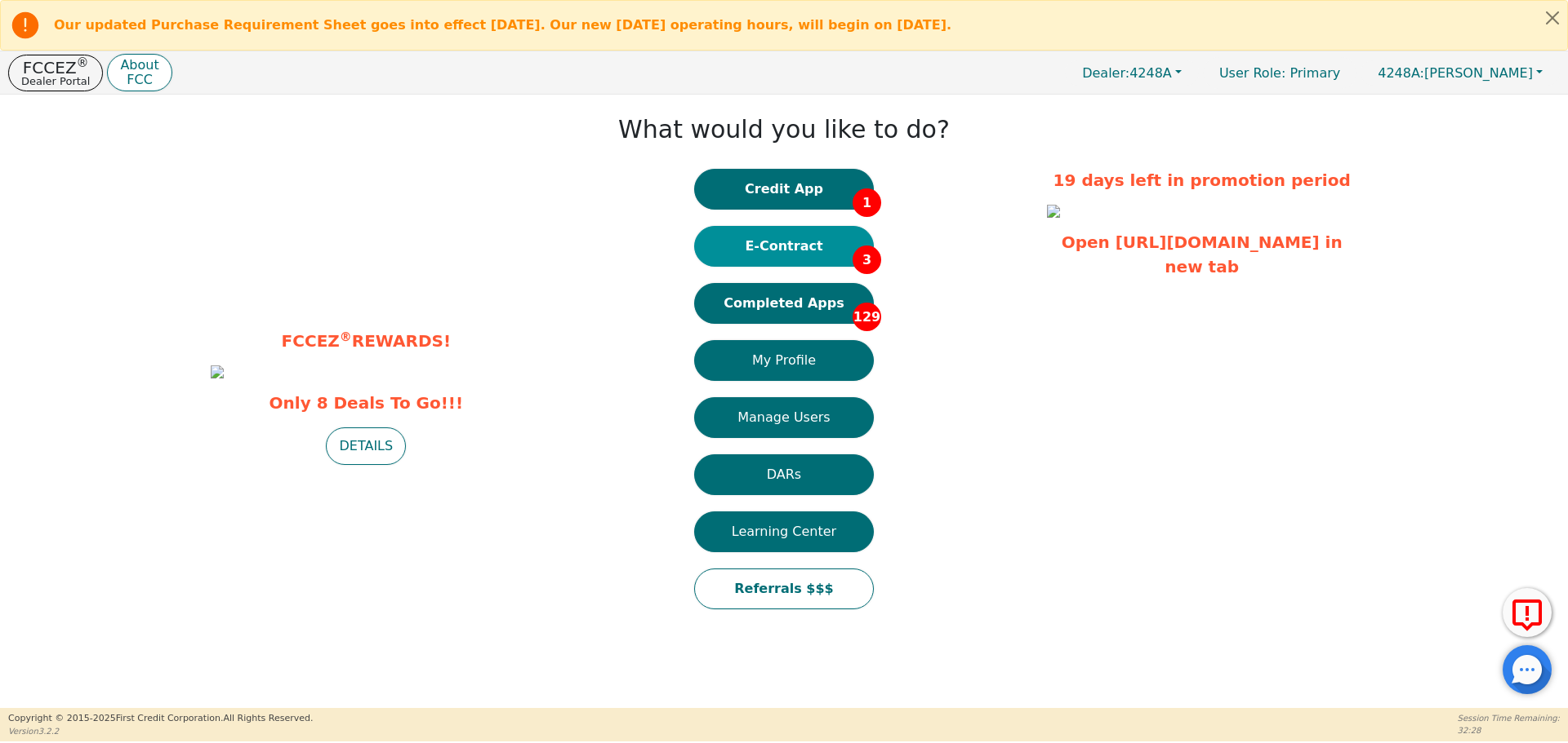
click at [837, 242] on button "E-Contract 3" at bounding box center [784, 246] width 180 height 41
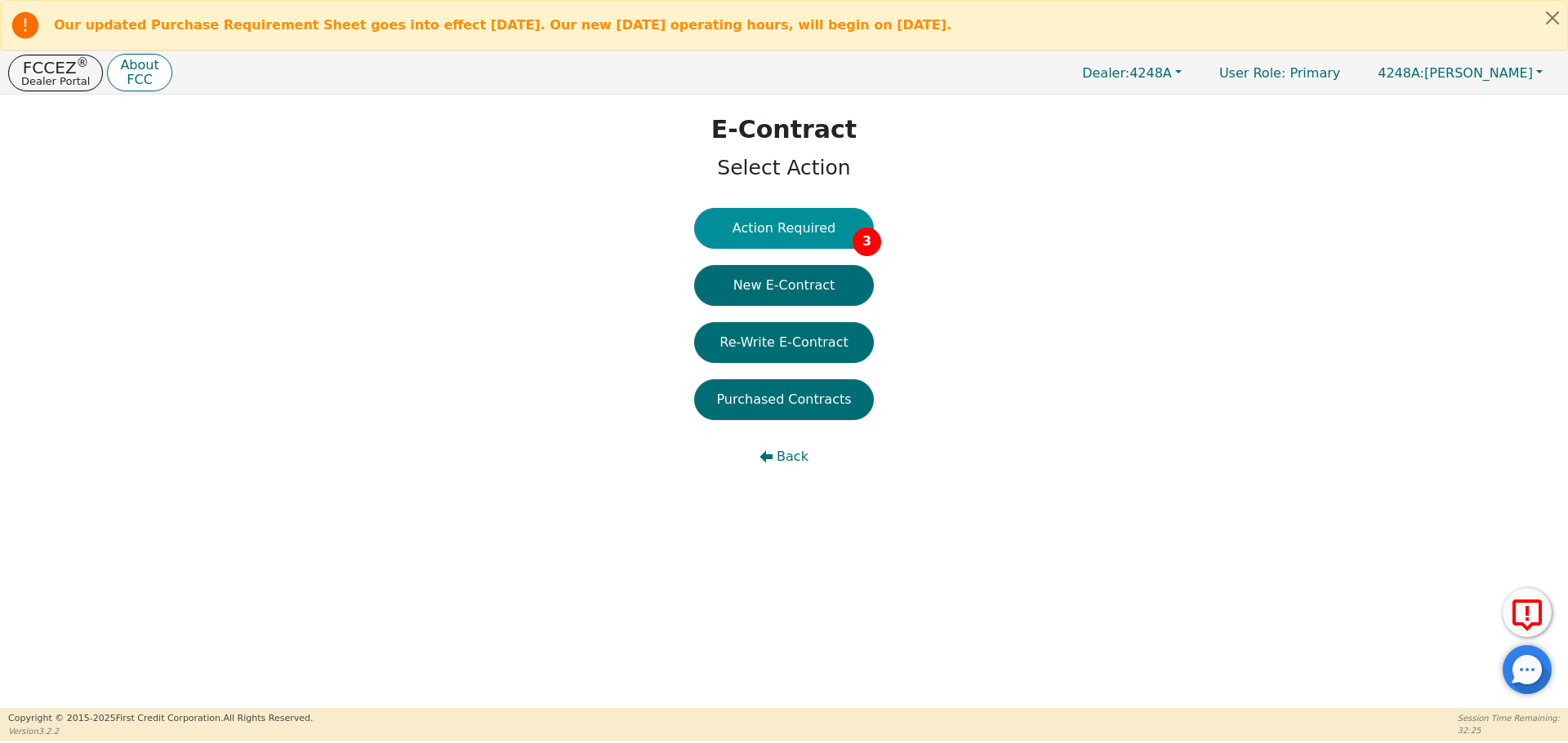
click at [820, 232] on button "Action Required 3" at bounding box center [784, 229] width 180 height 41
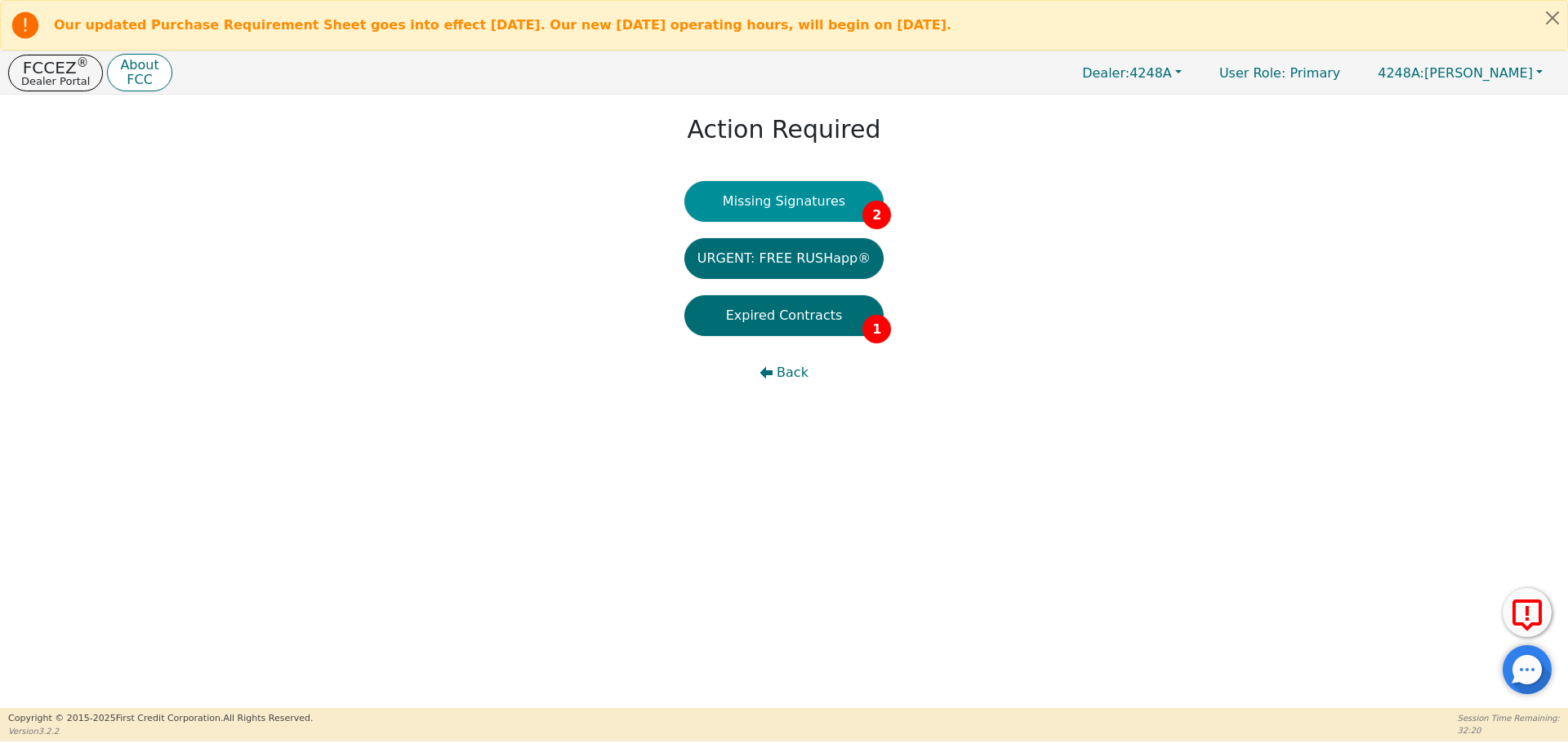
click at [830, 199] on button "Missing Signatures 2" at bounding box center [784, 202] width 200 height 41
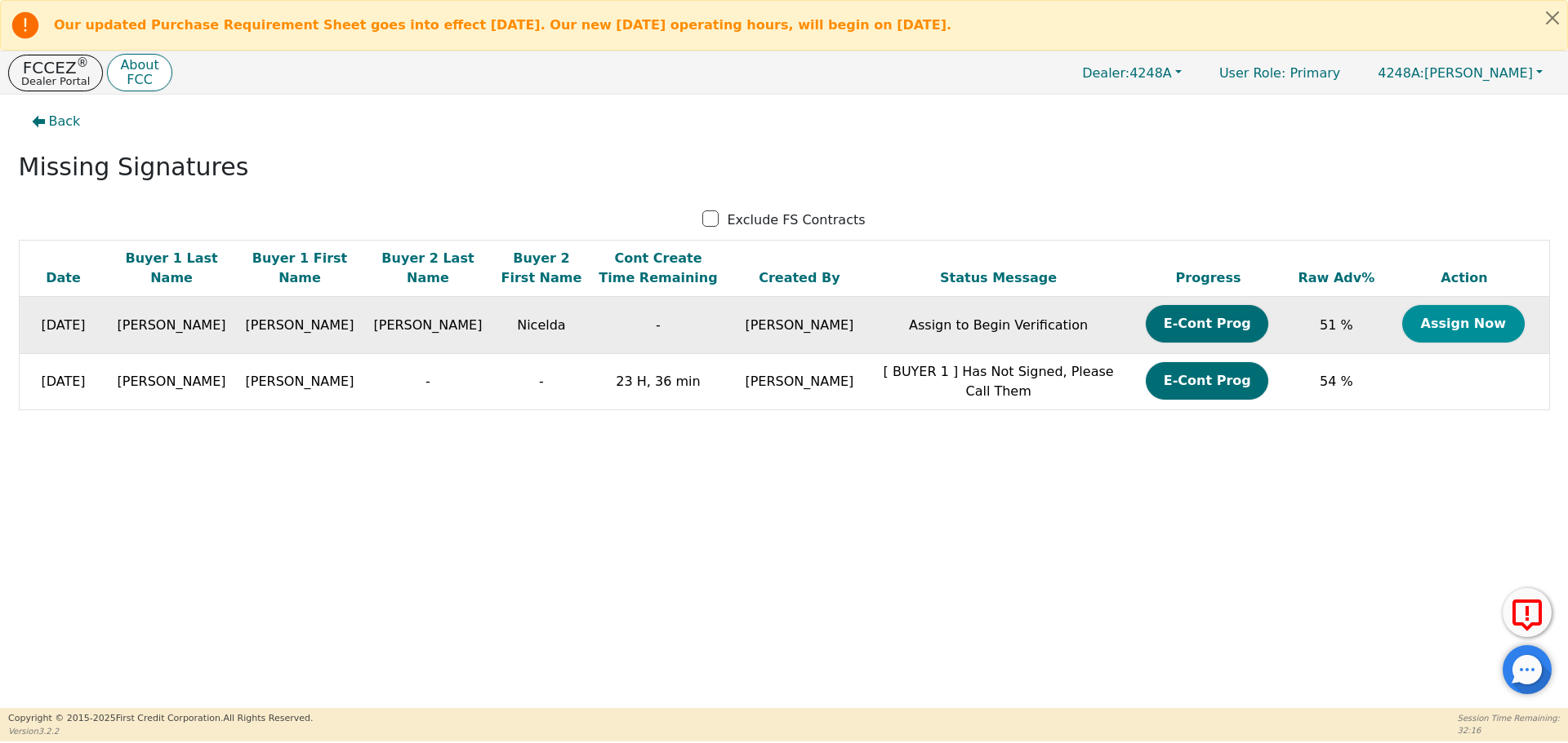
click at [1472, 335] on button "Assign Now" at bounding box center [1463, 323] width 123 height 38
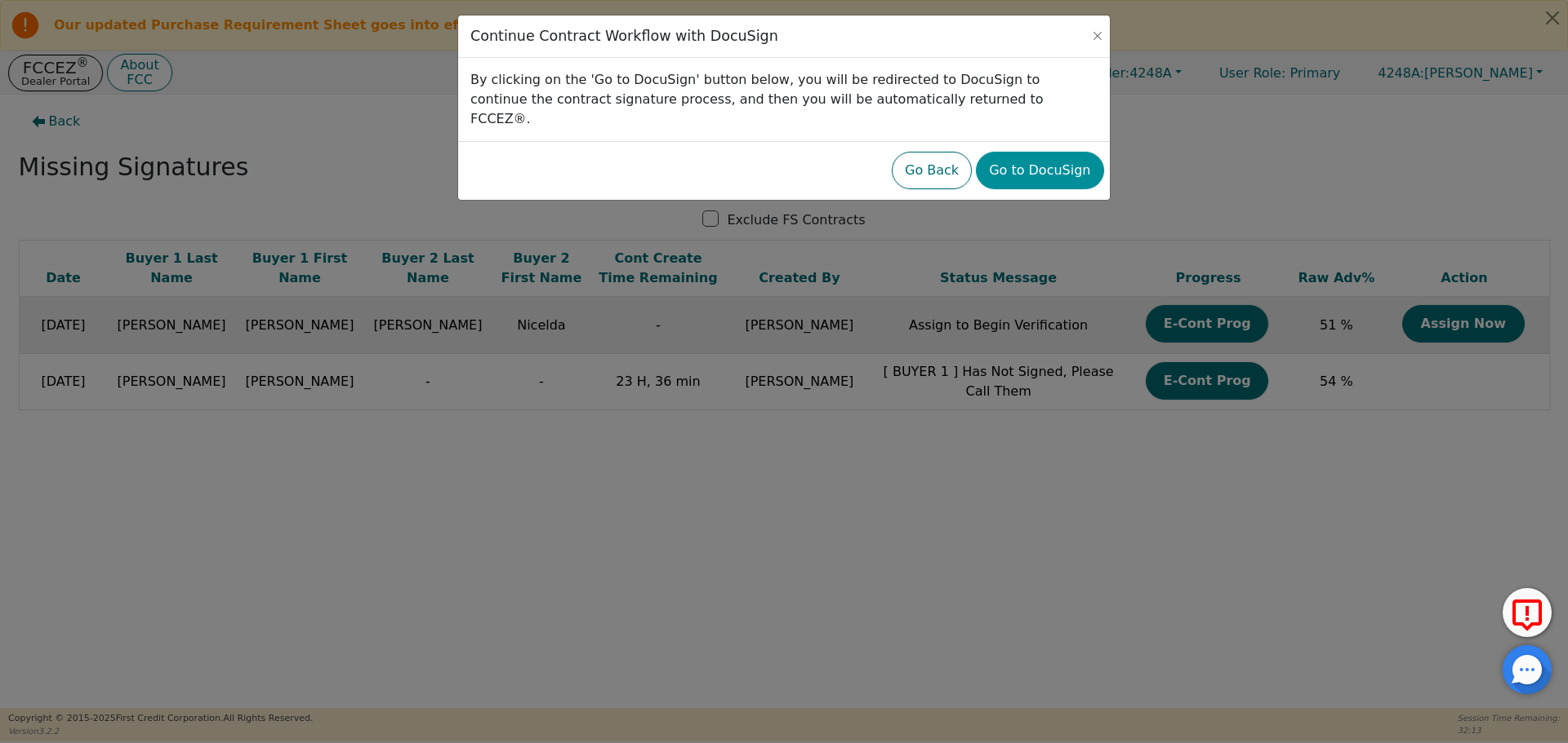
click at [1044, 151] on button "Go to DocuSign" at bounding box center [1040, 170] width 127 height 38
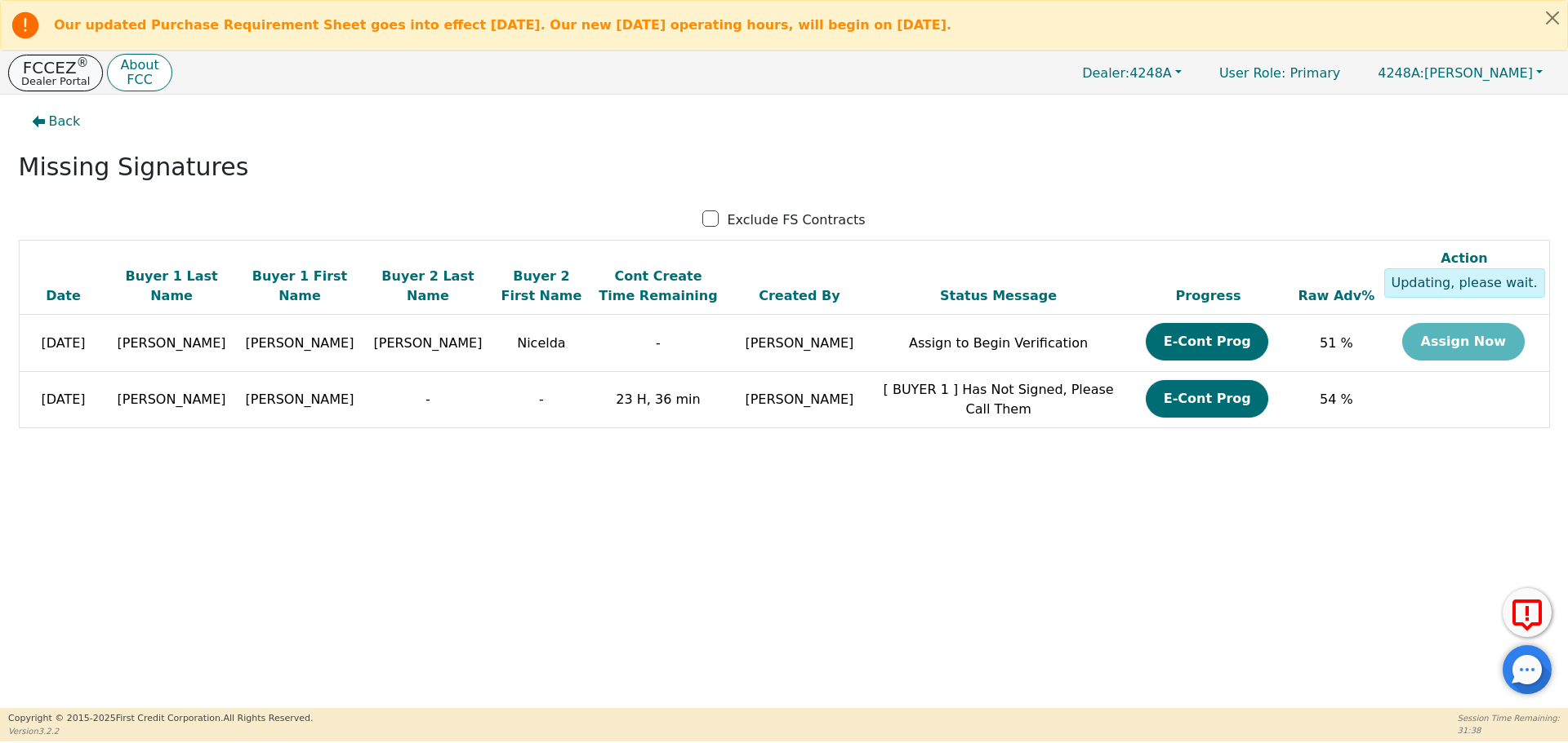
click at [28, 63] on p "FCCEZ ®" at bounding box center [55, 68] width 69 height 16
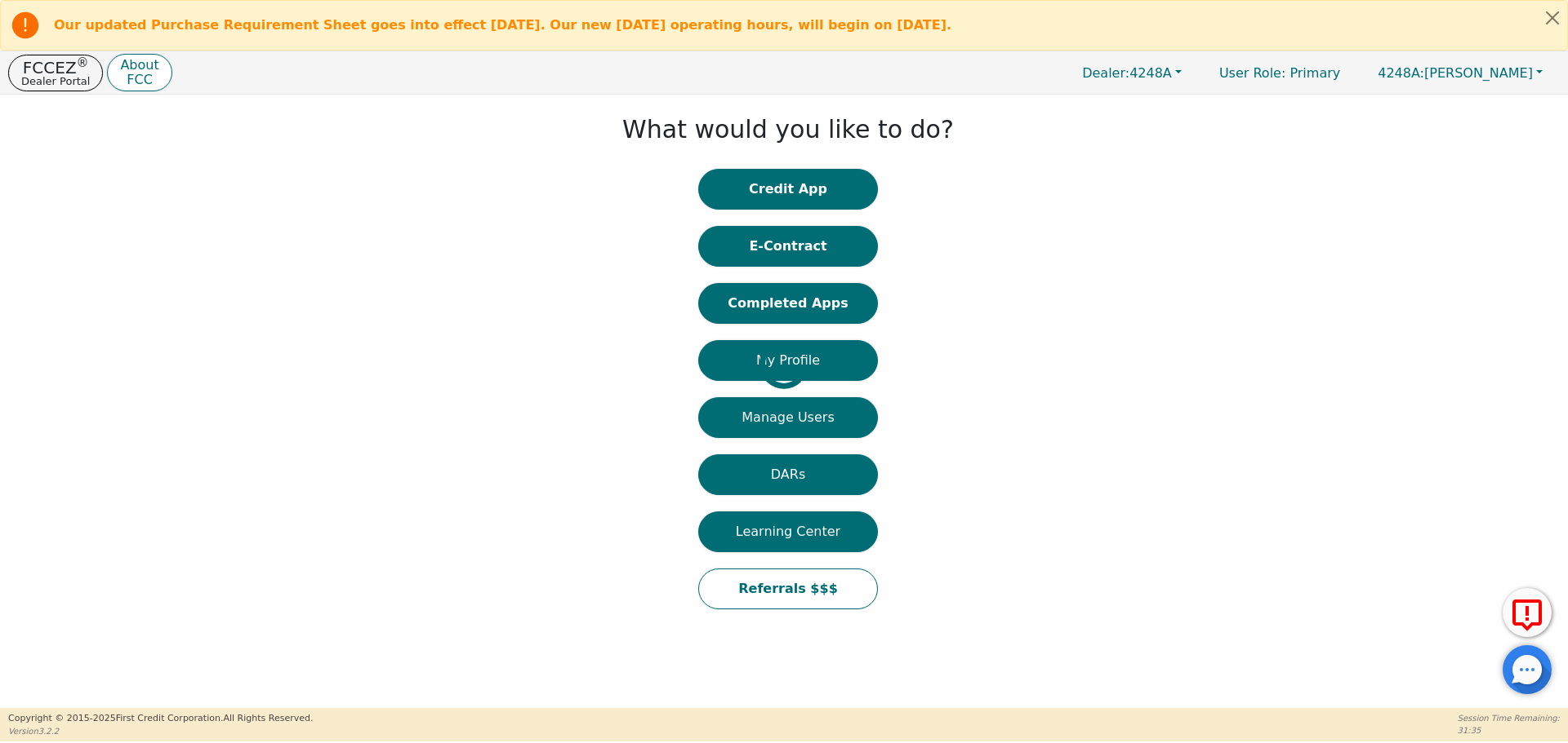
click at [790, 308] on button "Completed Apps" at bounding box center [788, 303] width 180 height 41
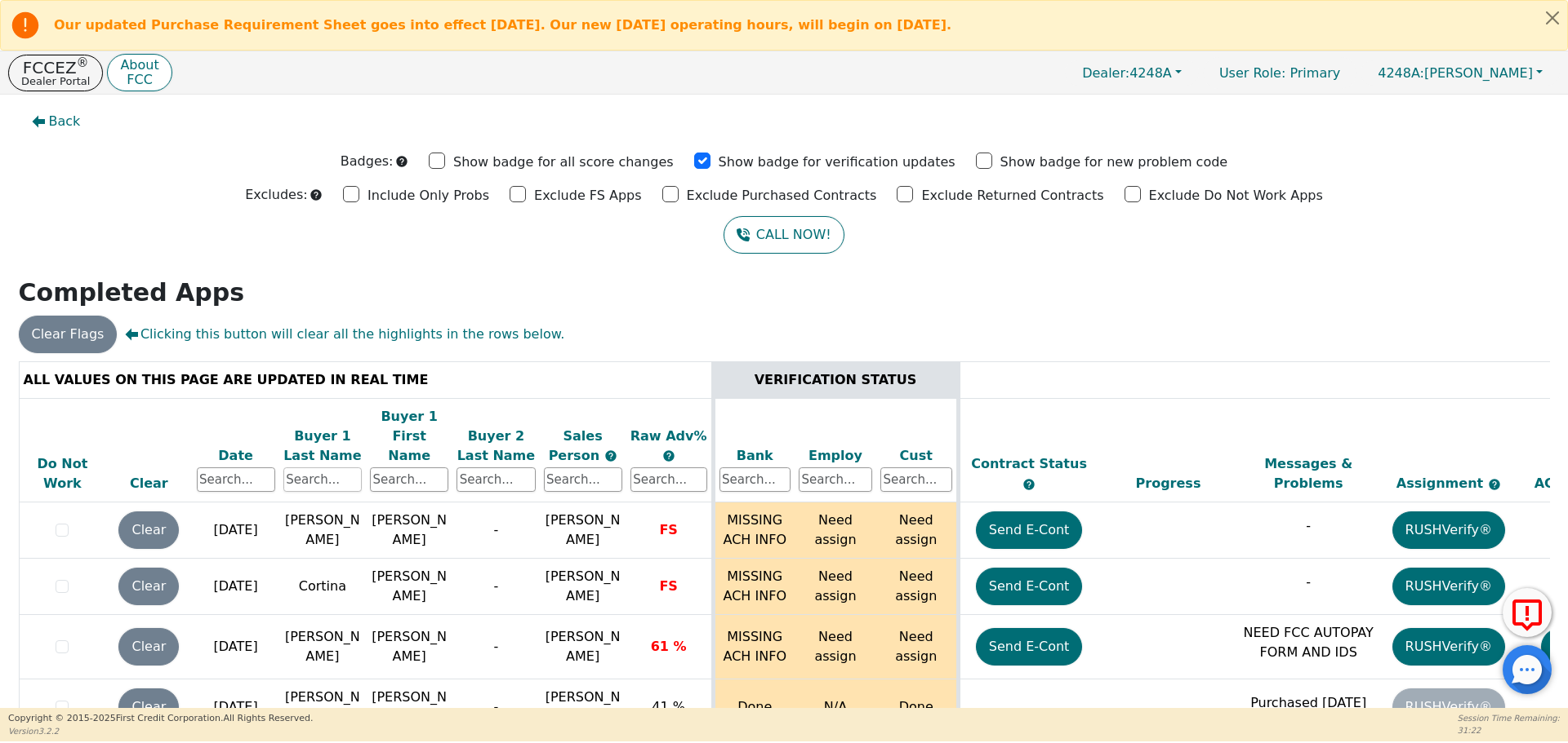
click at [310, 468] on input "text" at bounding box center [322, 480] width 78 height 24
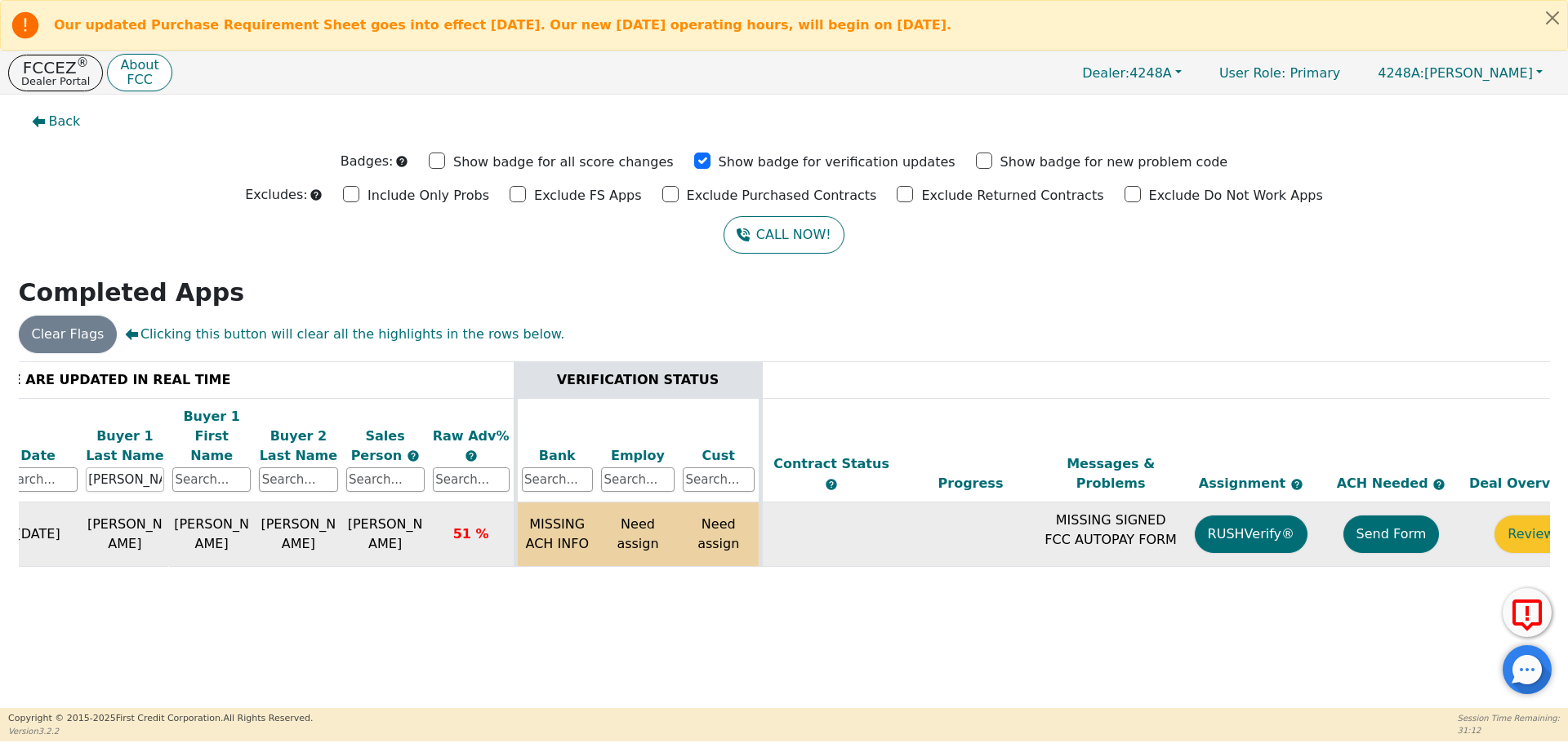
scroll to position [0, 250]
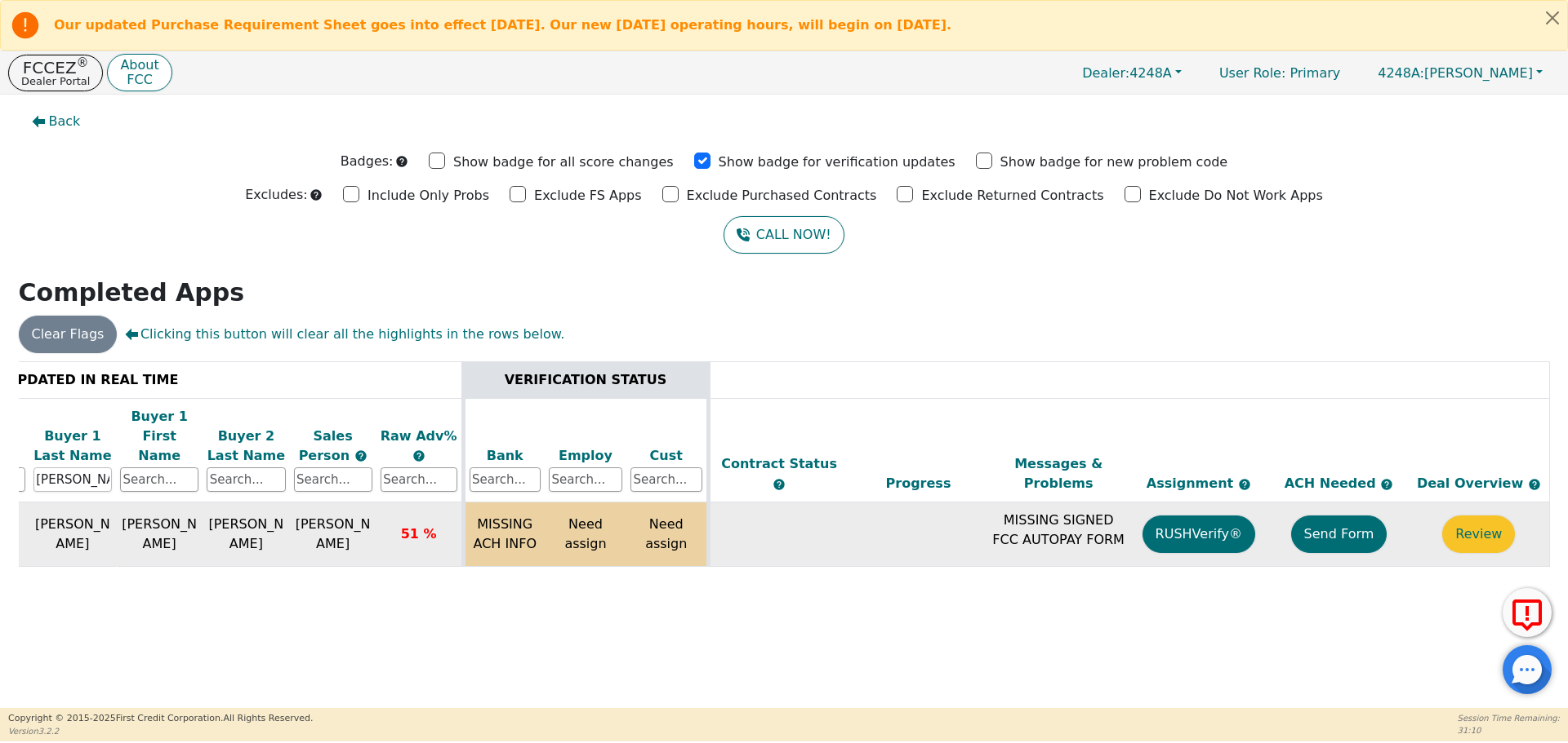
type input "[PERSON_NAME]"
click at [1314, 515] on button "Send Form" at bounding box center [1339, 534] width 97 height 38
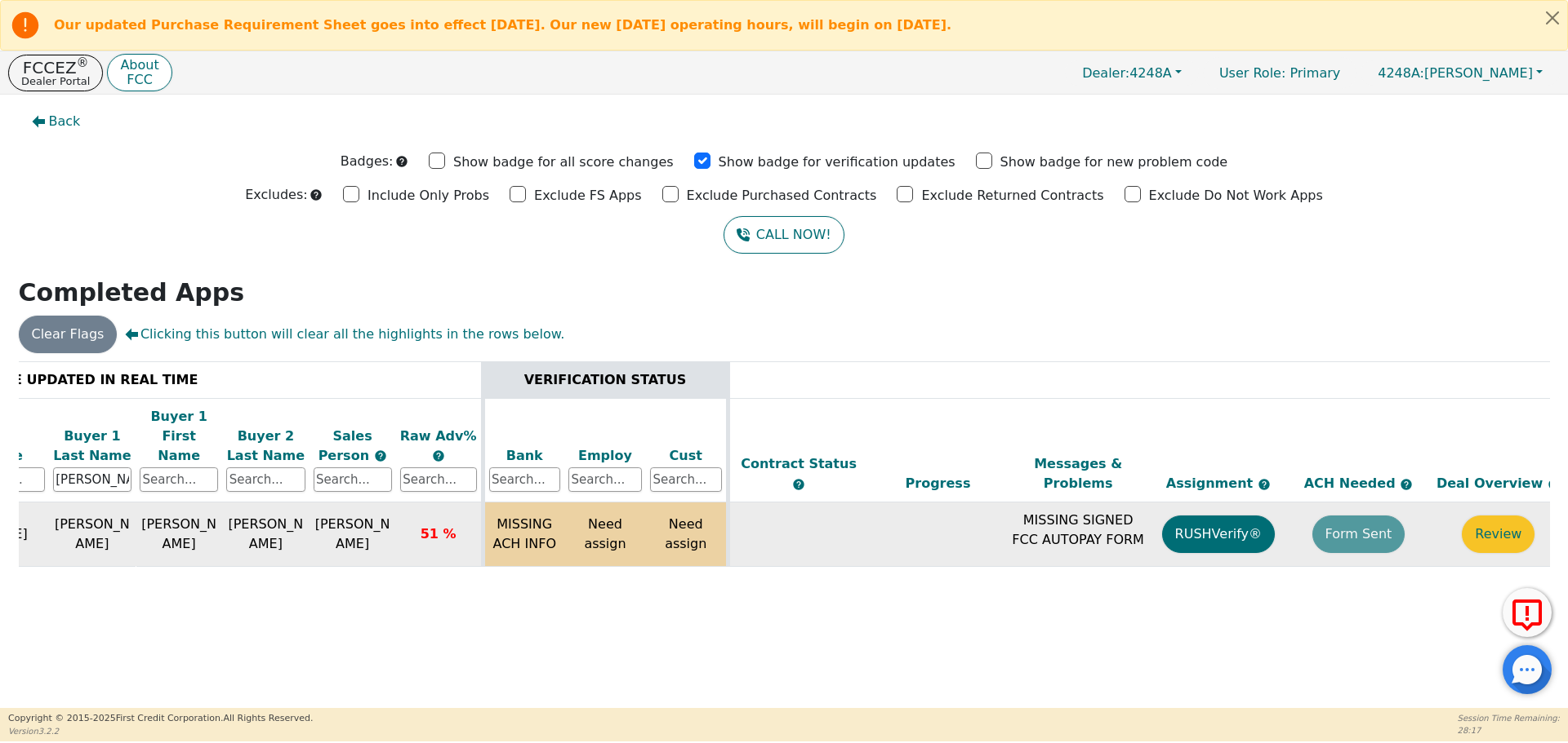
scroll to position [0, 0]
